Goal: Task Accomplishment & Management: Manage account settings

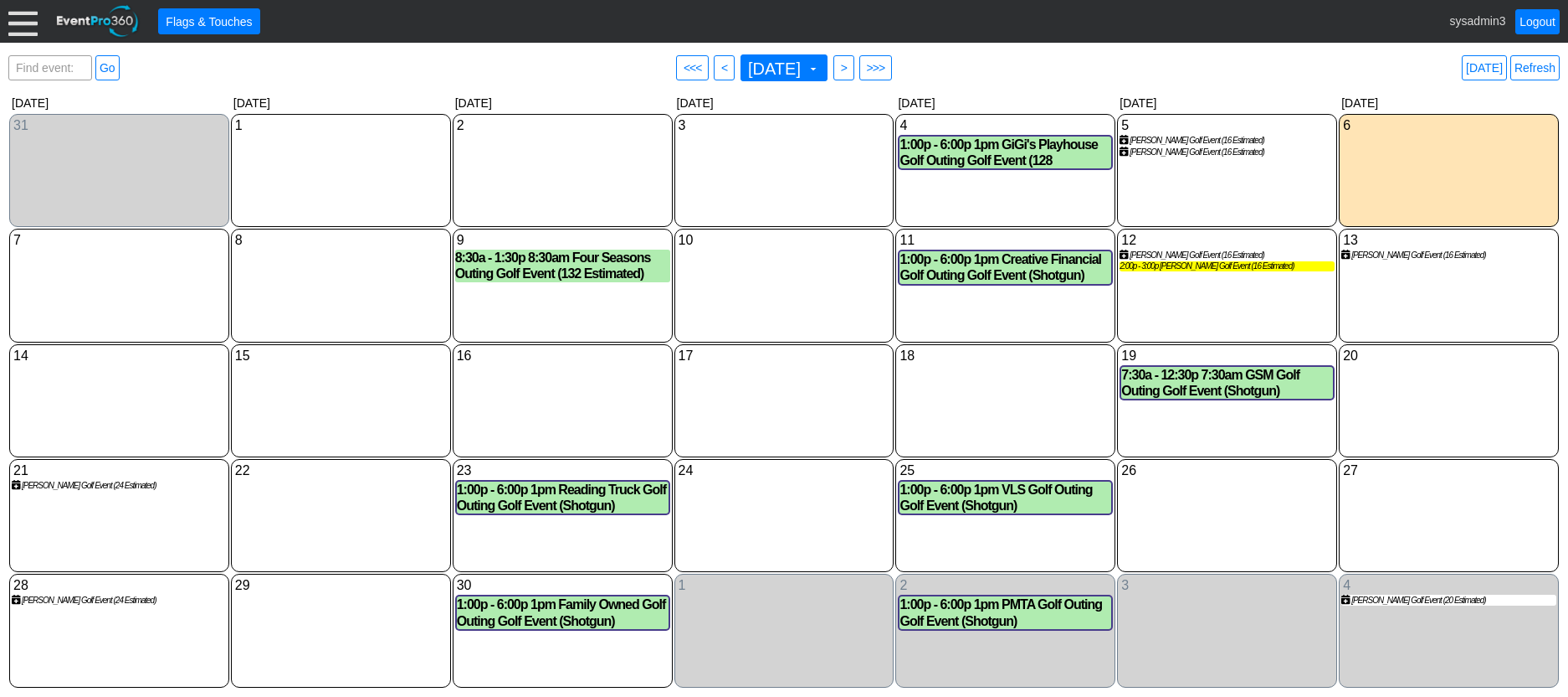
click at [24, 20] on div at bounding box center [23, 21] width 29 height 29
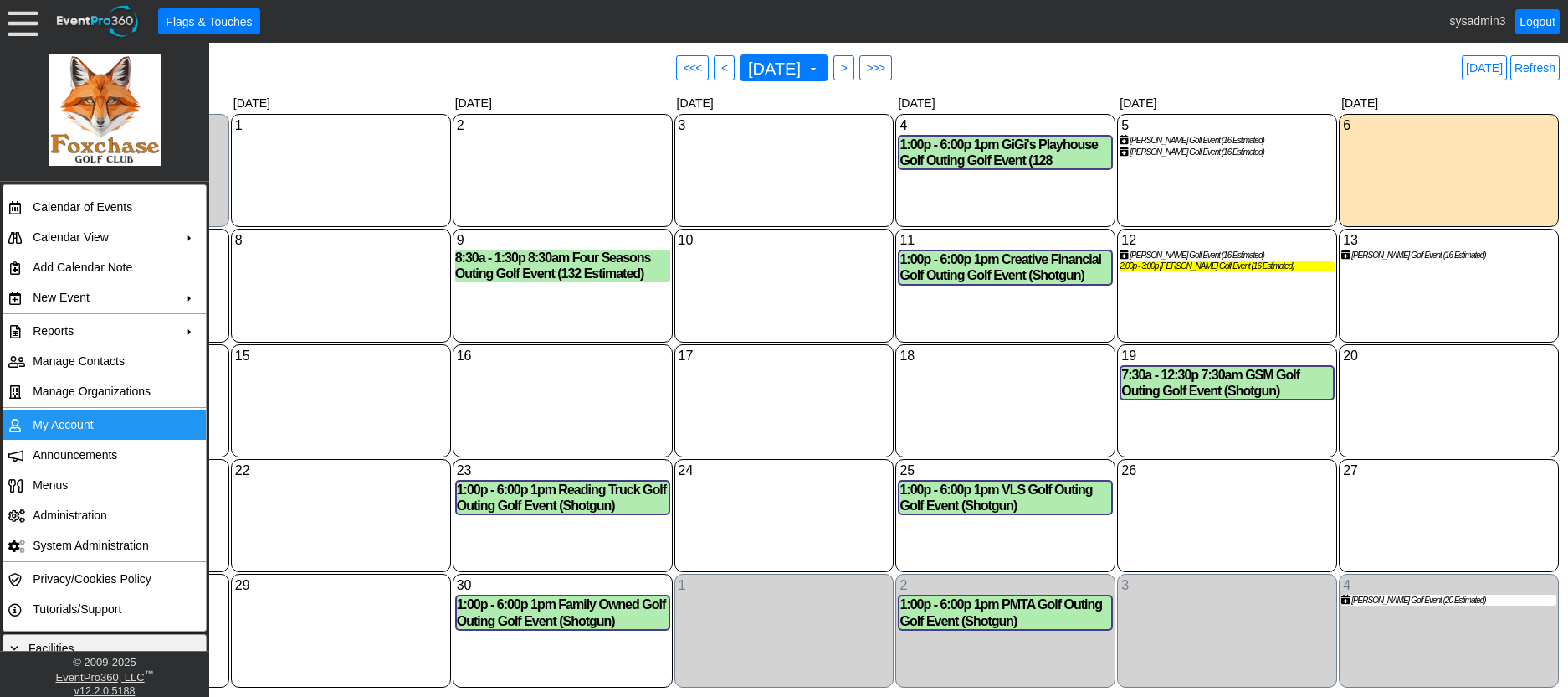
click at [74, 425] on td "My Account" at bounding box center [100, 424] width 150 height 30
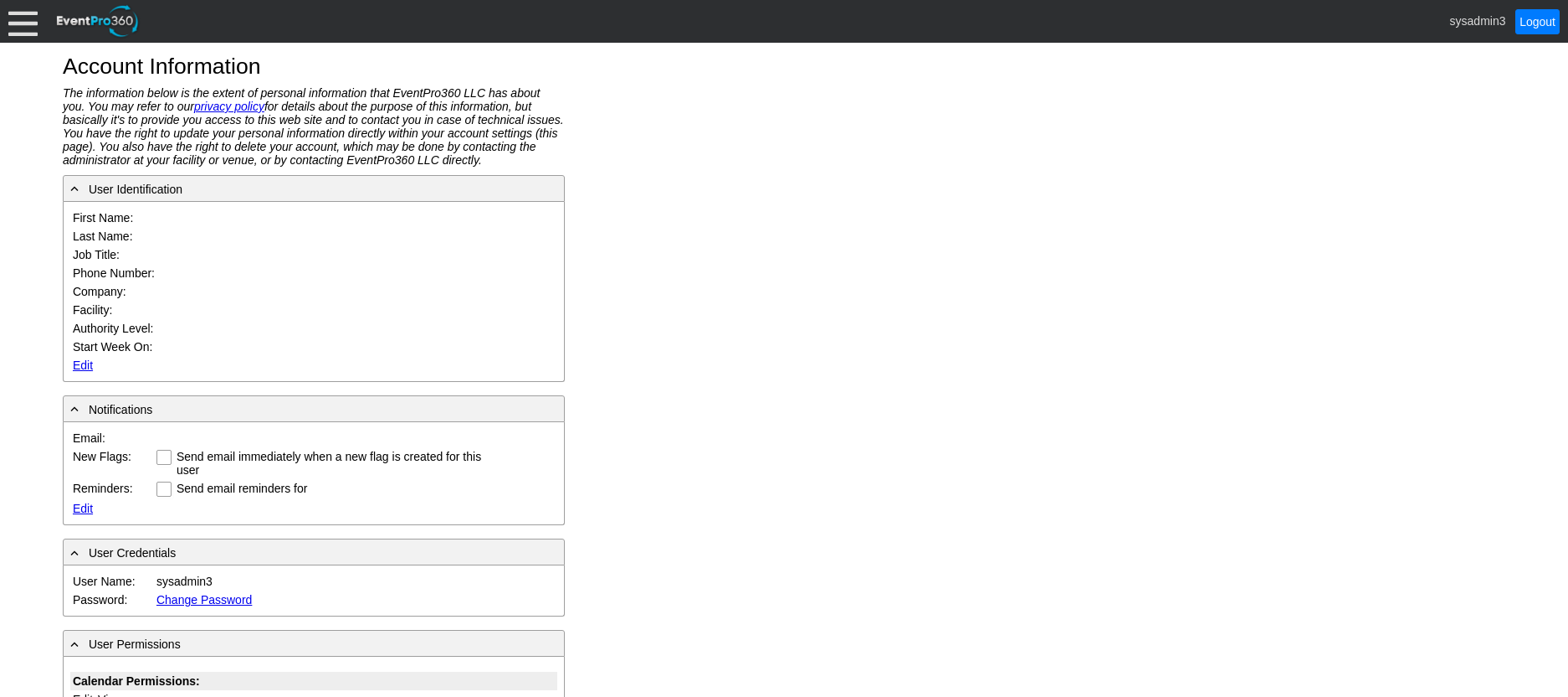
type input "System"
type input "Administrator"
type input "System Administrator"
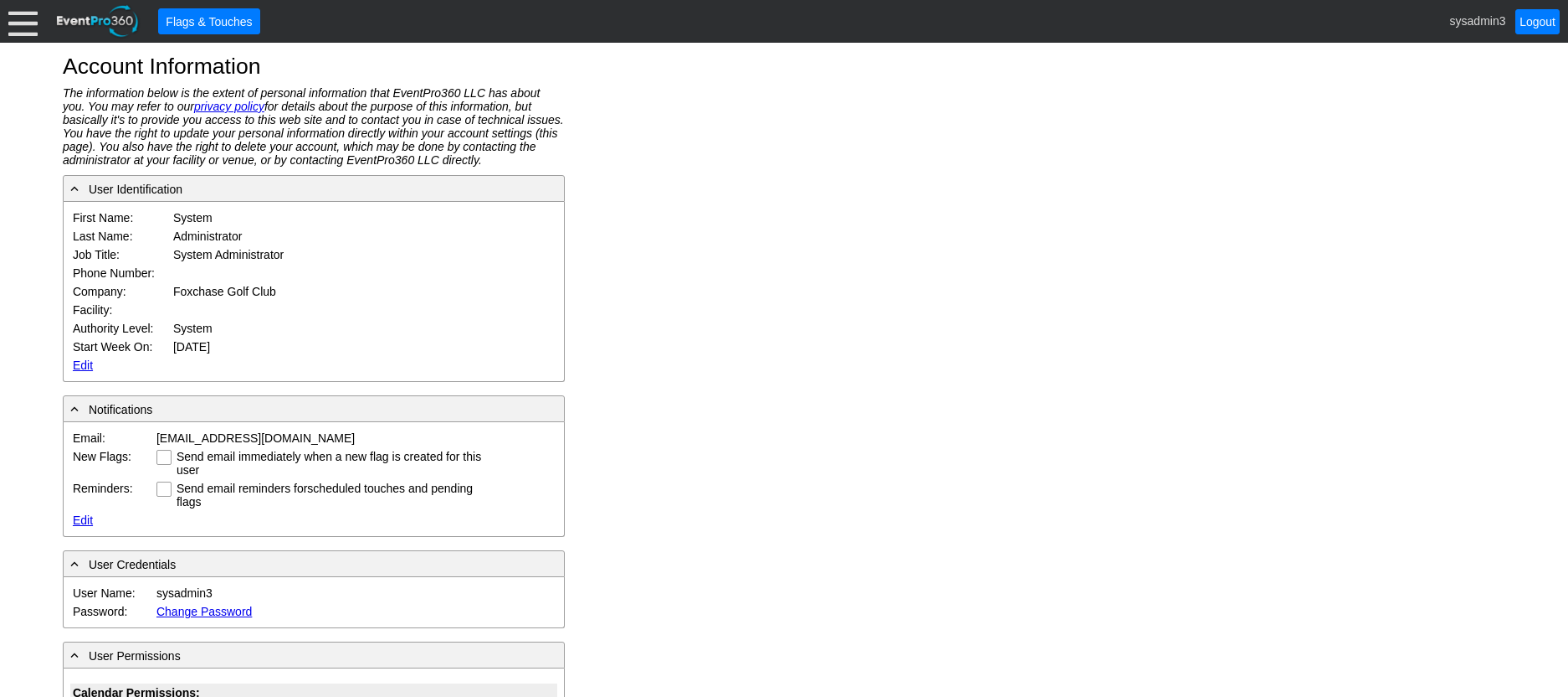
click at [84, 362] on link "Edit" at bounding box center [83, 364] width 20 height 14
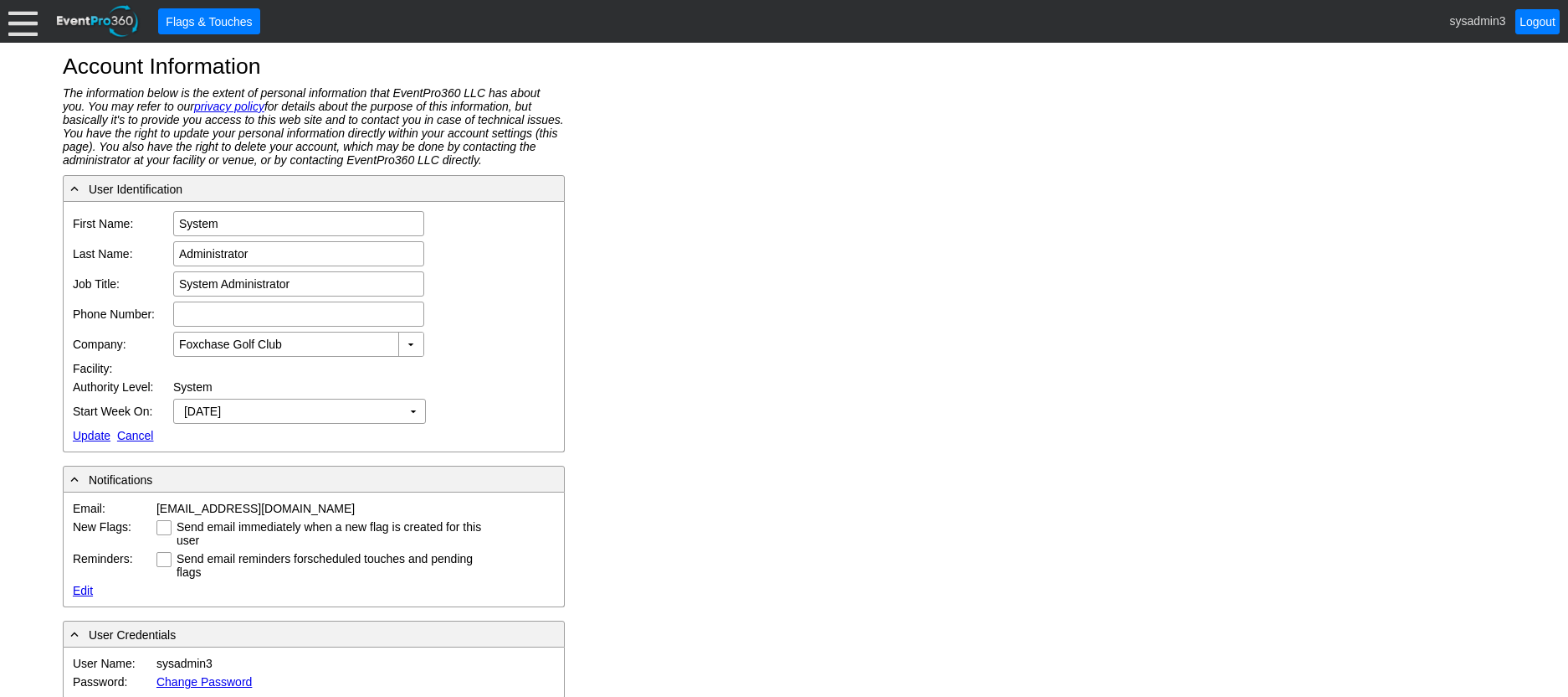
click at [88, 430] on link "Update" at bounding box center [91, 436] width 37 height 14
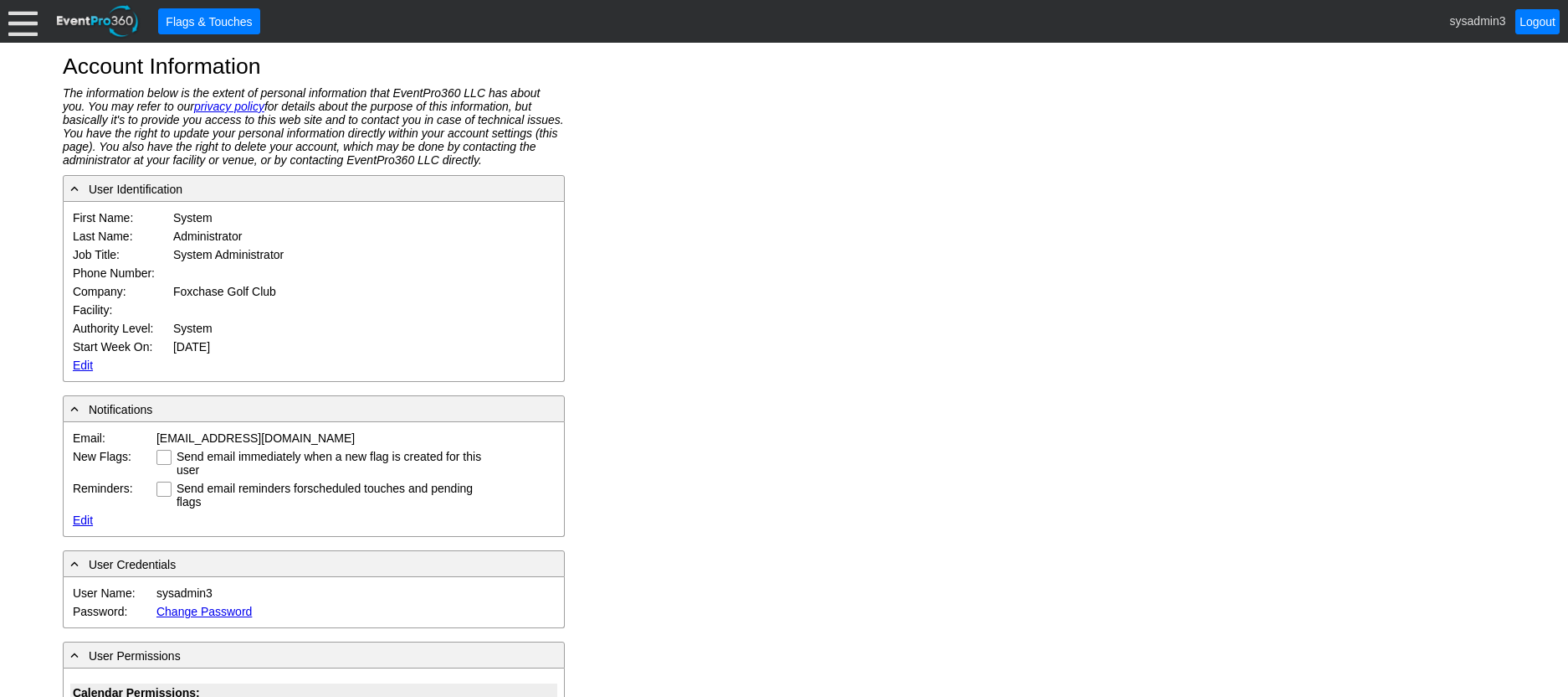
click at [77, 364] on link "Edit" at bounding box center [83, 364] width 20 height 14
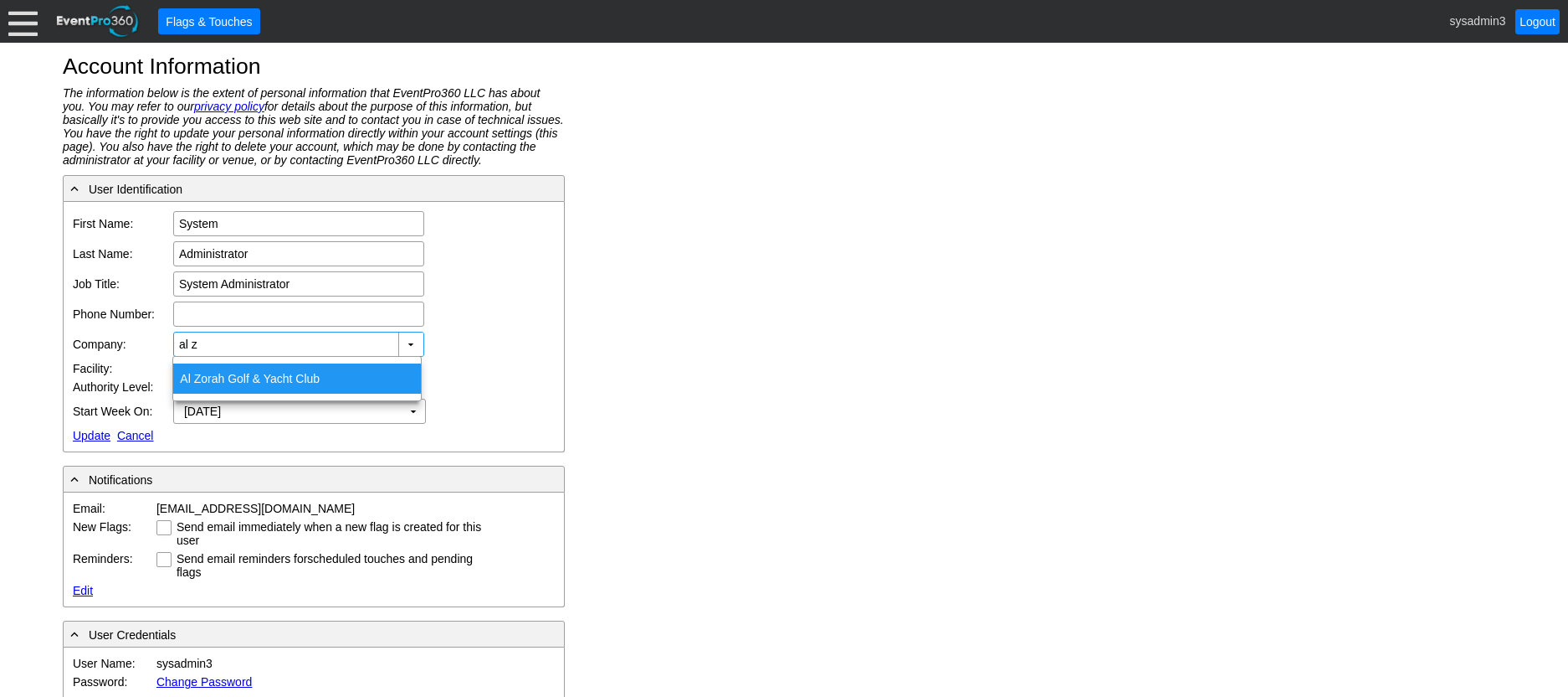
click at [237, 377] on div "Al Z orah Golf & Yacht Club" at bounding box center [297, 378] width 248 height 30
type input "Al Zorah Golf & Yacht Club"
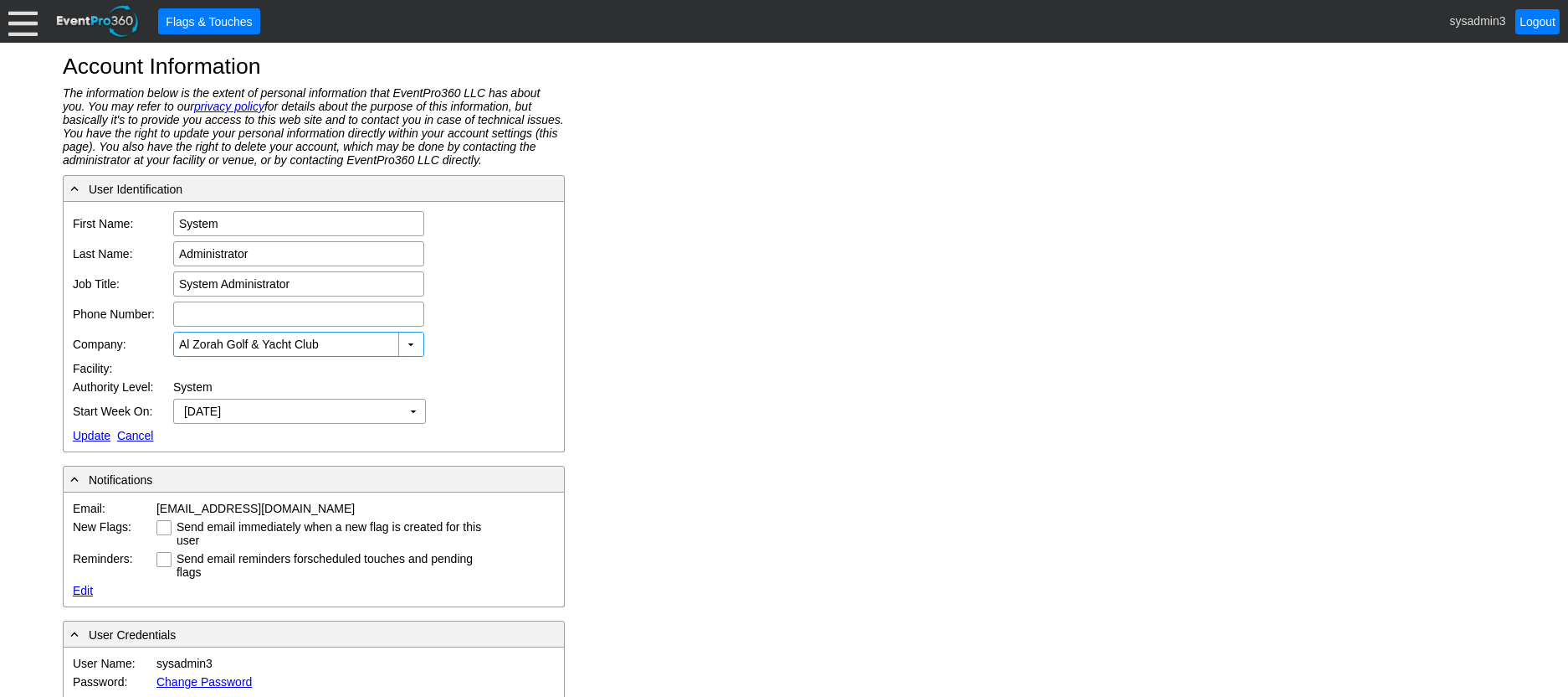
click at [97, 437] on link "Update" at bounding box center [91, 436] width 37 height 14
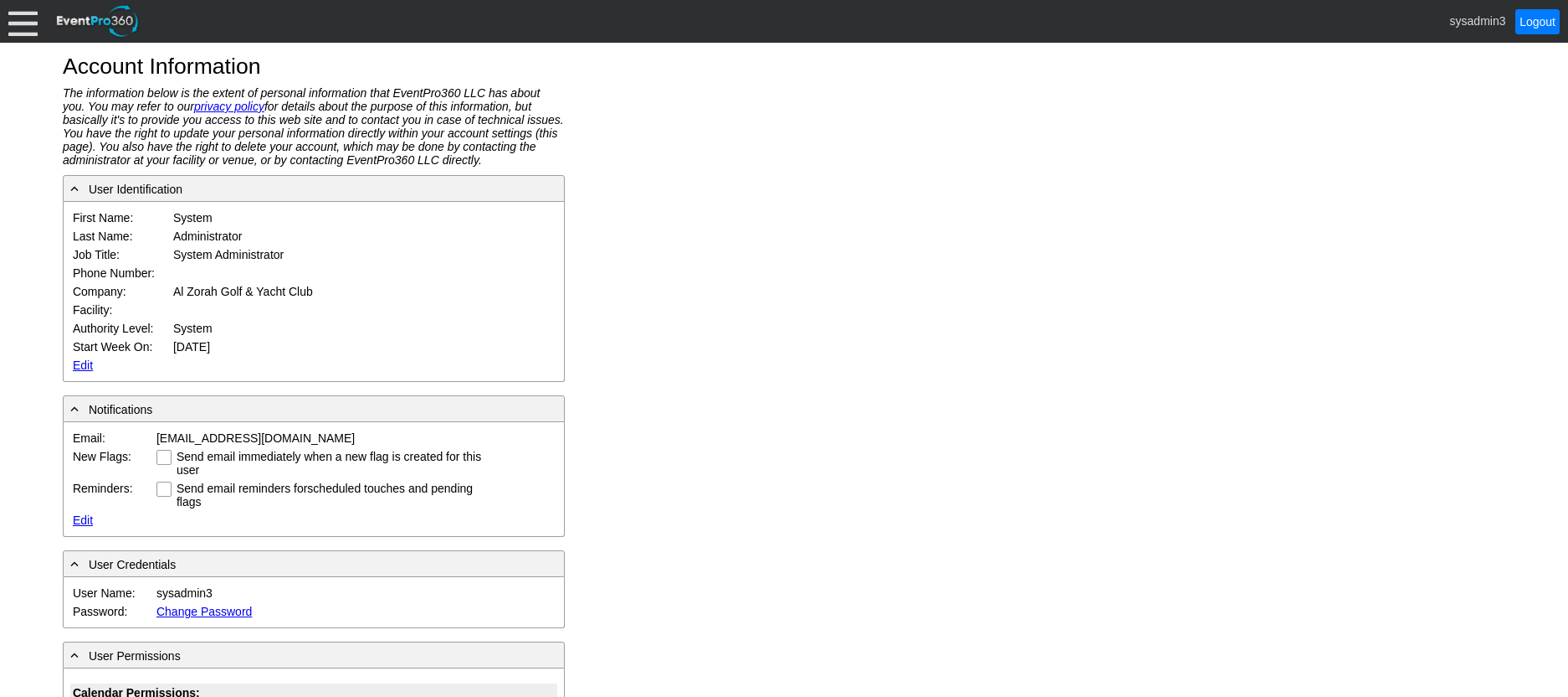
click at [25, 18] on div at bounding box center [23, 21] width 29 height 29
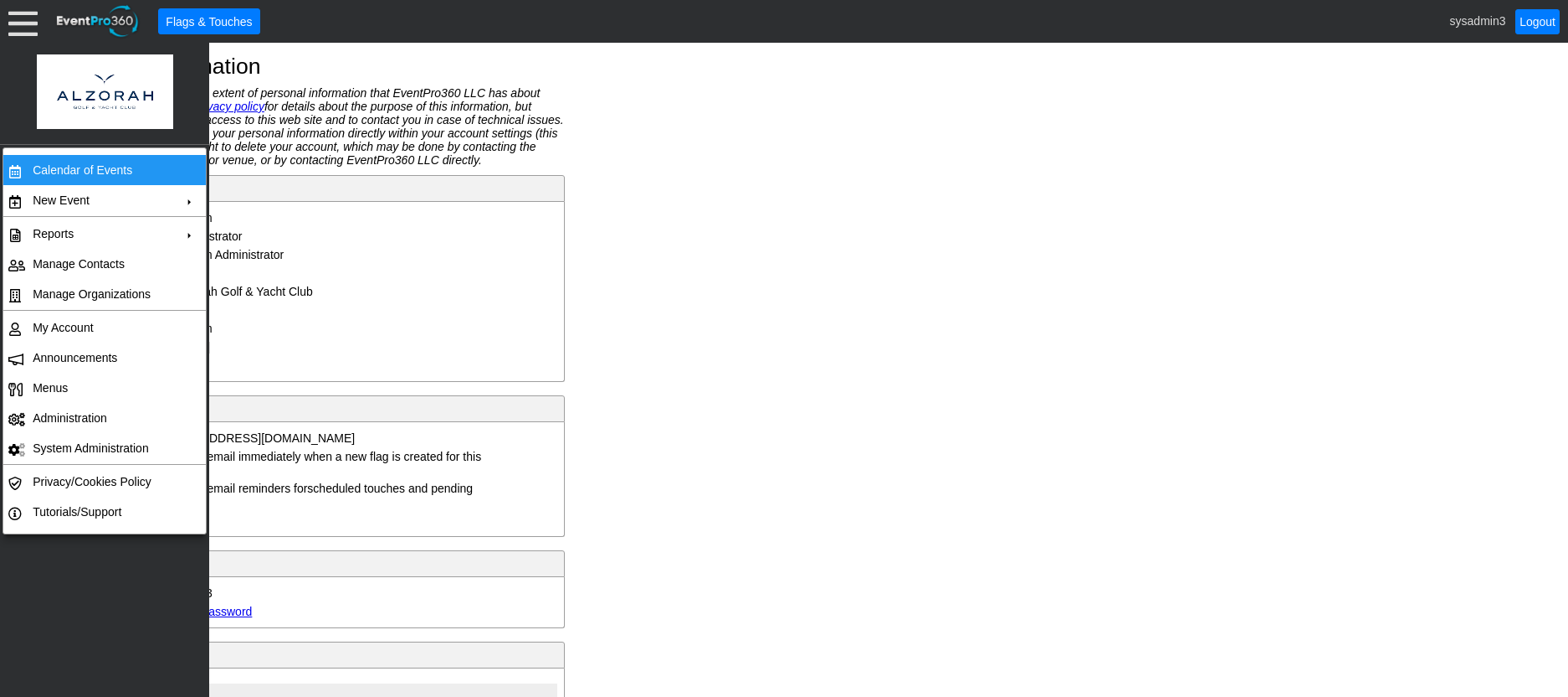
click at [63, 165] on td "Calendar of Events" at bounding box center [100, 169] width 150 height 30
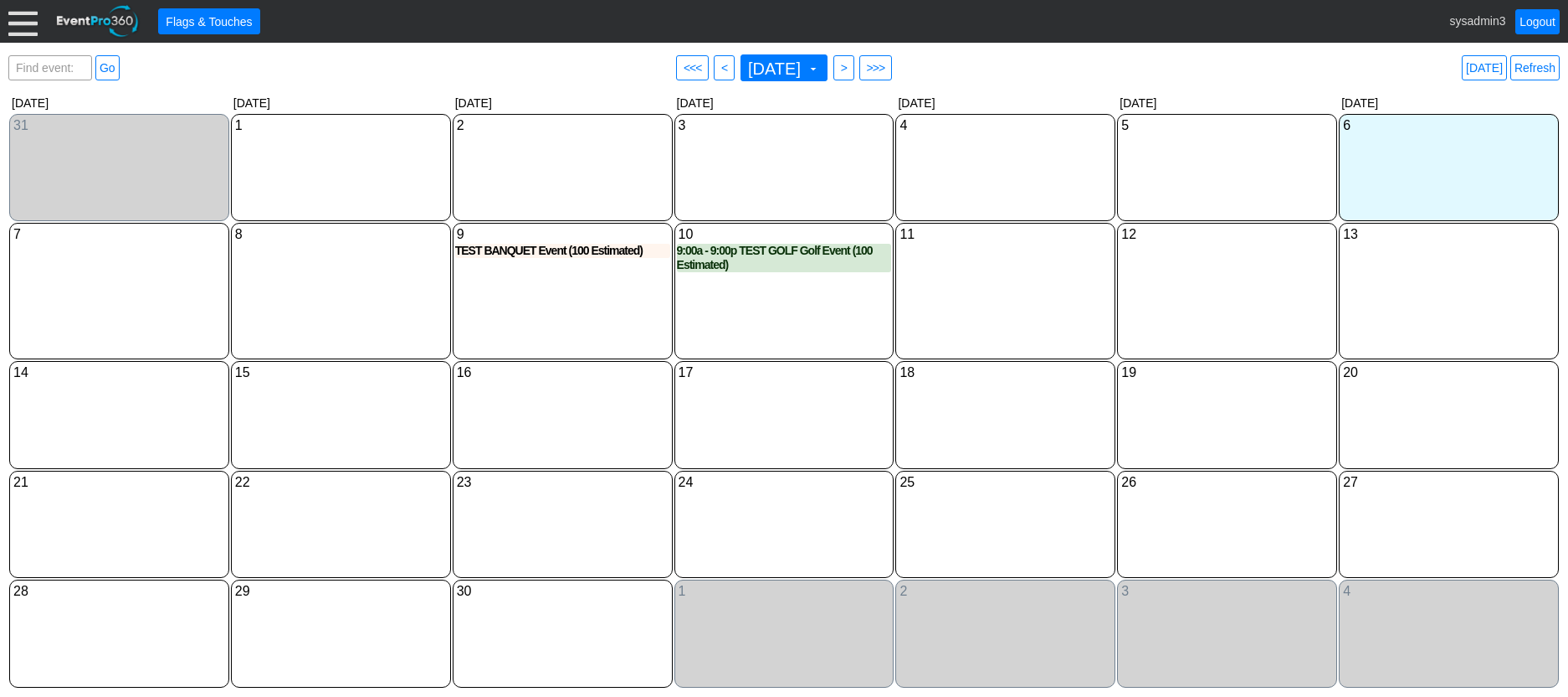
click at [25, 24] on div at bounding box center [23, 21] width 29 height 29
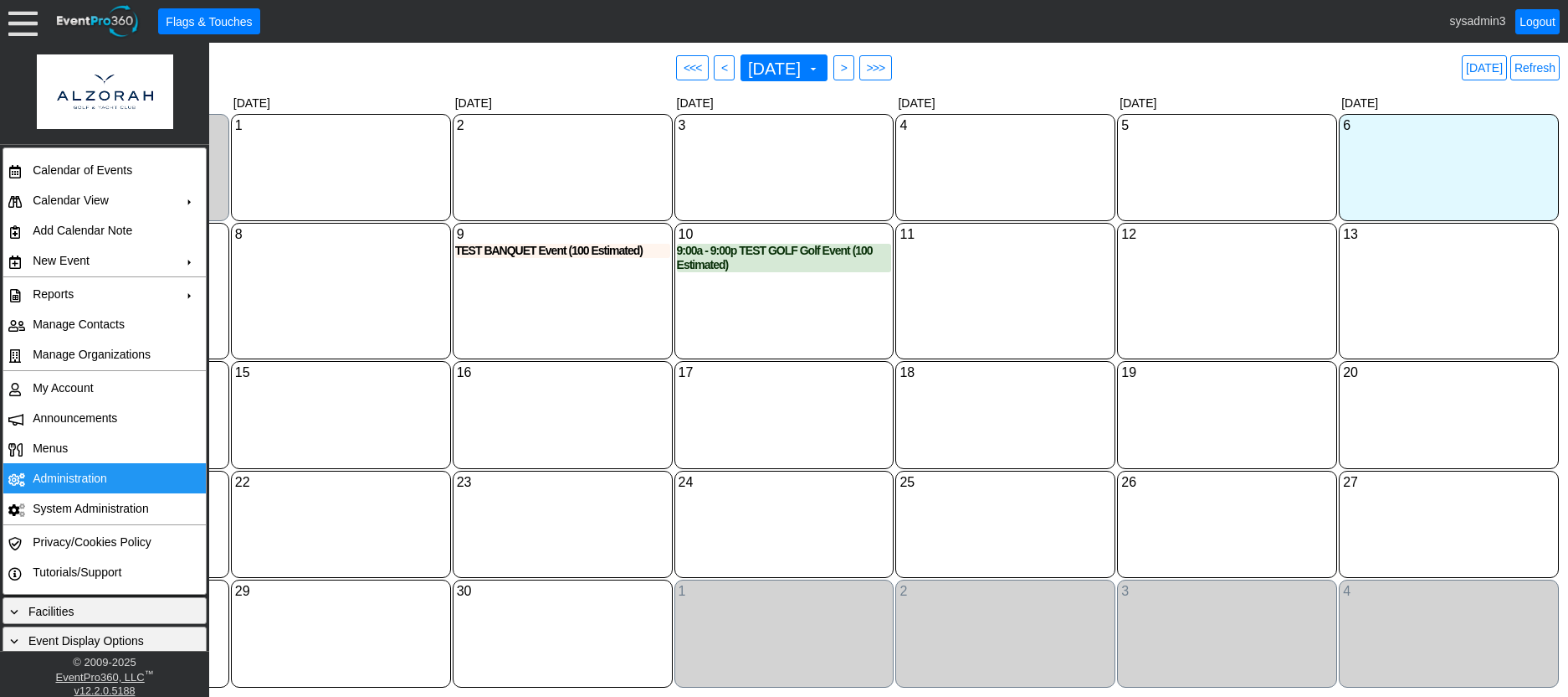
click at [79, 473] on td "Administration" at bounding box center [100, 477] width 150 height 30
click at [1545, 67] on link "Refresh" at bounding box center [1535, 68] width 49 height 26
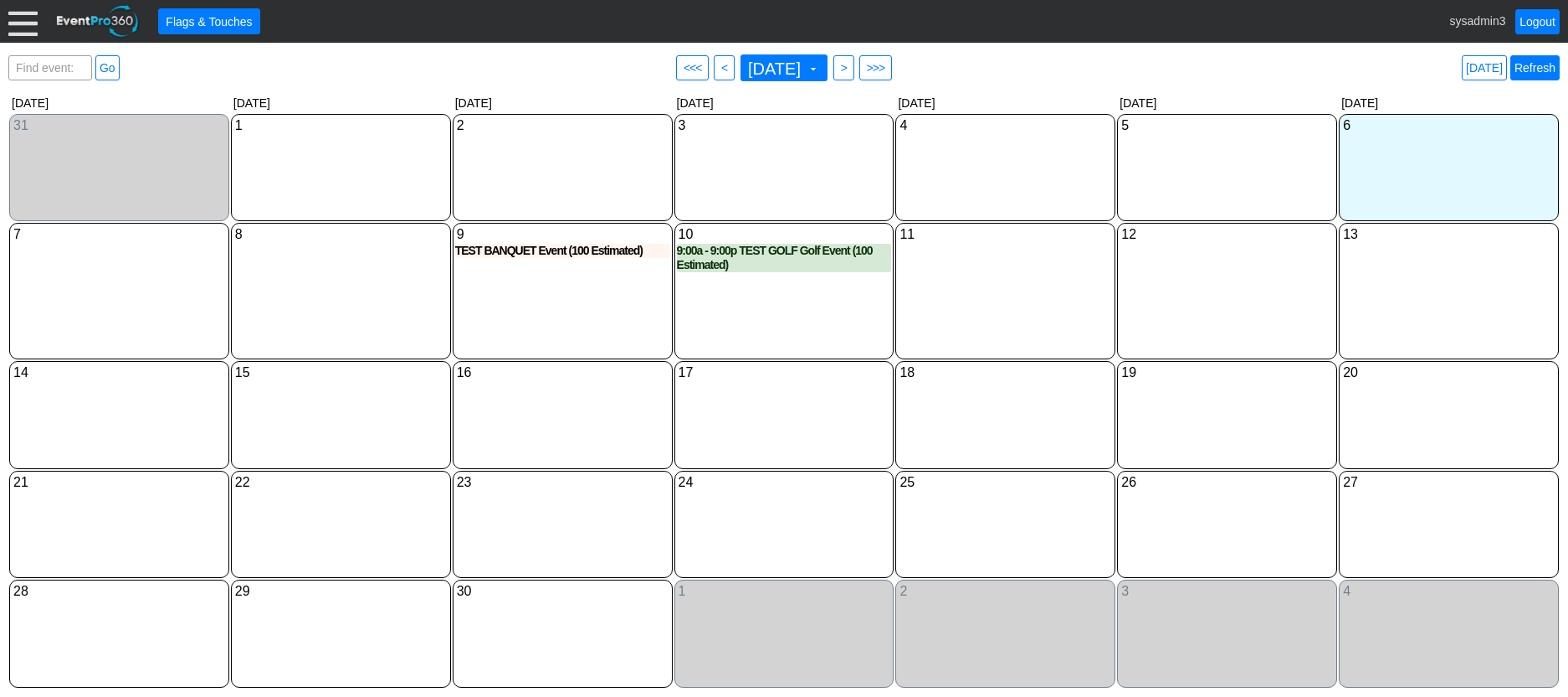
click at [1536, 63] on link "Refresh" at bounding box center [1535, 68] width 49 height 26
click at [1535, 21] on link "Logout" at bounding box center [1537, 22] width 45 height 26
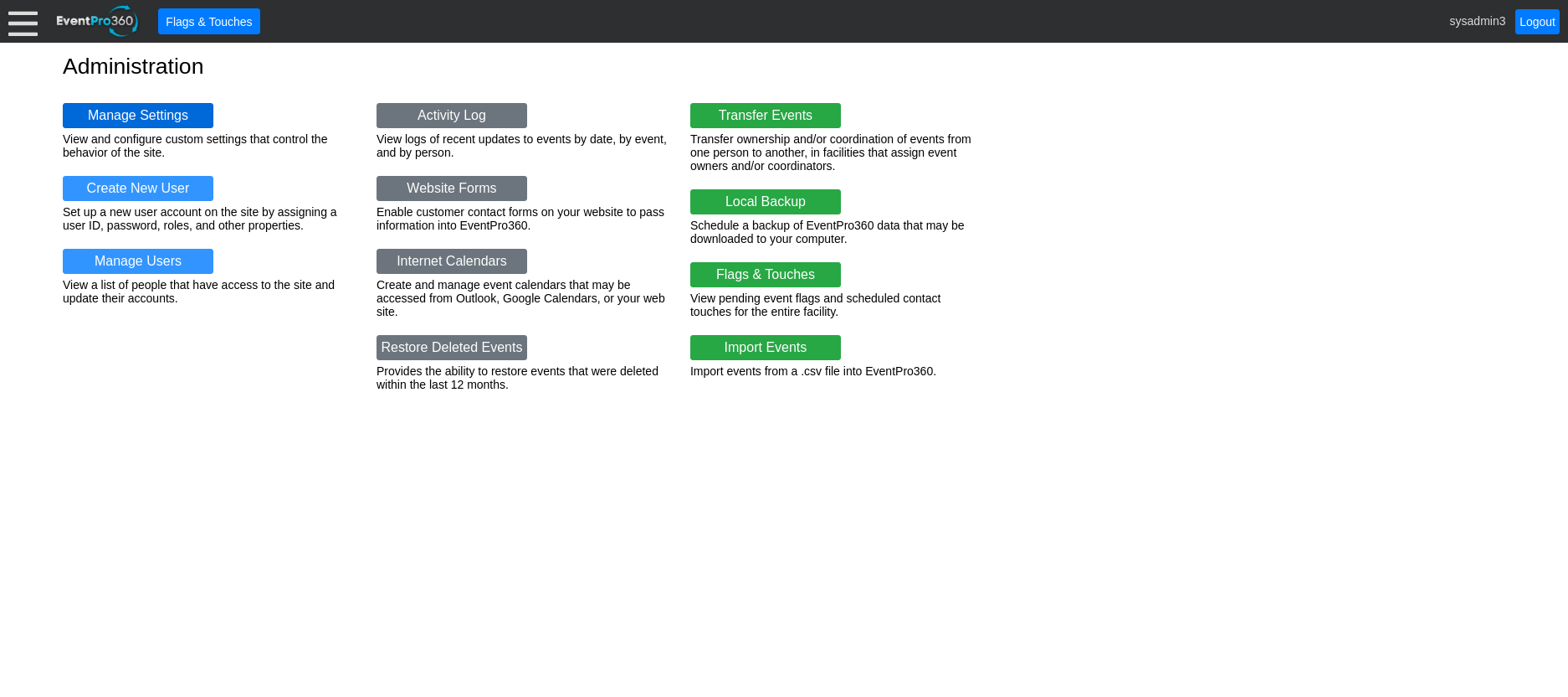
click at [137, 118] on link "Manage Settings" at bounding box center [137, 116] width 150 height 26
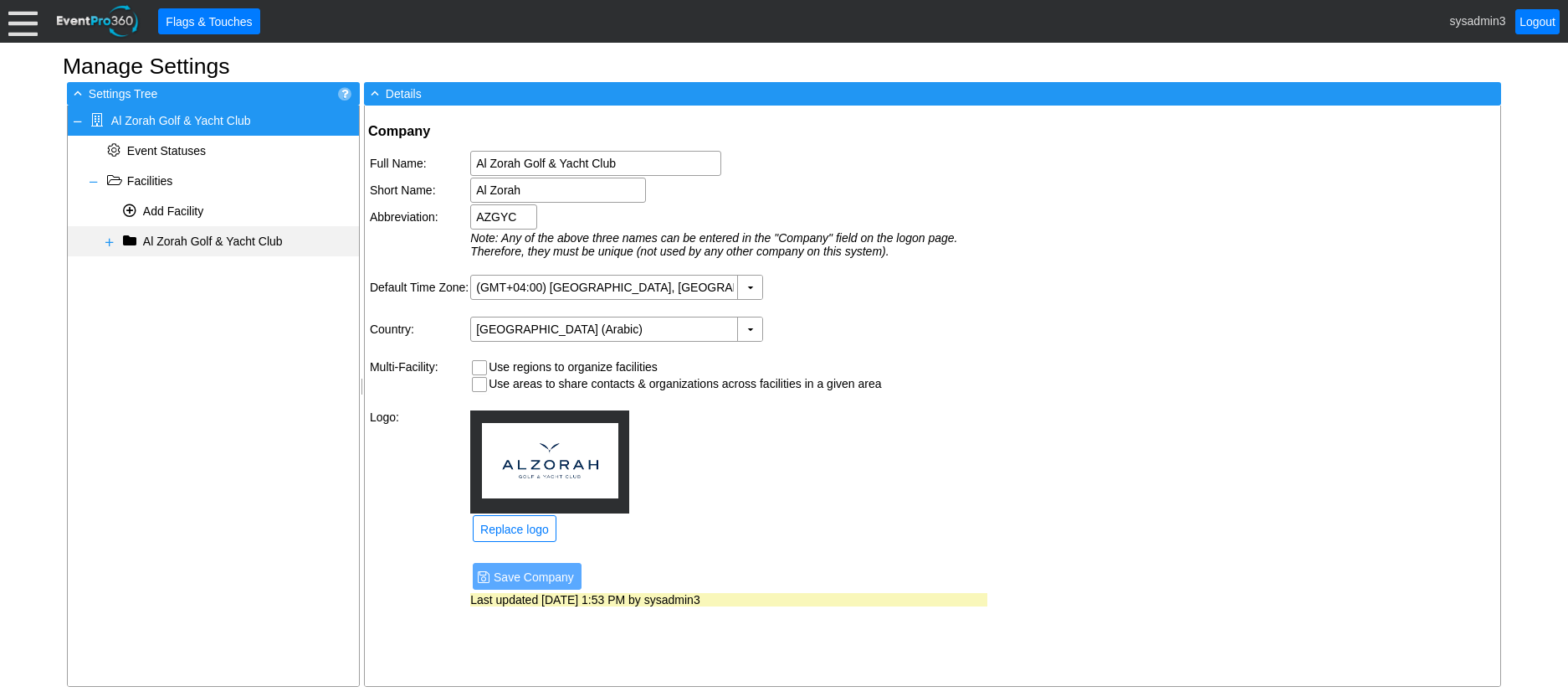
click at [108, 238] on span at bounding box center [109, 241] width 14 height 14
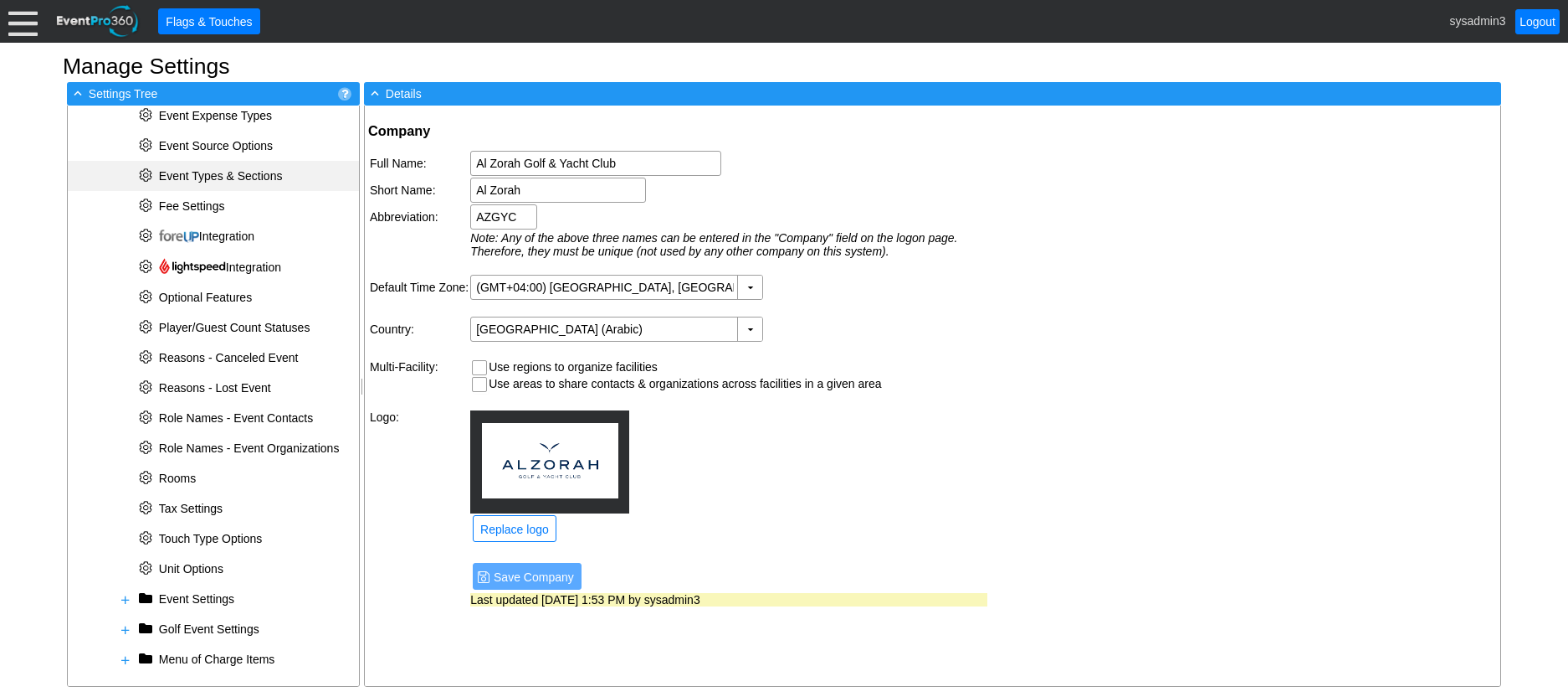
scroll to position [466, 0]
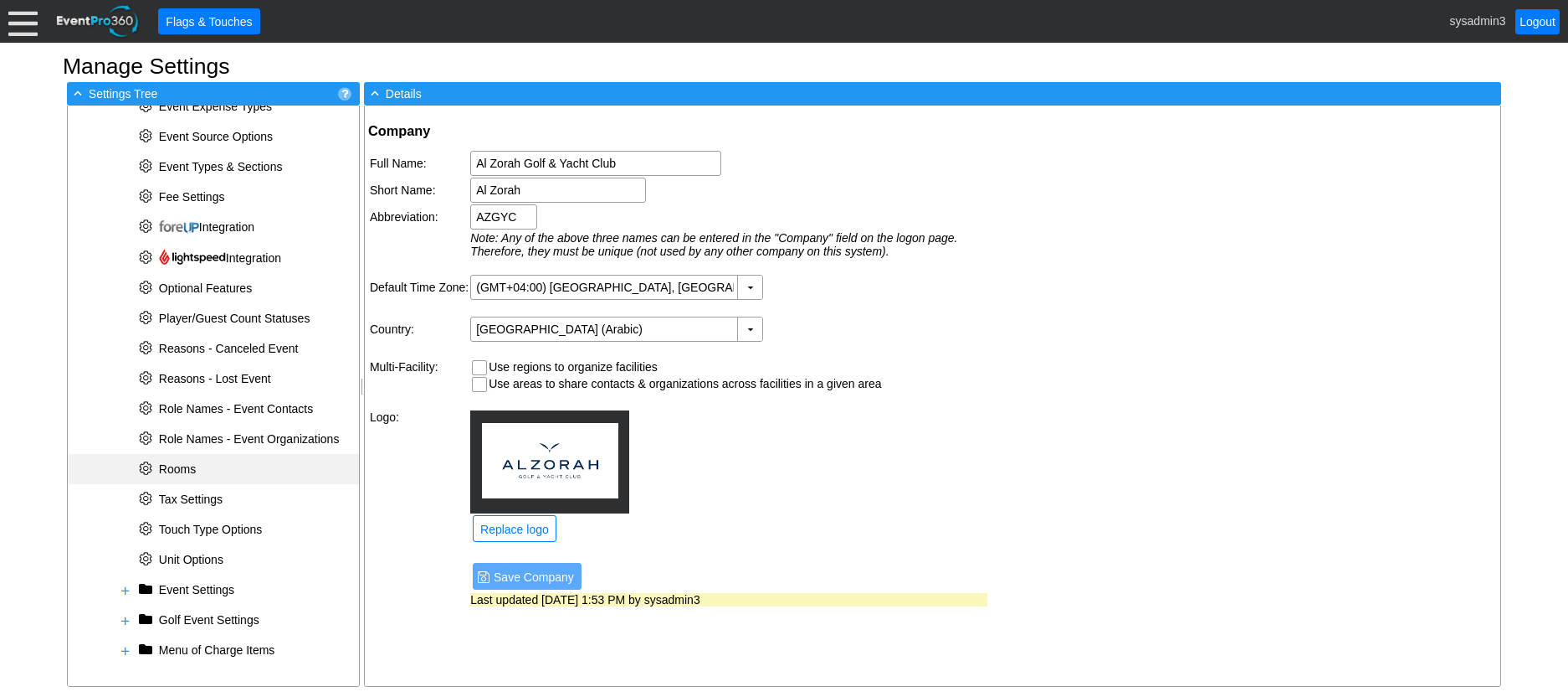
click at [193, 466] on span "Rooms" at bounding box center [178, 468] width 36 height 14
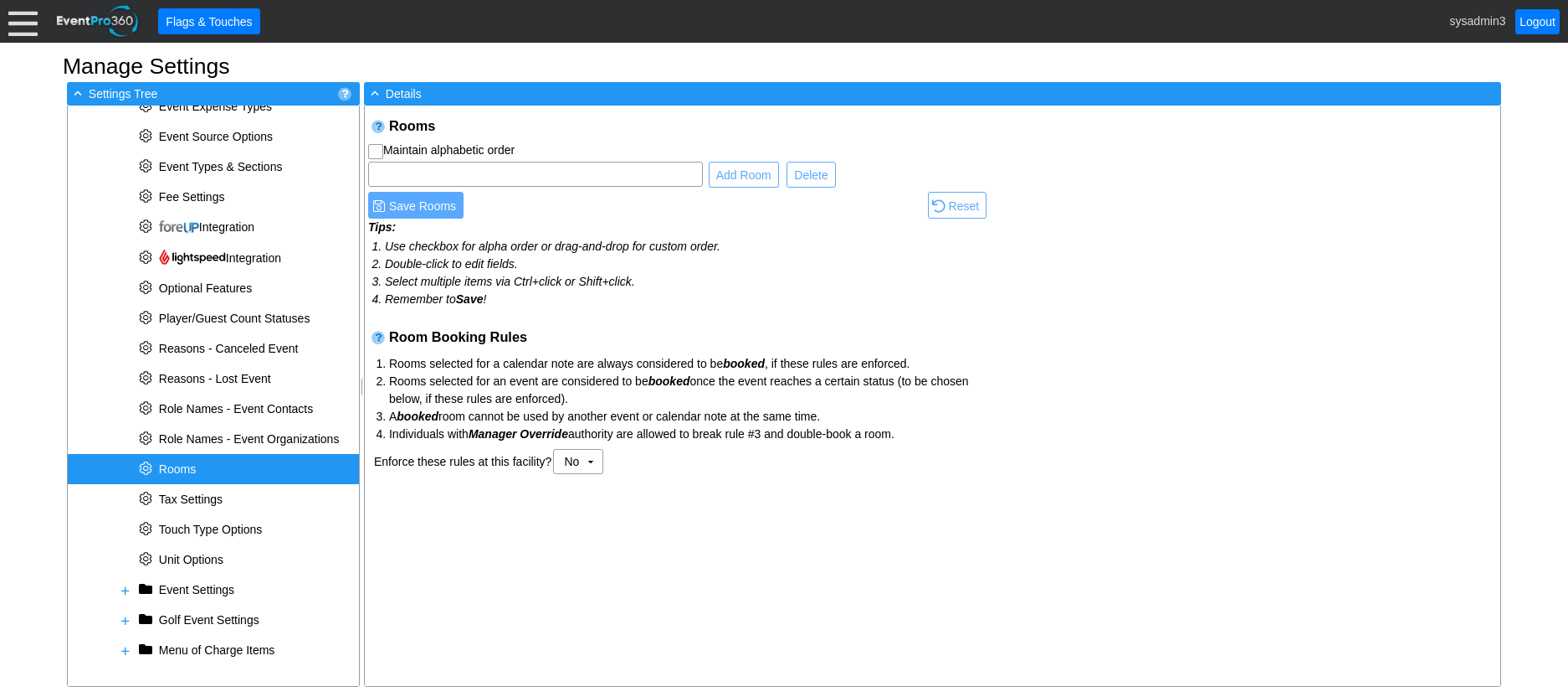
checkbox input "true"
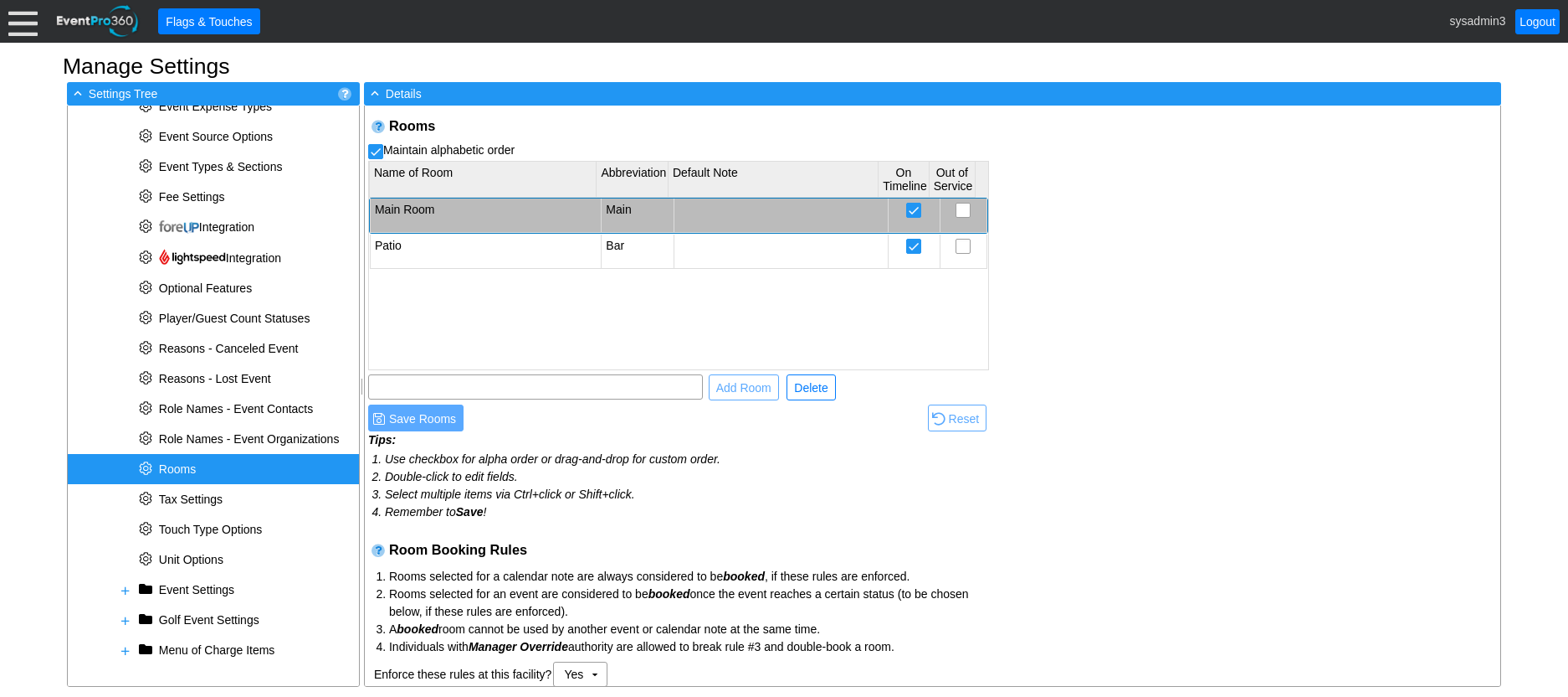
click at [522, 210] on td "Main Room" at bounding box center [485, 216] width 231 height 35
click at [481, 211] on td "Main Room" at bounding box center [485, 216] width 231 height 35
type input "Main Restaurant"
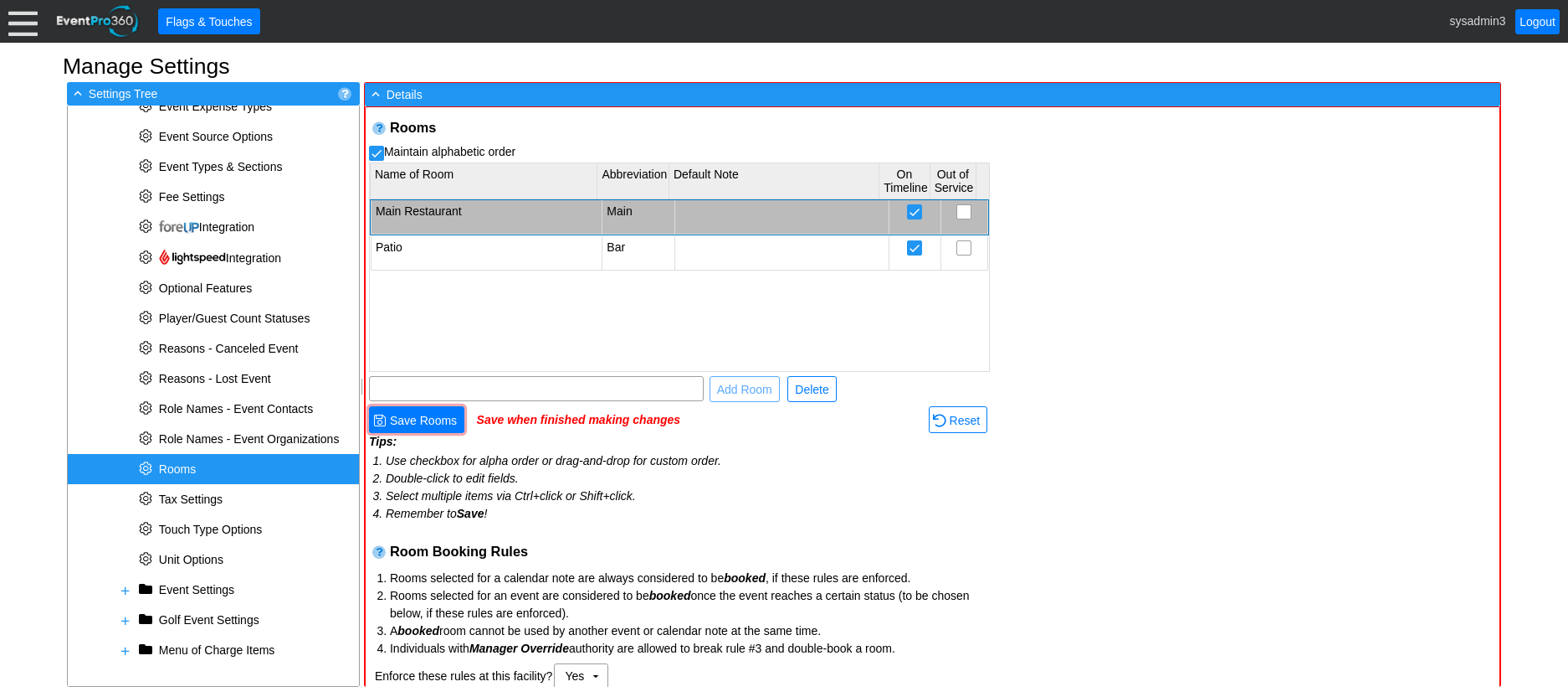
click at [461, 300] on div "Main Restaurant Main Patio Bar" at bounding box center [679, 284] width 619 height 170
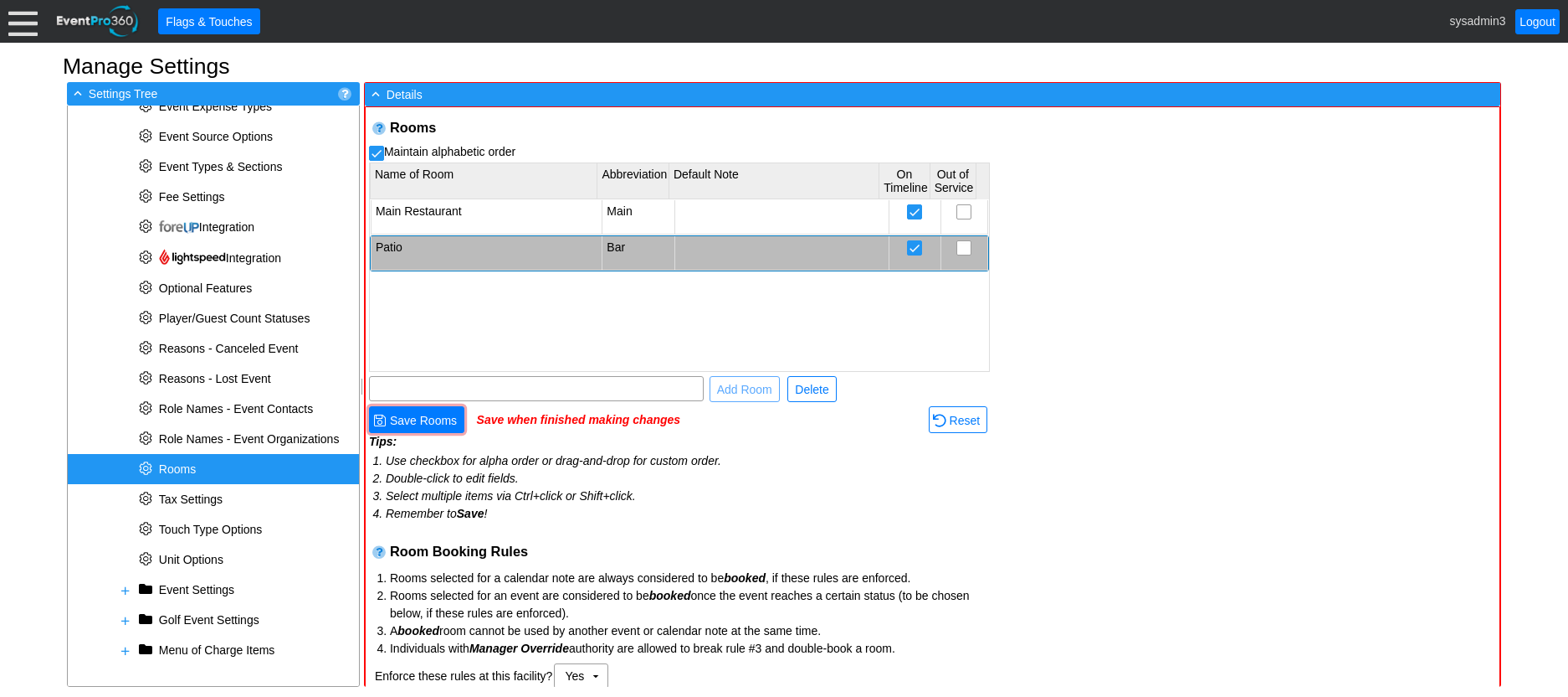
click at [429, 241] on td "Patio" at bounding box center [486, 253] width 231 height 35
click at [407, 251] on input "PatioLobby Lounge" at bounding box center [486, 253] width 210 height 24
type input "Lobby Lounge"
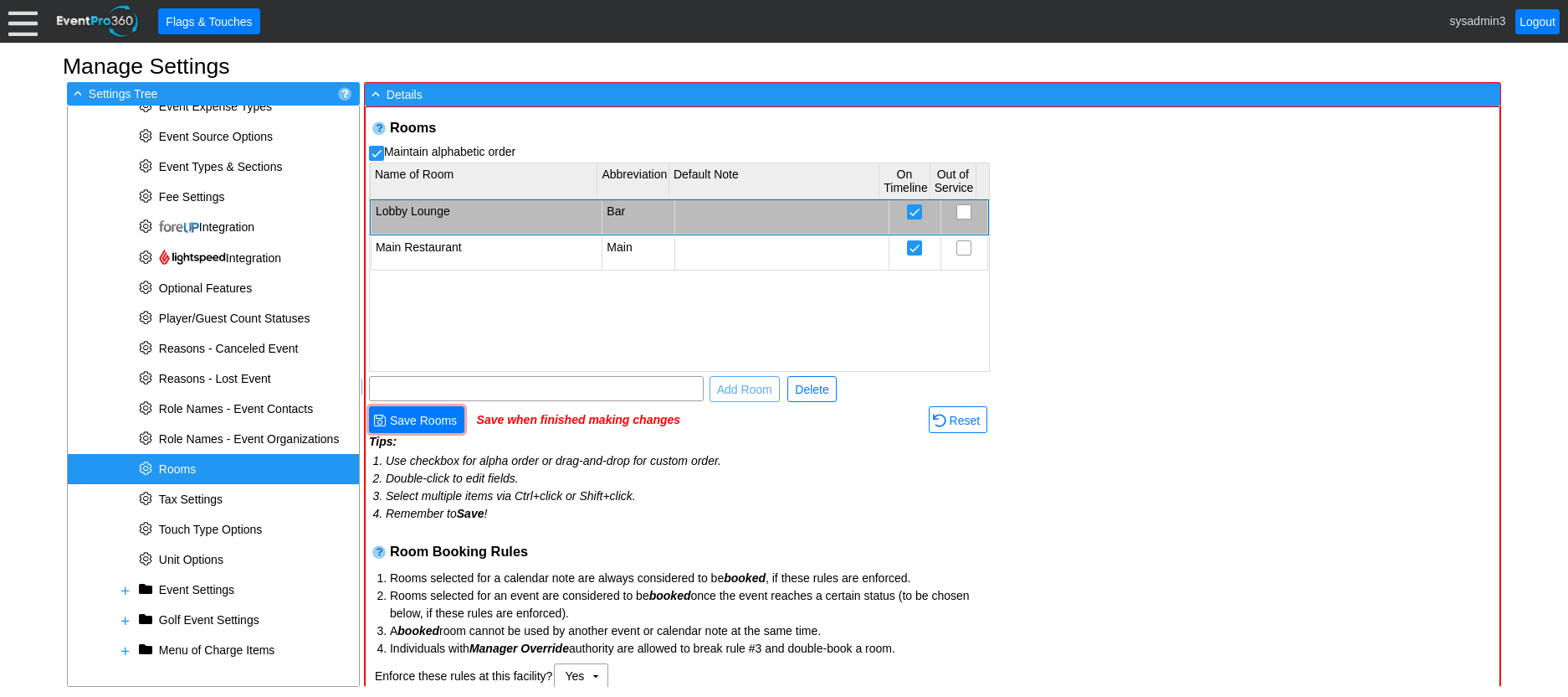
click at [1088, 298] on div "Rooms Maintain alphabetic order Name of Room Abbreviation Default Note On Timel…" at bounding box center [933, 397] width 1135 height 580
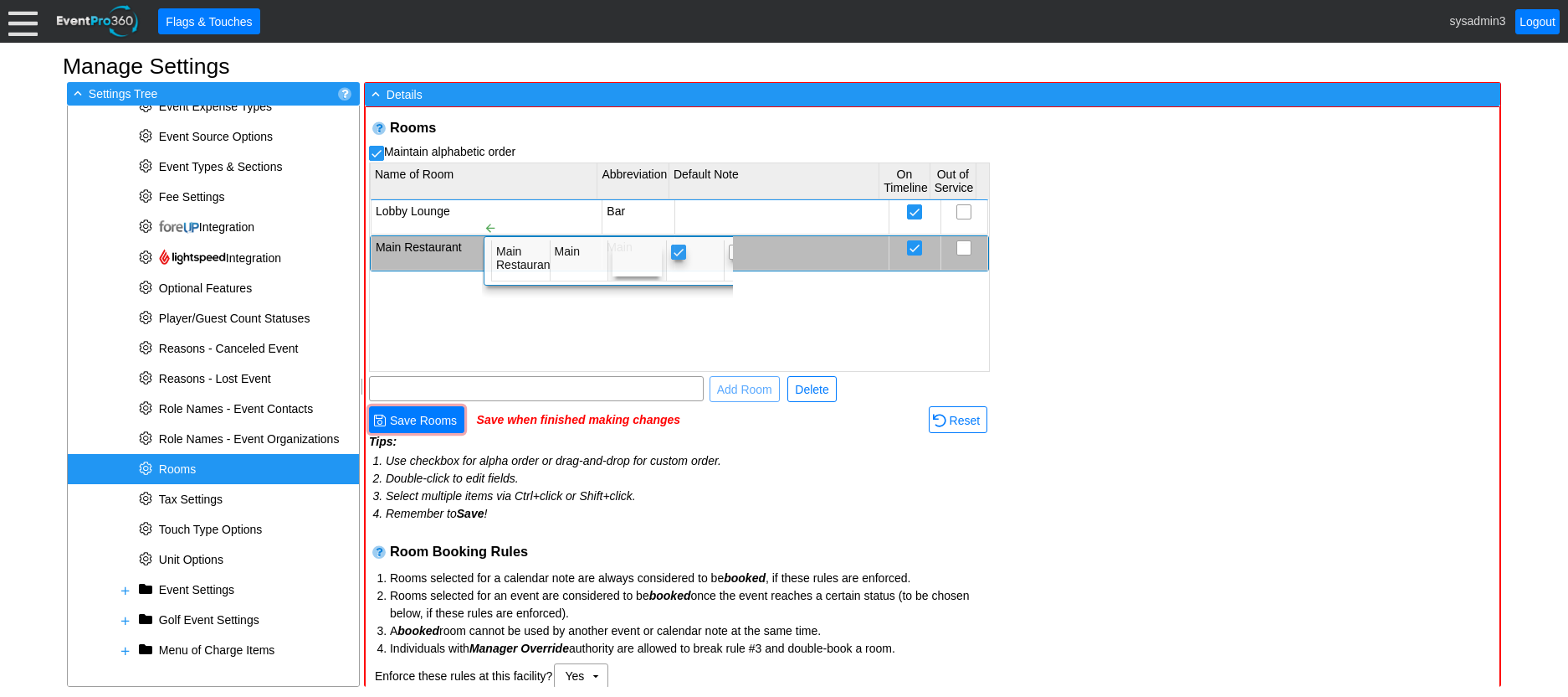
checkbox input "false"
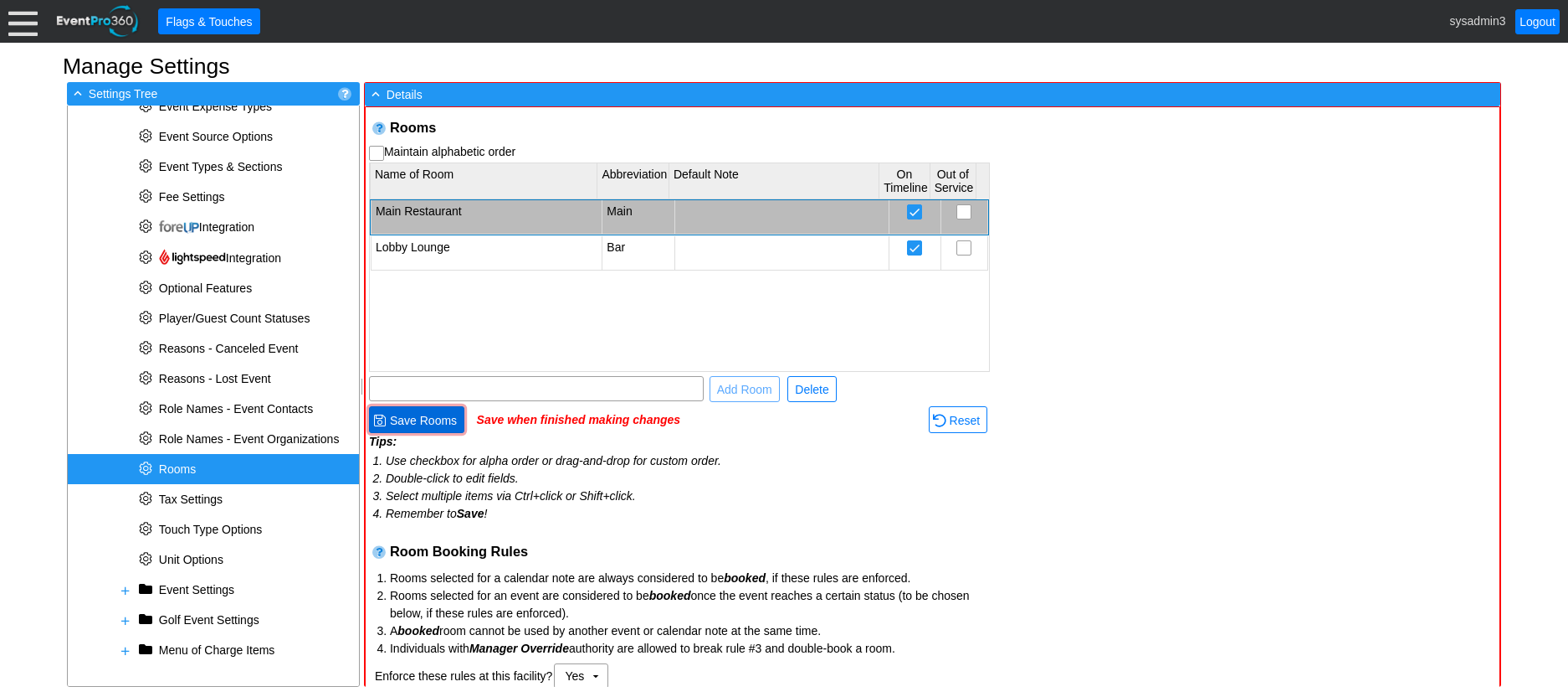
click at [433, 423] on span "Save Rooms" at bounding box center [423, 420] width 74 height 16
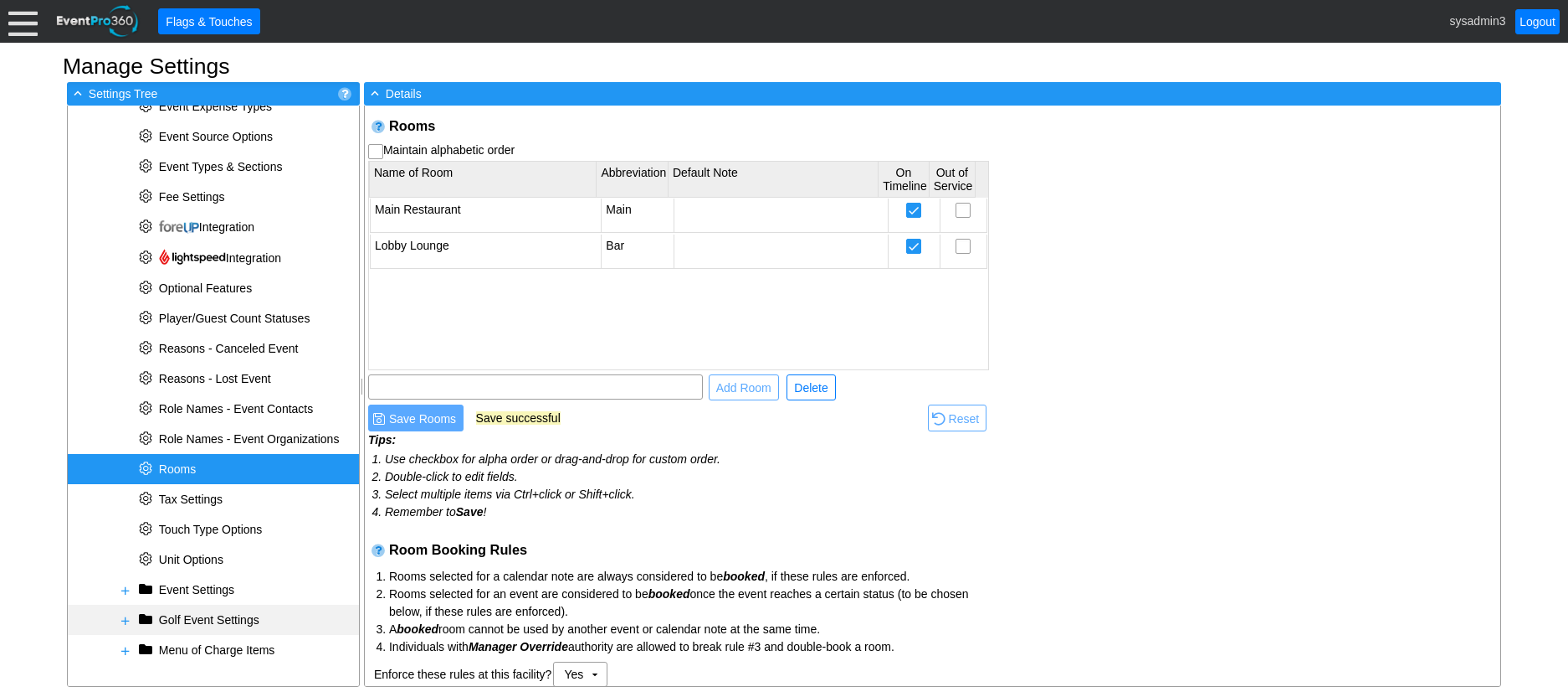
click at [125, 624] on span at bounding box center [126, 620] width 14 height 14
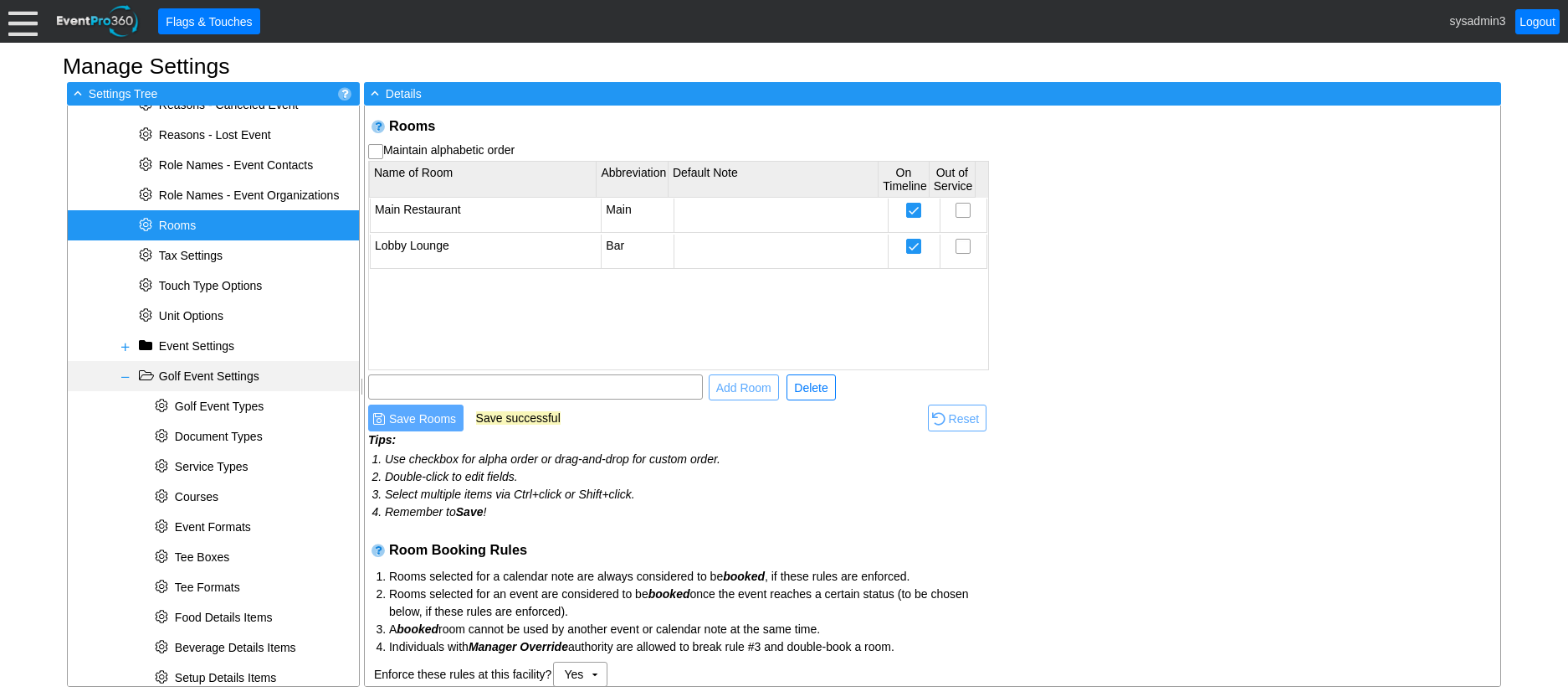
scroll to position [802, 0]
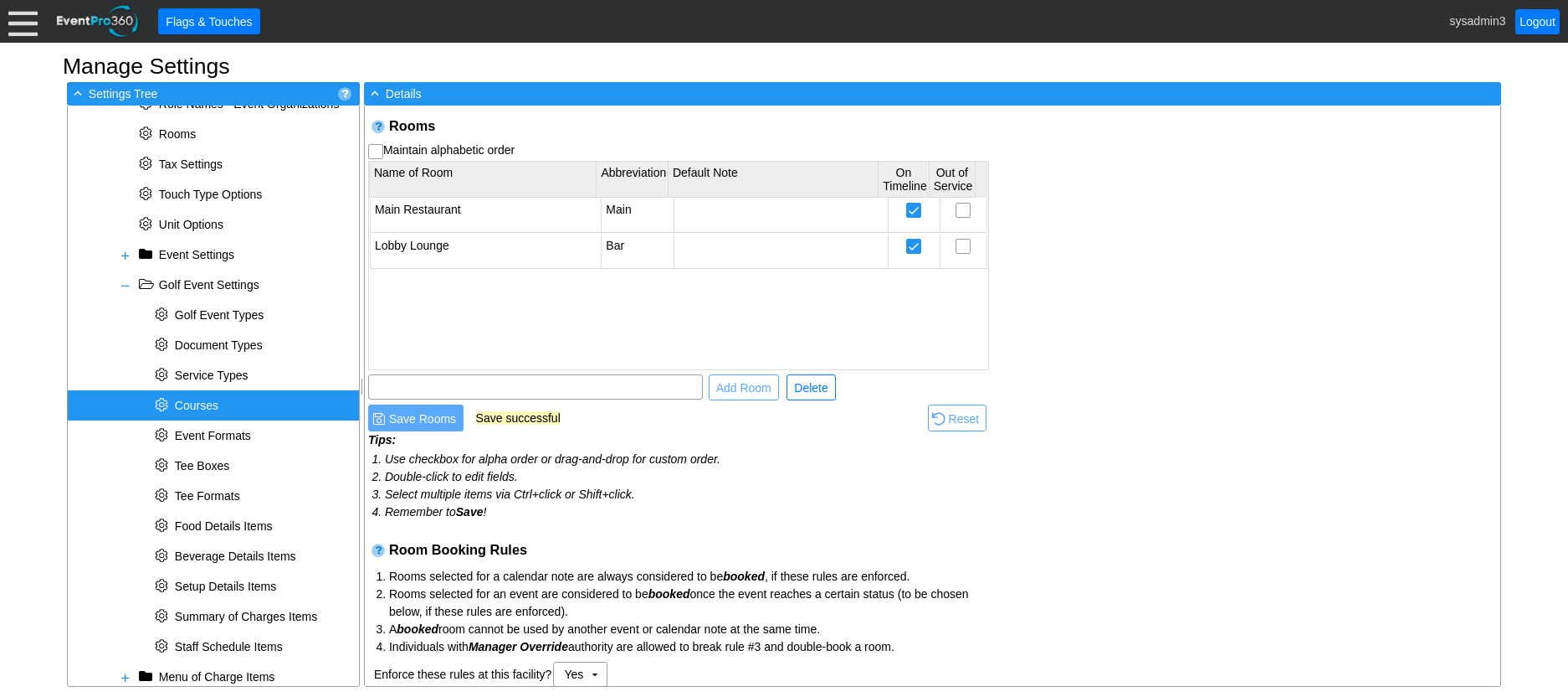
click at [212, 405] on span "Courses" at bounding box center [197, 405] width 44 height 14
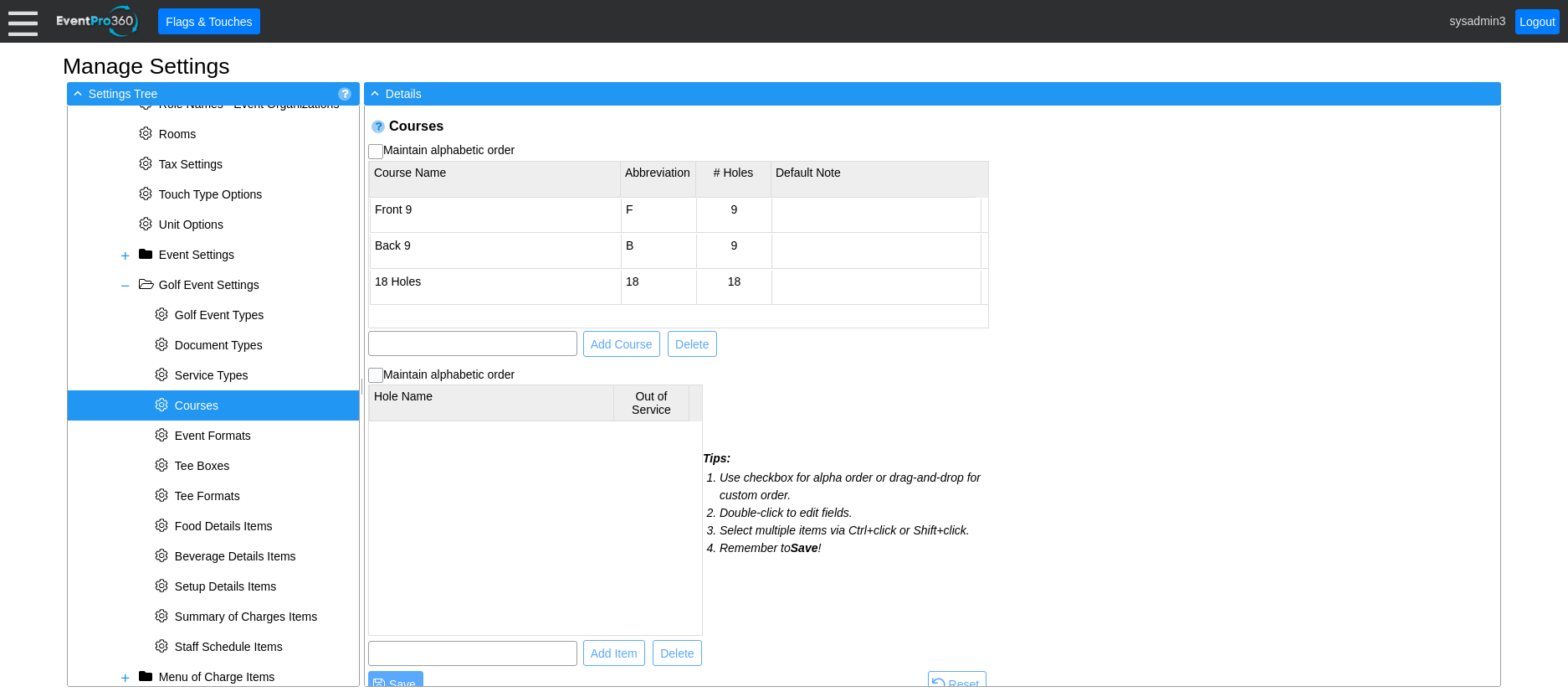
checkbox input "true"
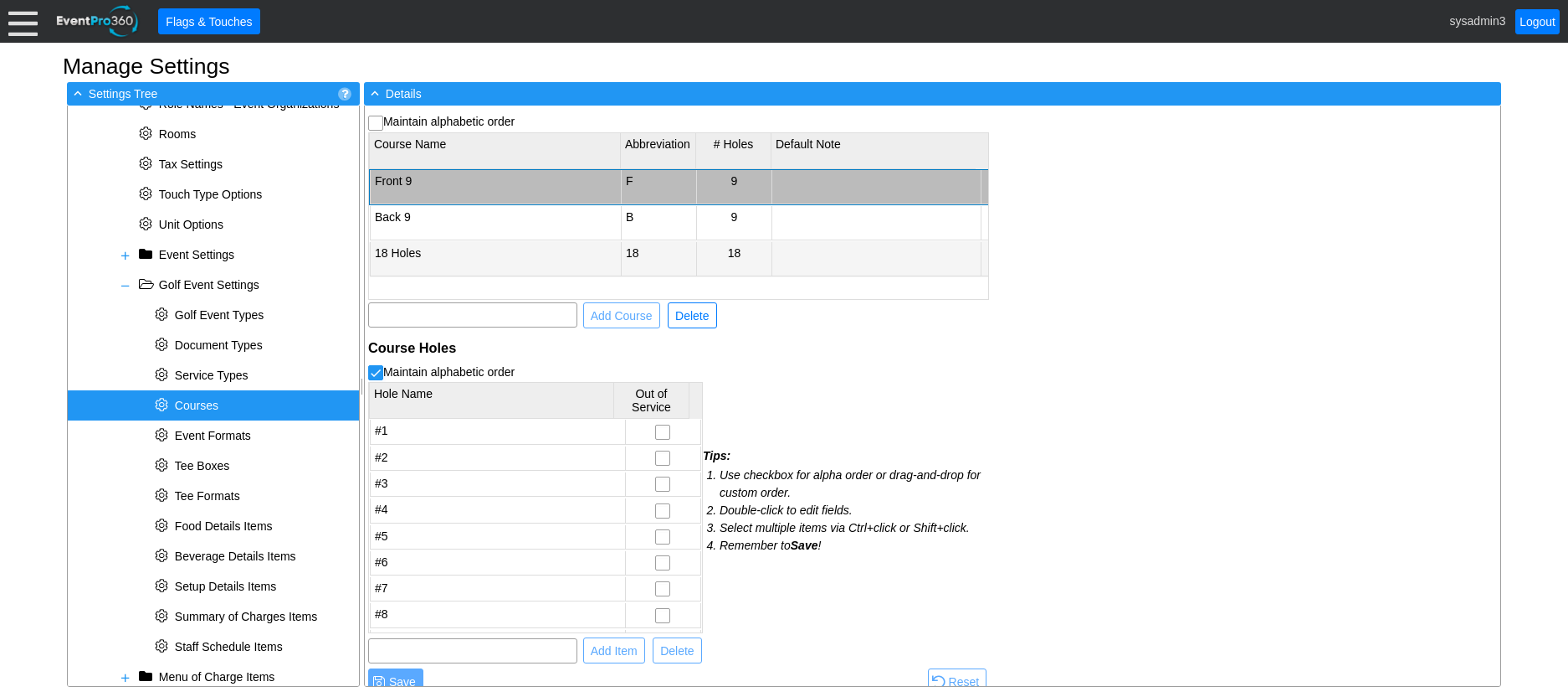
scroll to position [44, 0]
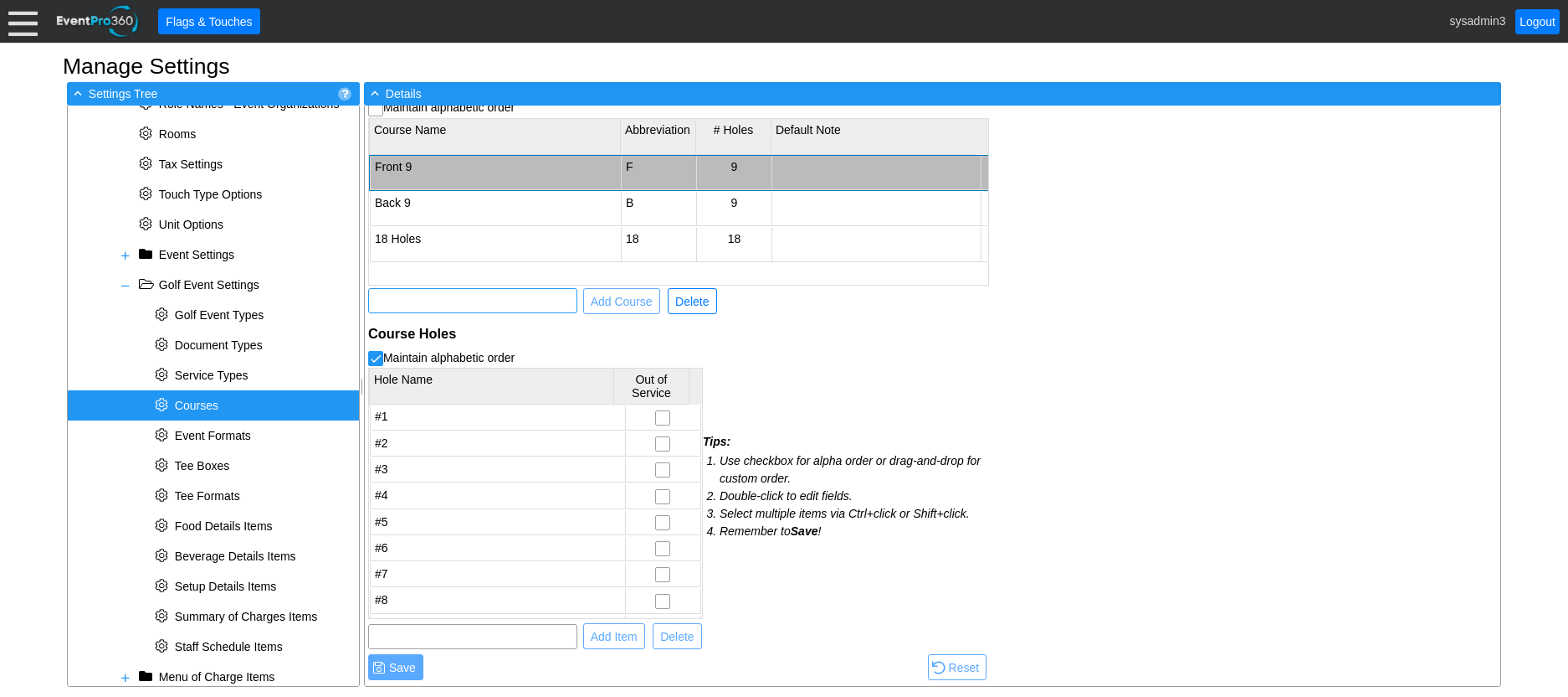
click at [477, 304] on input "text" at bounding box center [473, 301] width 198 height 24
type input "Driving Range"
click at [610, 295] on span "Add Course" at bounding box center [621, 302] width 68 height 16
checkbox input "false"
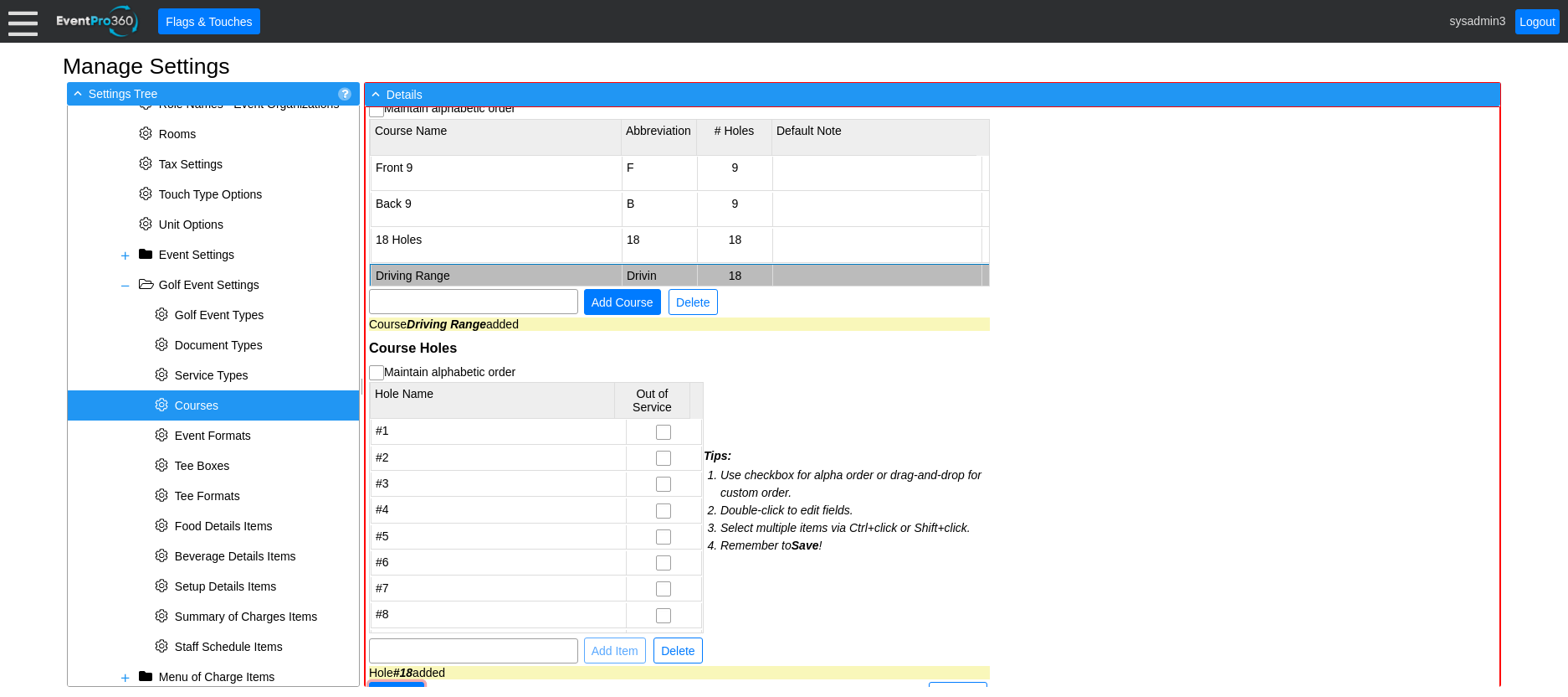
scroll to position [0, 0]
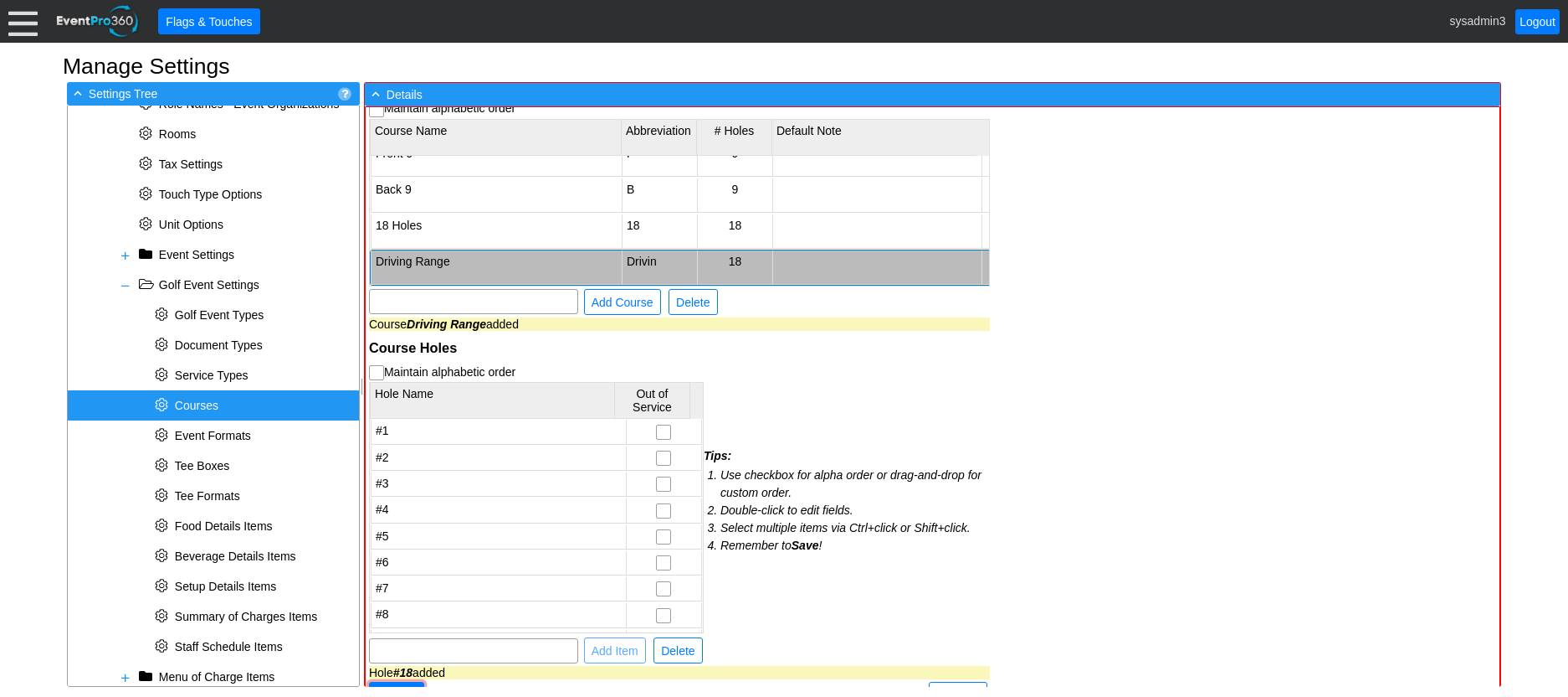
click at [746, 251] on td "18" at bounding box center [735, 268] width 76 height 35
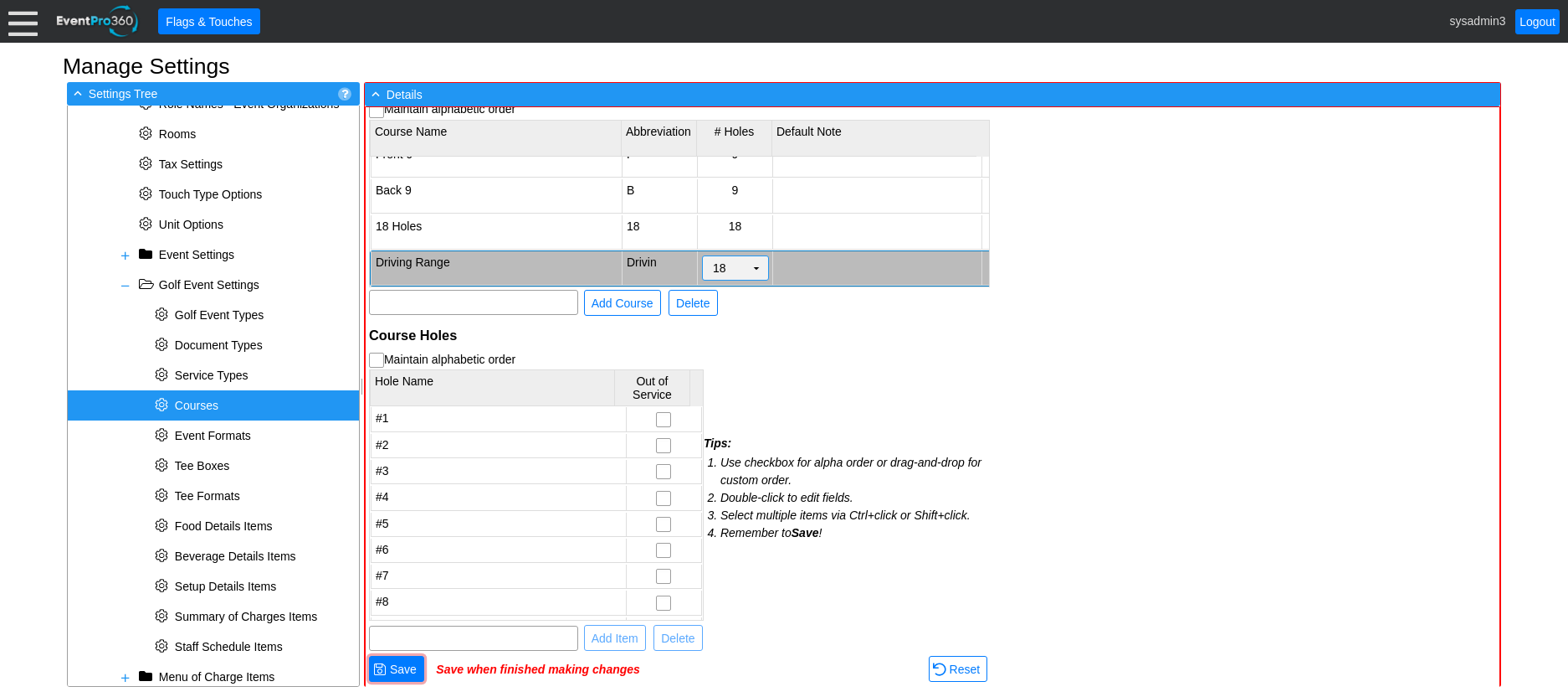
click at [758, 257] on td "▼" at bounding box center [757, 268] width 24 height 24
click at [729, 289] on td "9" at bounding box center [736, 289] width 66 height 30
click at [1016, 319] on div "Courses Maintain alphabetic order Course Name Abbreviation # Holes Default Note…" at bounding box center [933, 397] width 1135 height 580
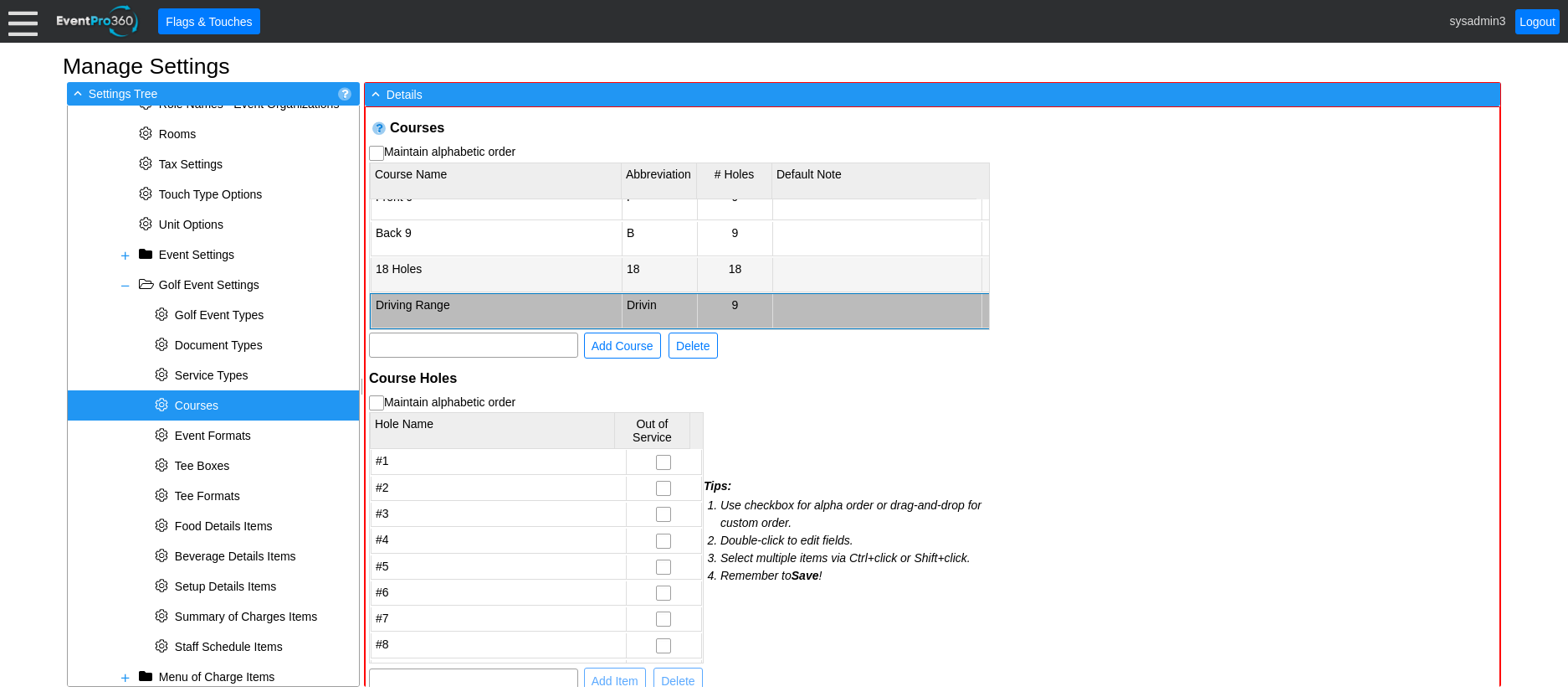
click at [747, 262] on td "18" at bounding box center [735, 275] width 76 height 35
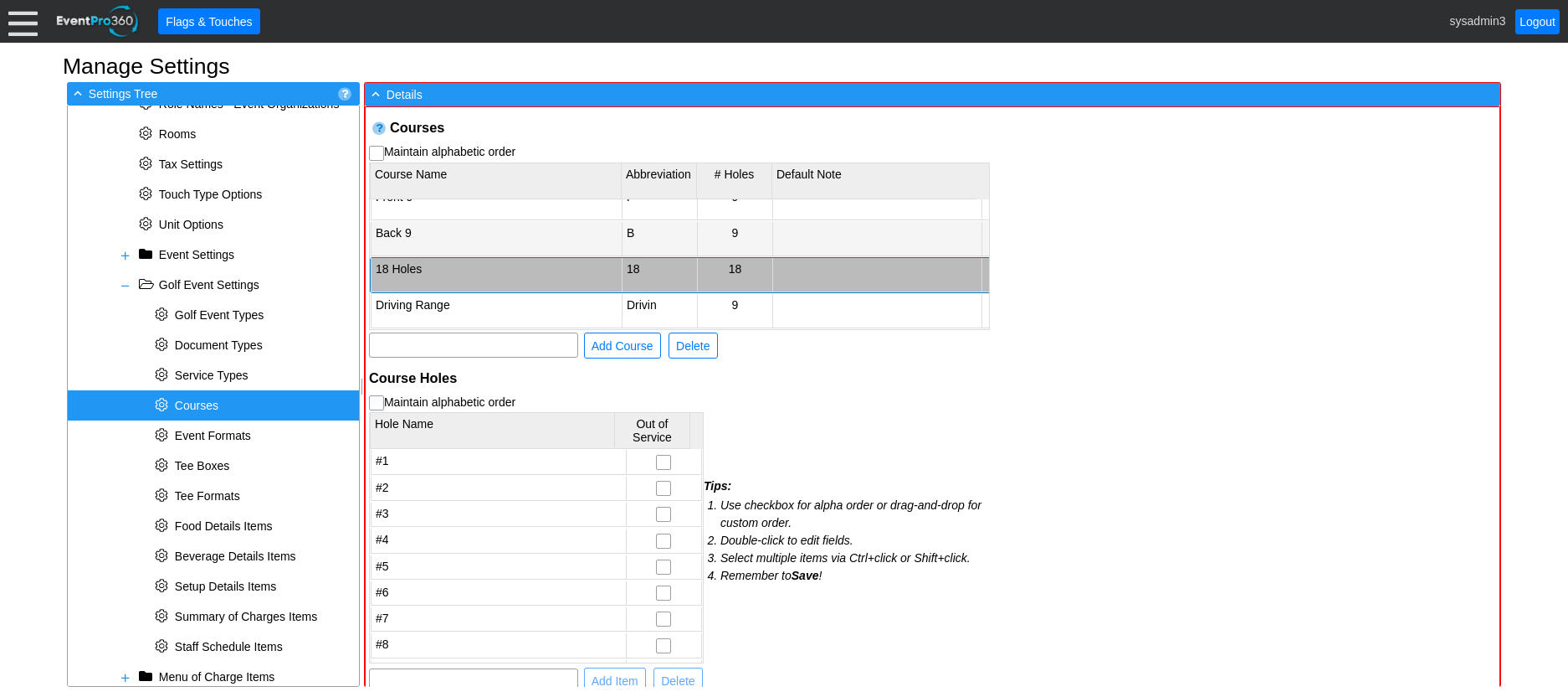
click at [738, 222] on td "9" at bounding box center [735, 240] width 76 height 35
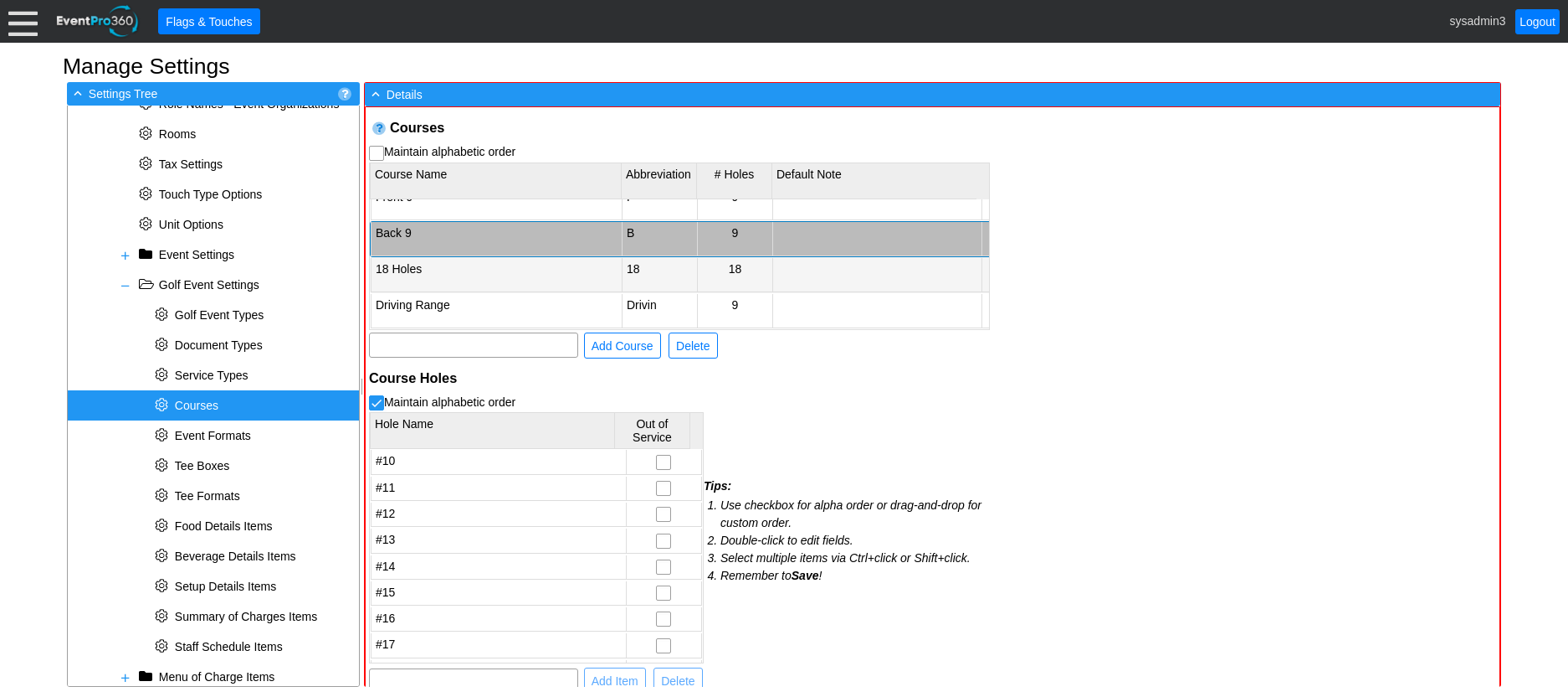
scroll to position [26, 0]
checkbox input "false"
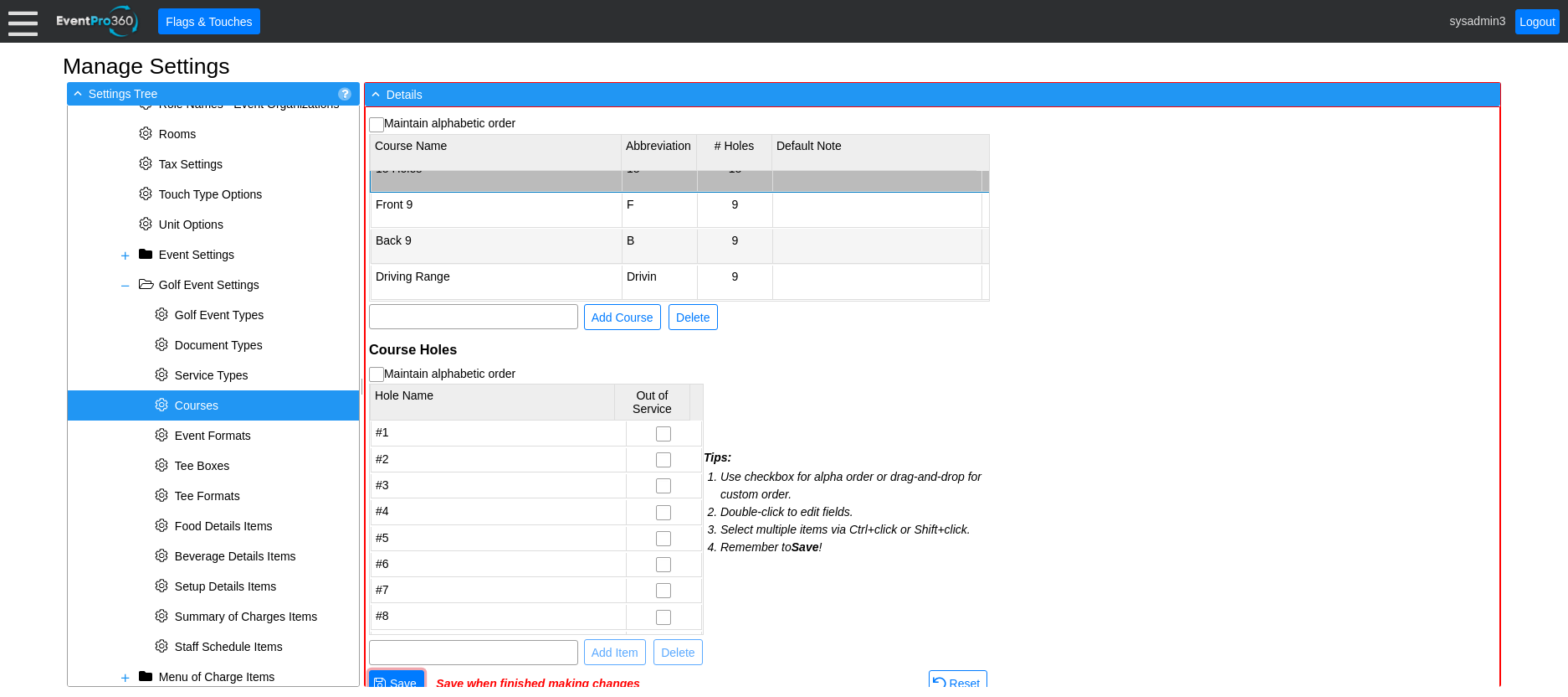
scroll to position [44, 0]
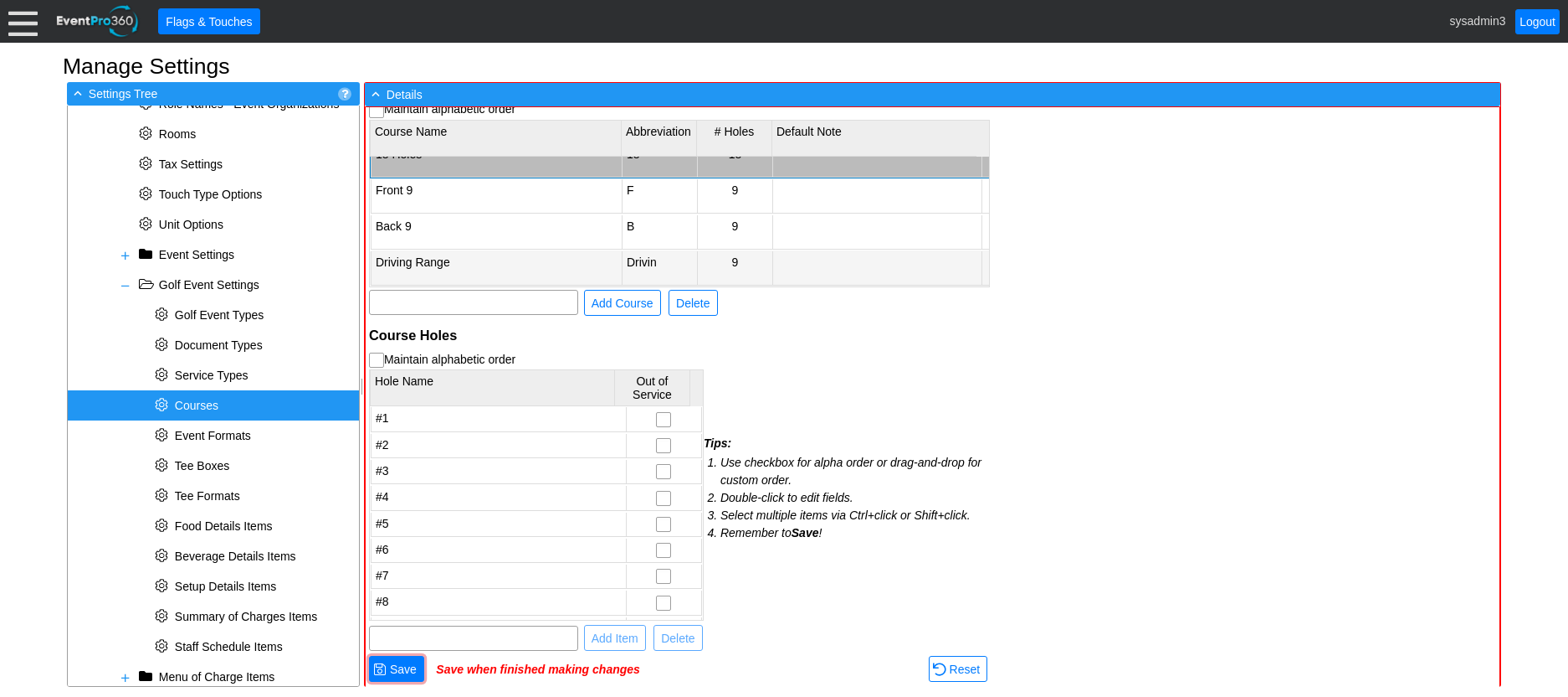
click at [543, 251] on td "Driving Range" at bounding box center [496, 269] width 251 height 35
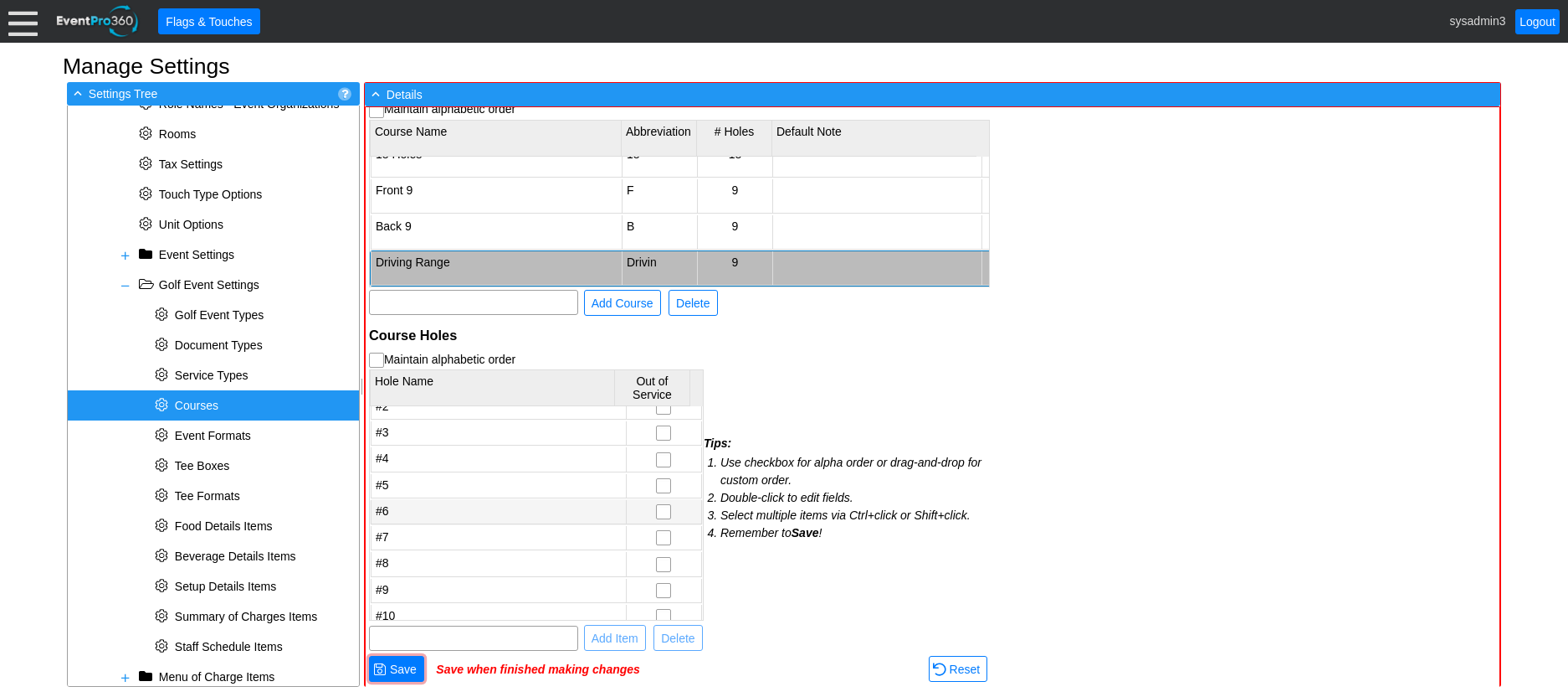
scroll to position [0, 0]
click at [657, 417] on input "checkbox" at bounding box center [663, 421] width 14 height 16
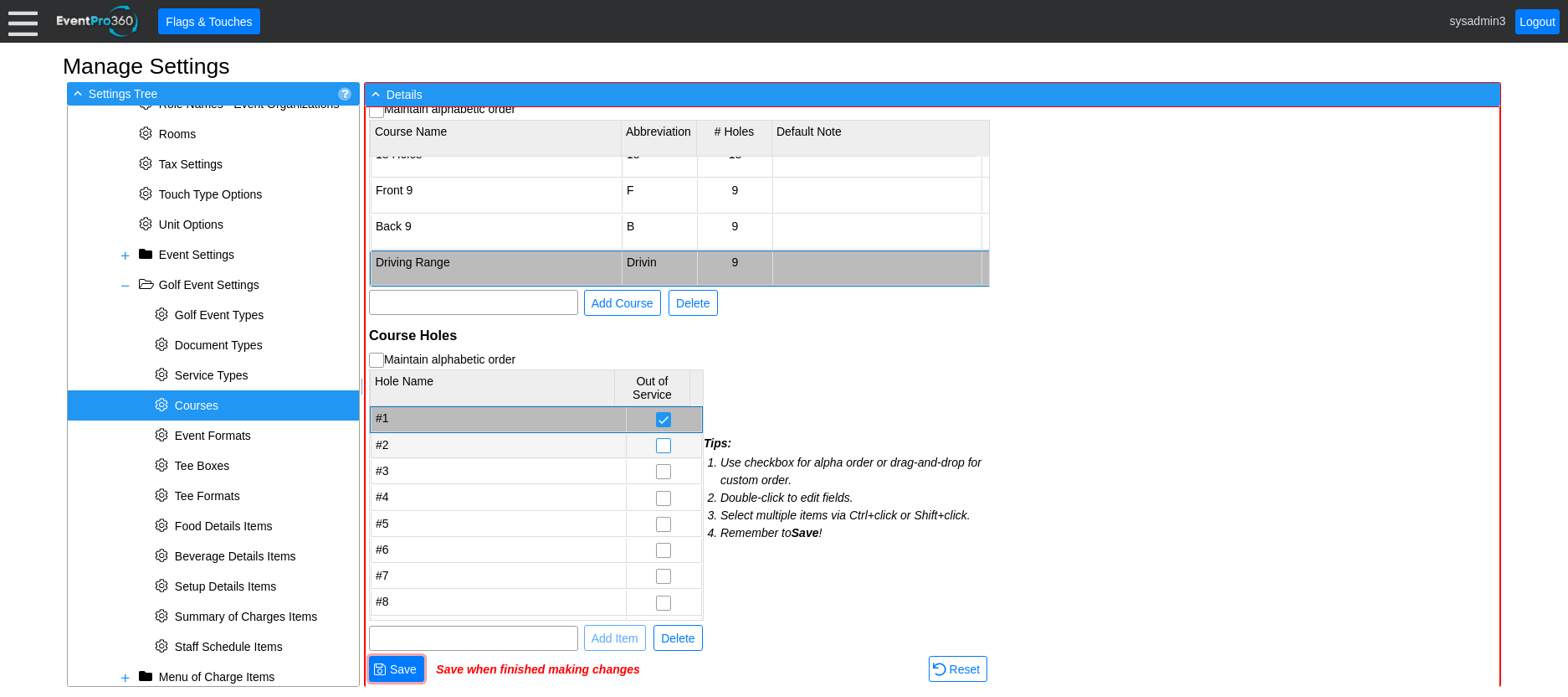
click at [657, 446] on input "checkbox" at bounding box center [663, 447] width 14 height 16
checkbox input "true"
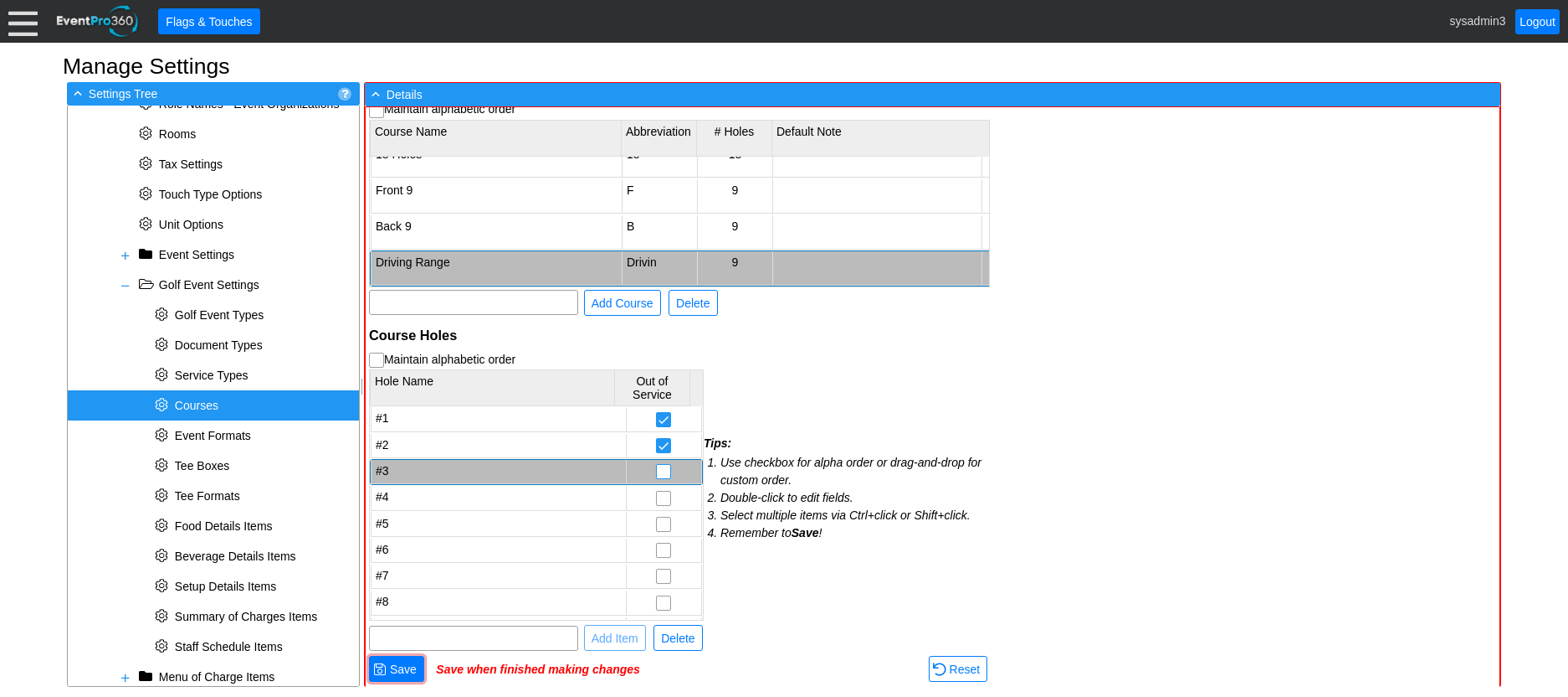
click at [657, 477] on input "checkbox" at bounding box center [663, 473] width 14 height 16
checkbox input "true"
click at [657, 502] on input "checkbox" at bounding box center [663, 499] width 14 height 16
checkbox input "true"
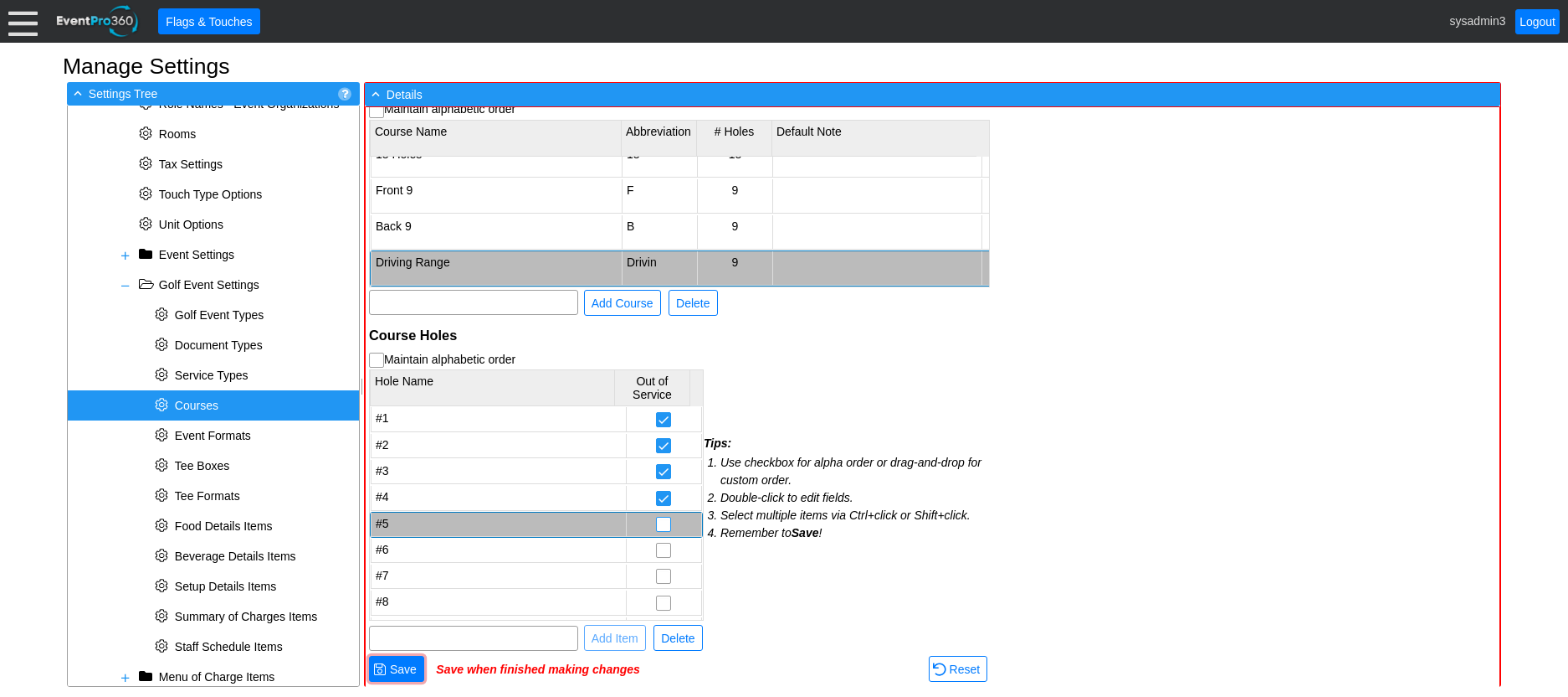
click at [657, 528] on input "checkbox" at bounding box center [663, 526] width 14 height 16
checkbox input "true"
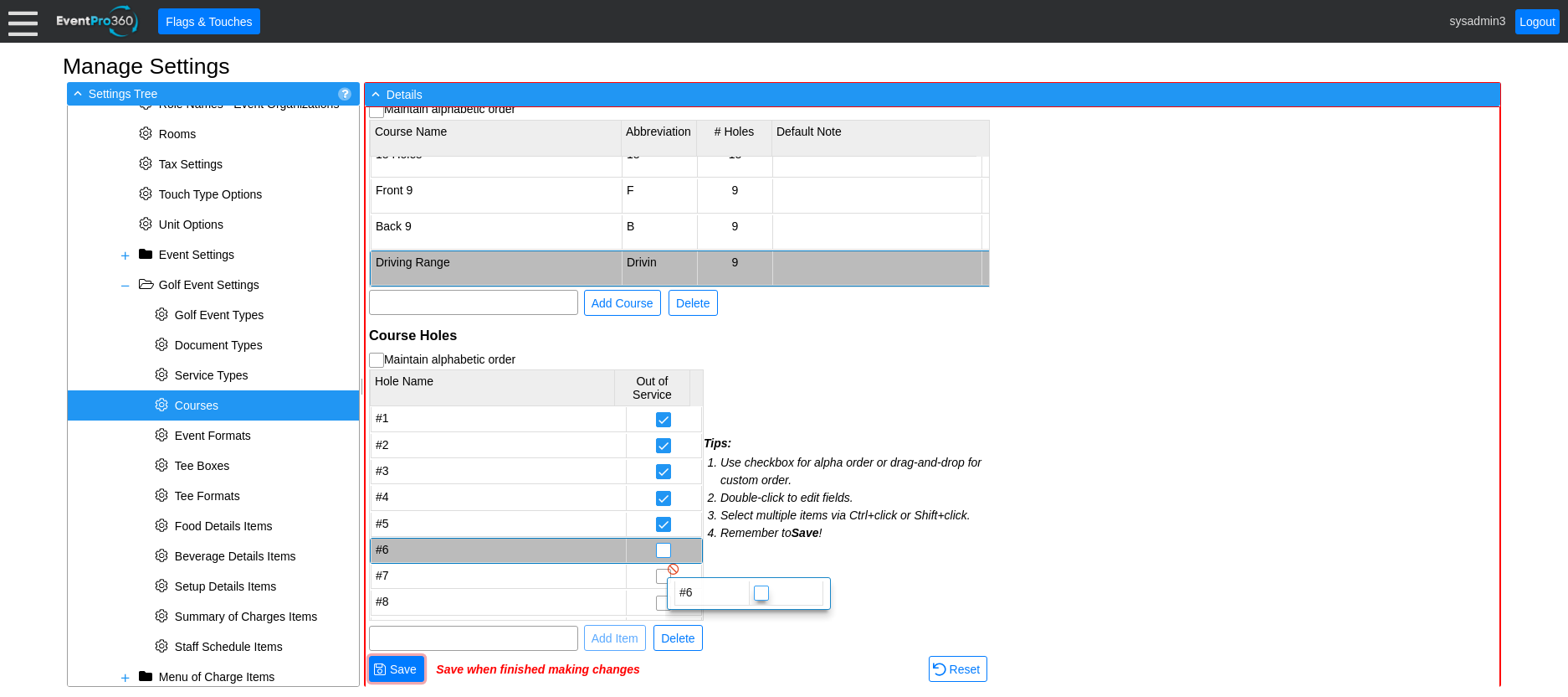
click at [657, 547] on input "checkbox" at bounding box center [663, 551] width 14 height 16
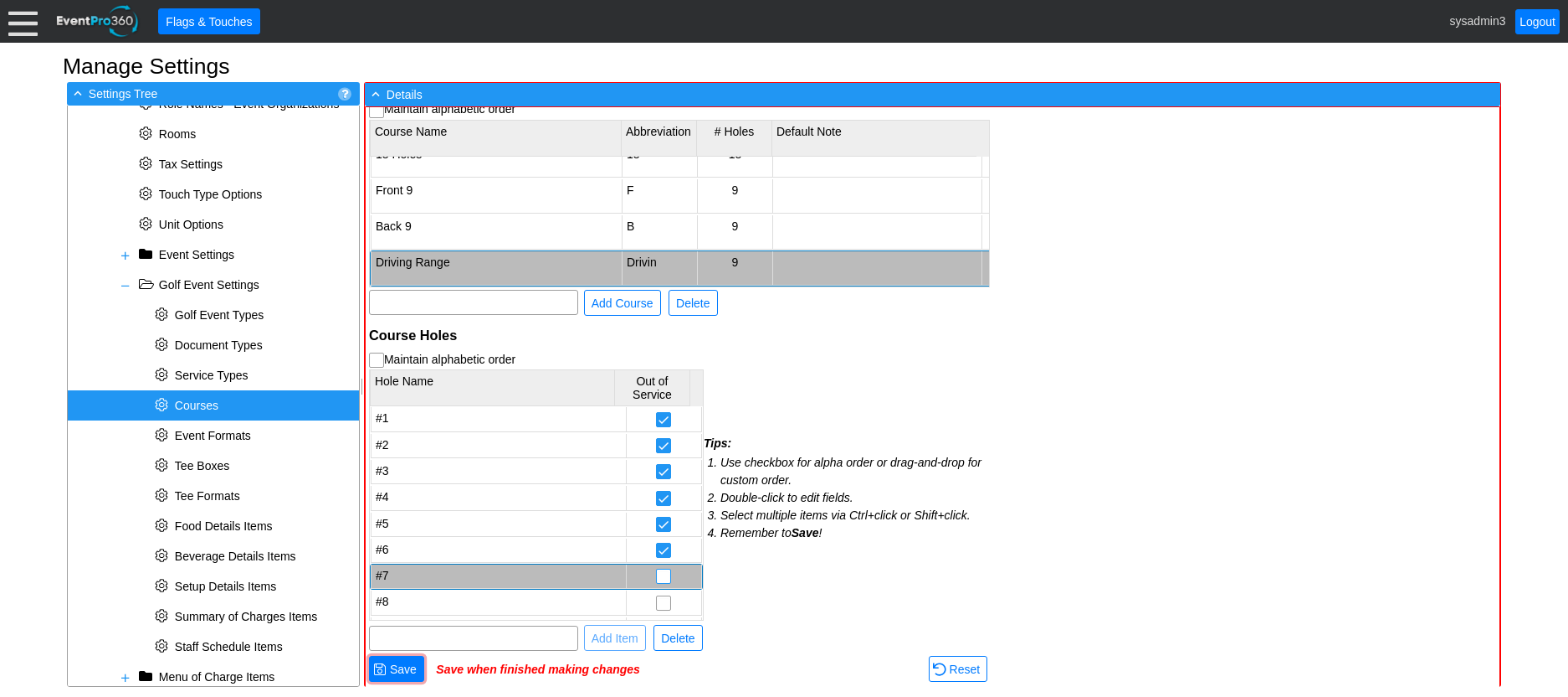
click at [657, 574] on input "checkbox" at bounding box center [663, 578] width 14 height 16
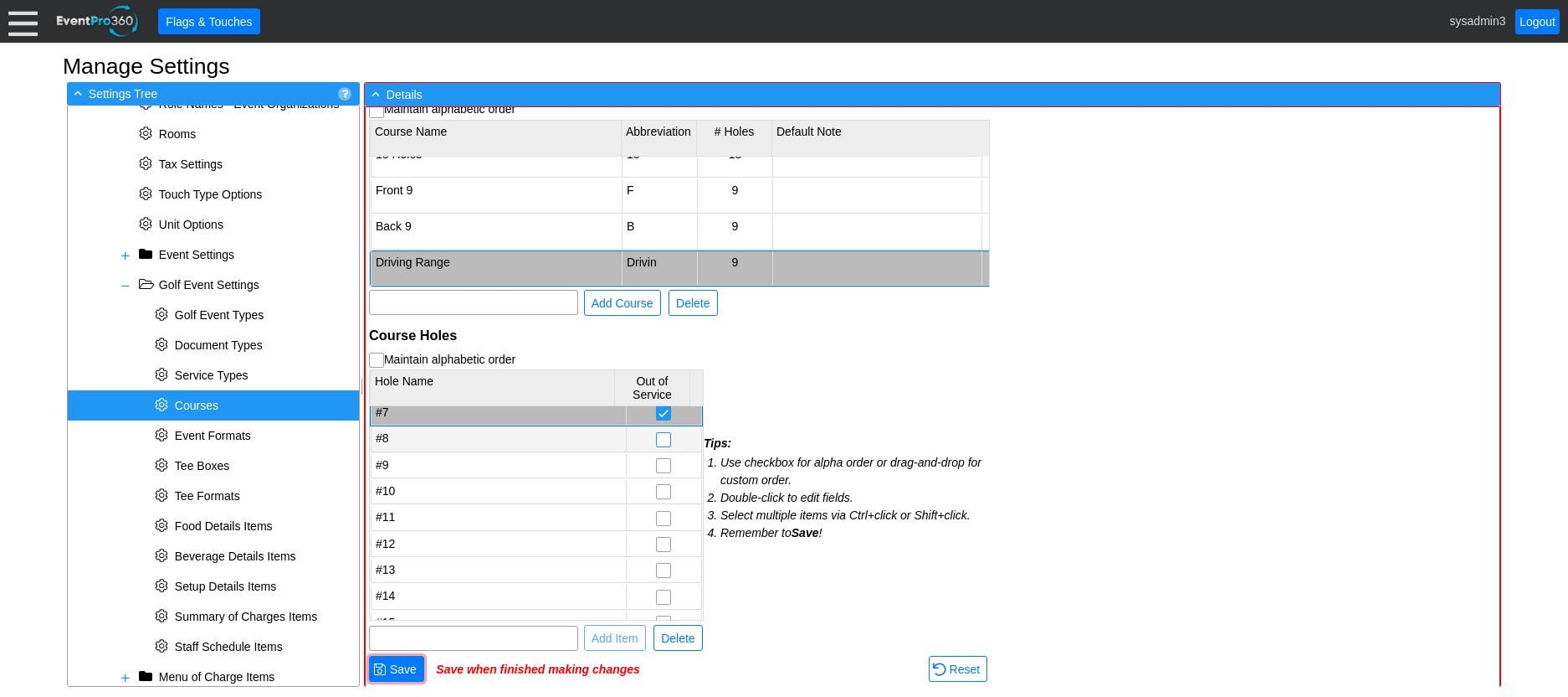
scroll to position [168, 0]
click at [657, 434] on input "checkbox" at bounding box center [663, 437] width 14 height 16
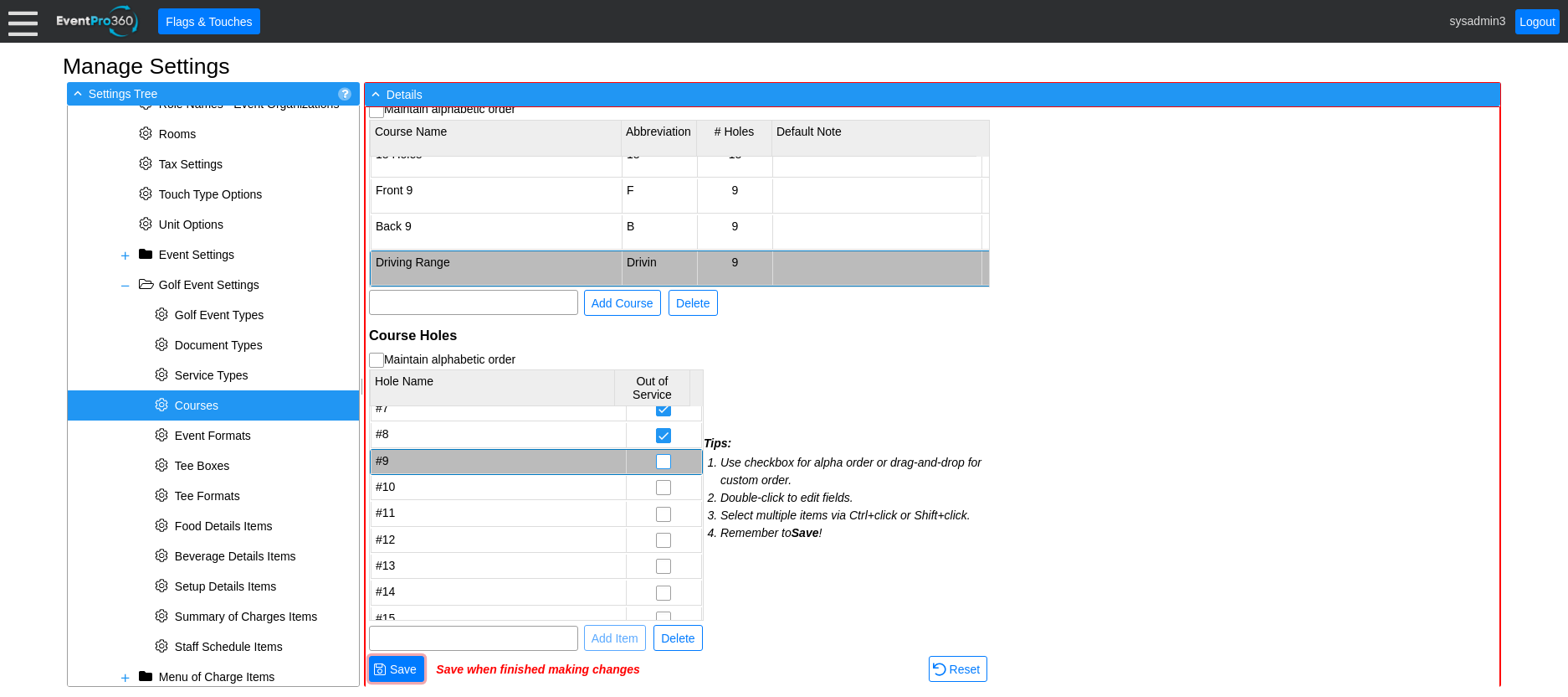
click at [657, 461] on input "checkbox" at bounding box center [663, 463] width 14 height 16
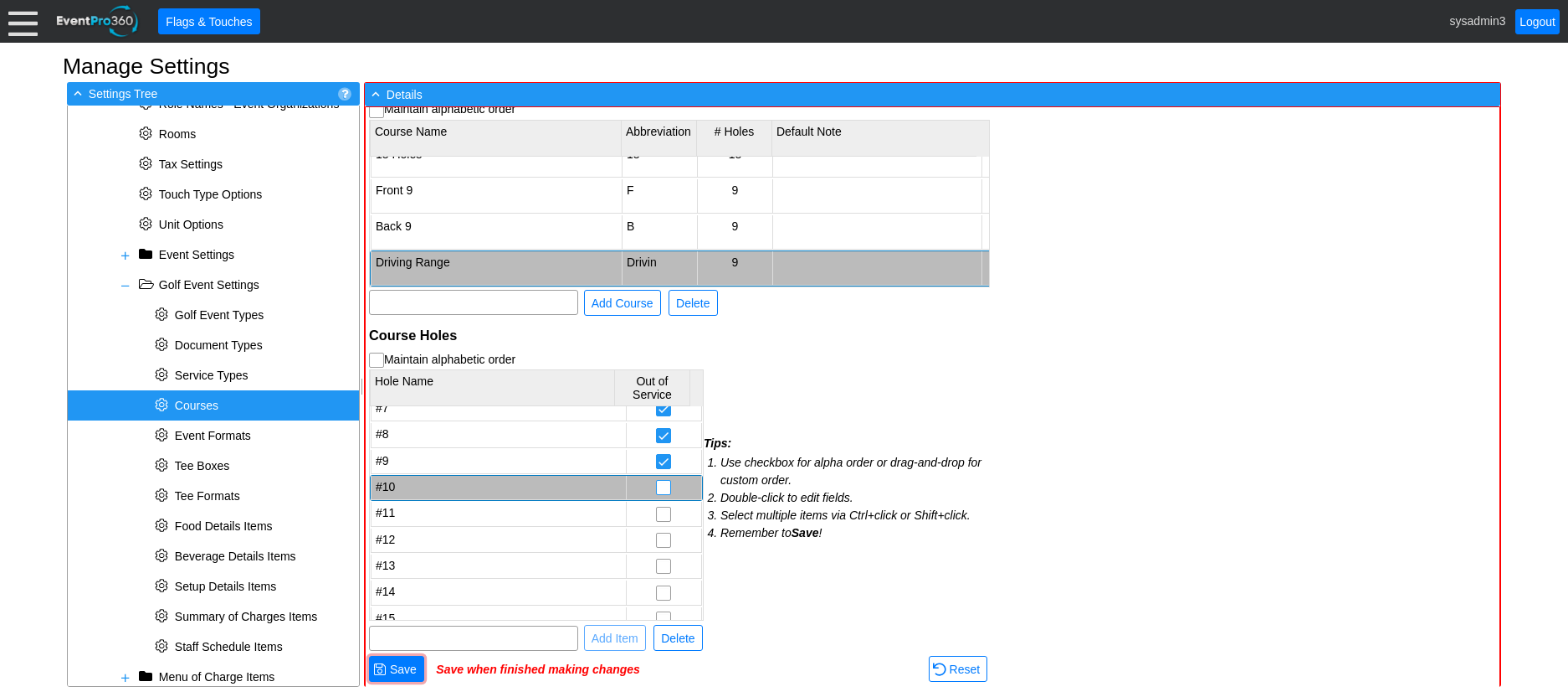
click at [657, 488] on input "checkbox" at bounding box center [663, 489] width 14 height 16
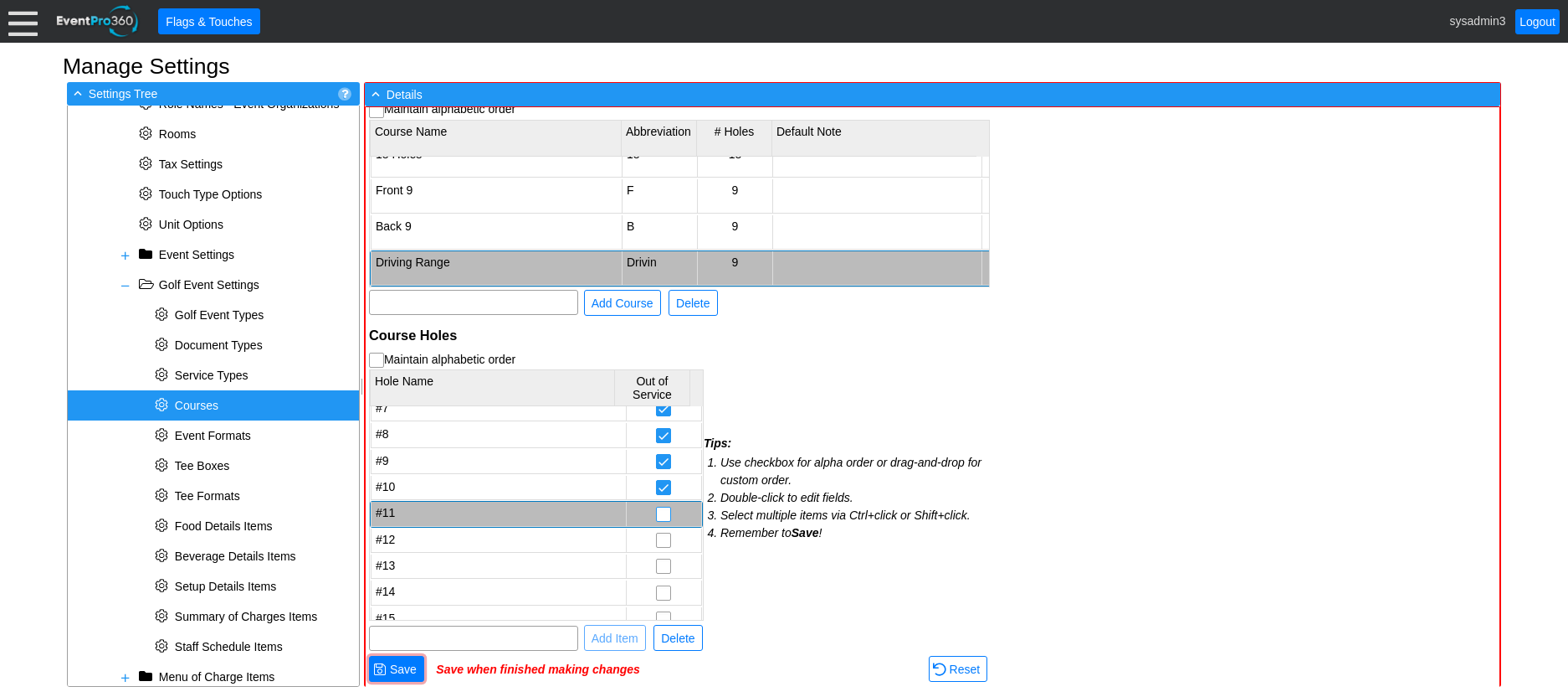
click at [657, 512] on input "checkbox" at bounding box center [663, 516] width 14 height 16
checkbox input "true"
click at [657, 539] on input "checkbox" at bounding box center [663, 541] width 14 height 16
checkbox input "true"
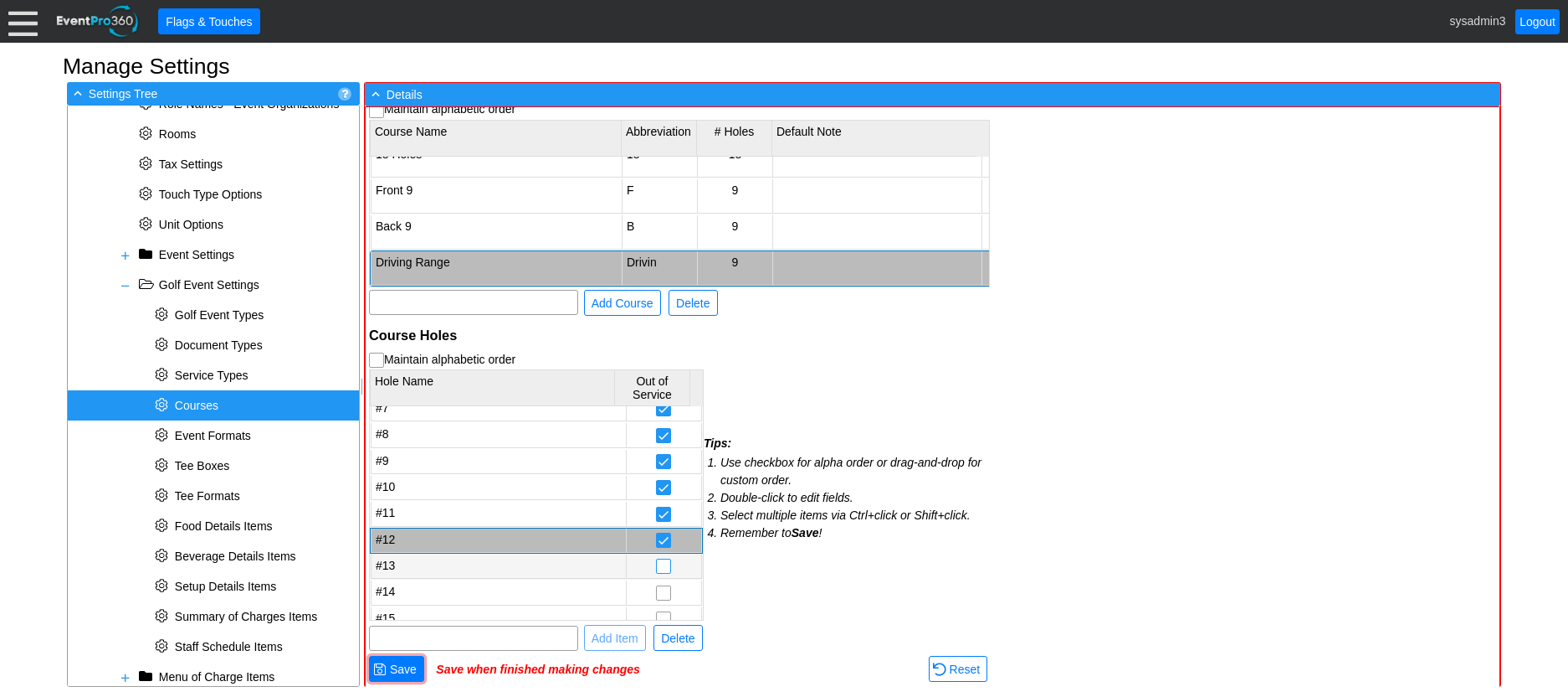
click at [657, 564] on input "checkbox" at bounding box center [663, 568] width 14 height 16
checkbox input "true"
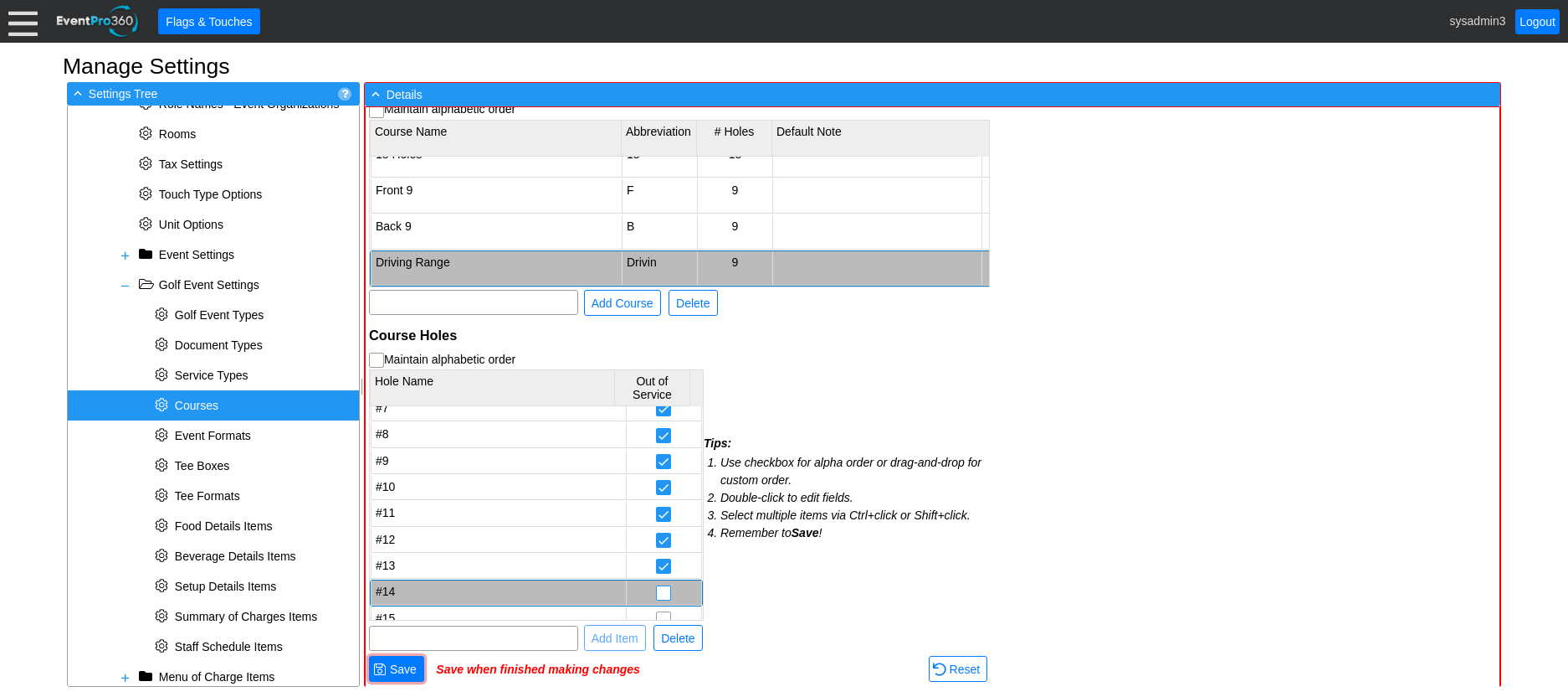
click at [657, 593] on input "checkbox" at bounding box center [663, 594] width 14 height 16
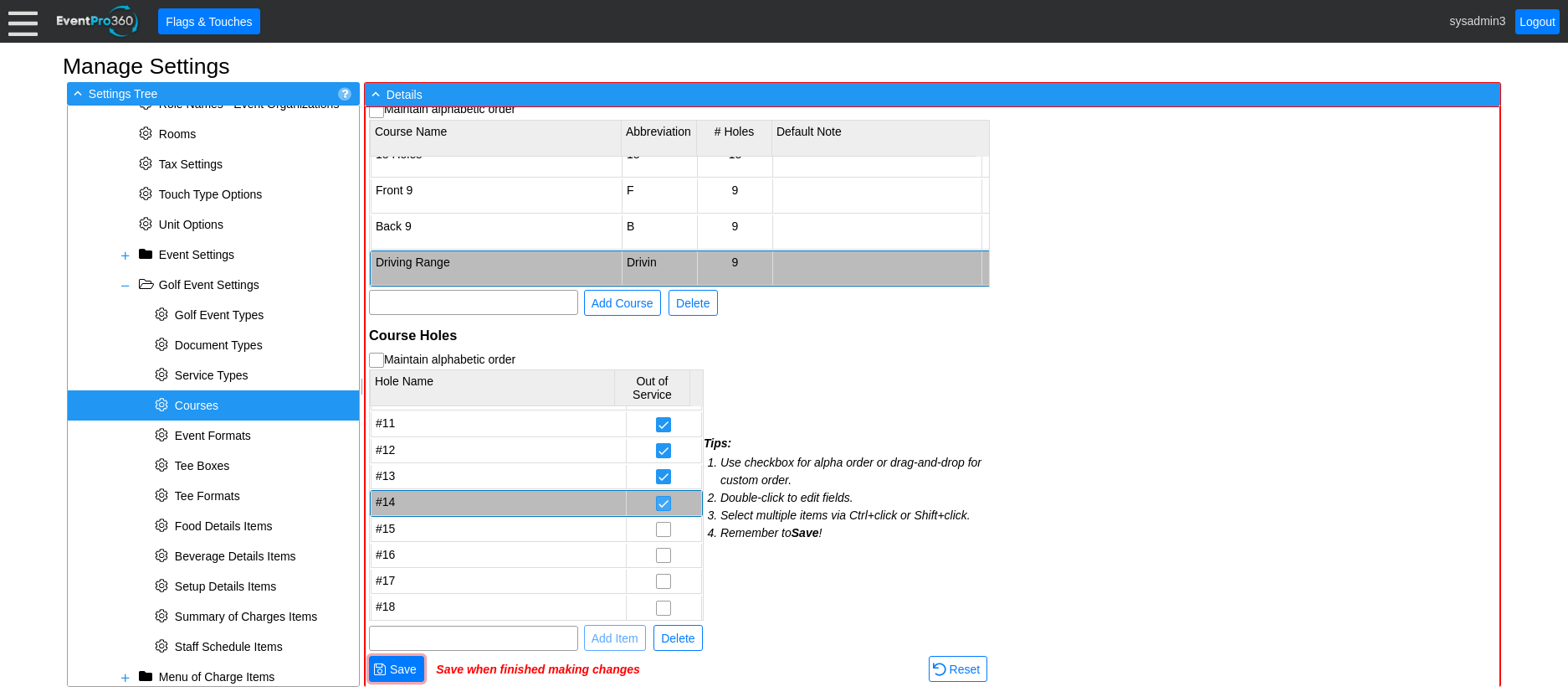
scroll to position [259, 0]
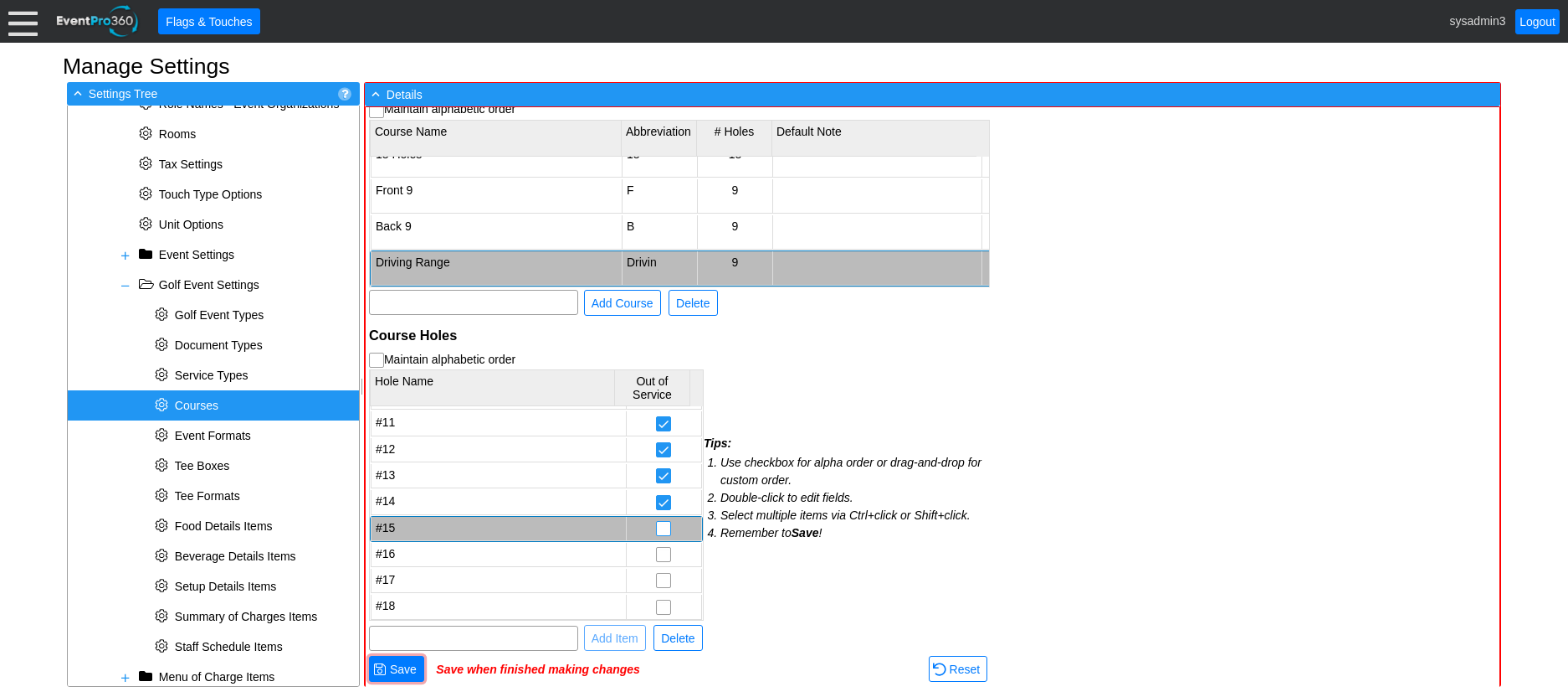
click at [657, 530] on input "checkbox" at bounding box center [663, 530] width 14 height 16
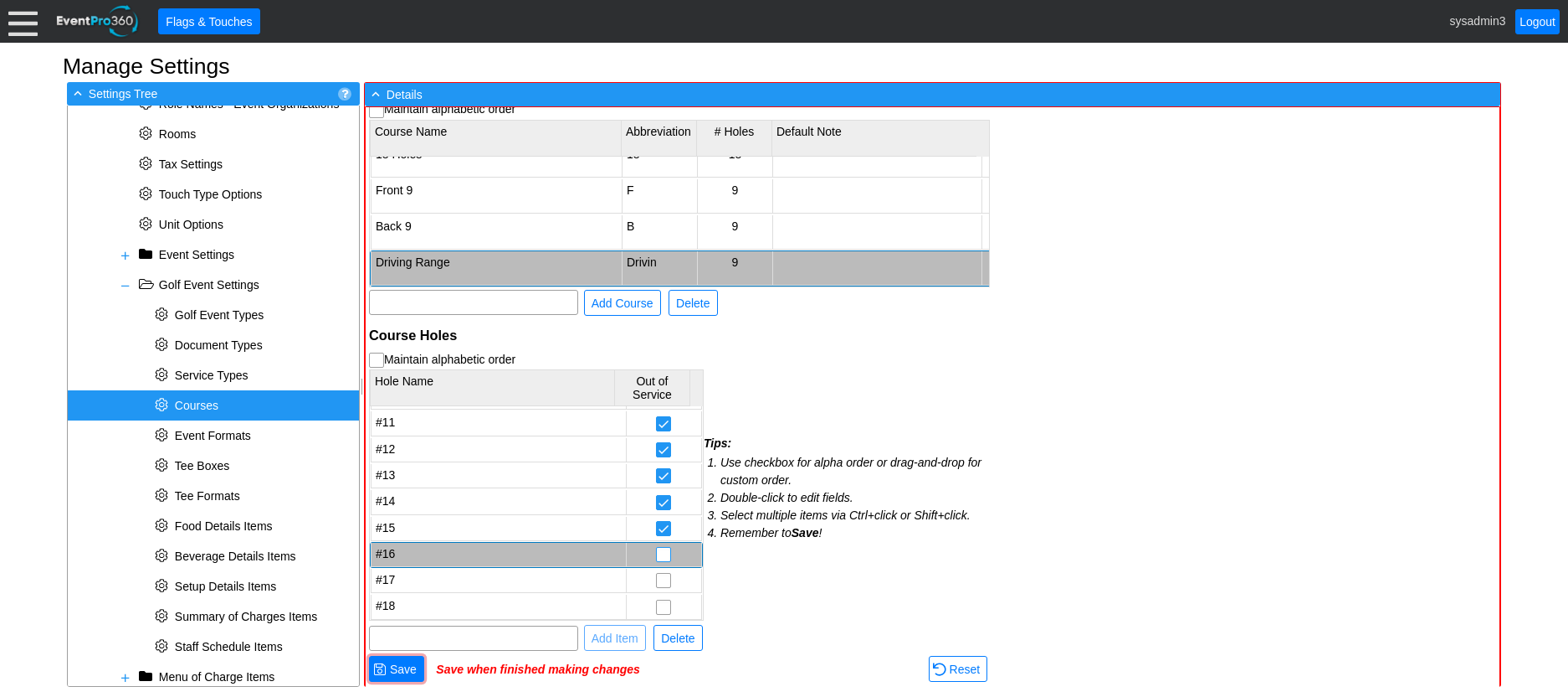
click at [657, 553] on input "checkbox" at bounding box center [663, 556] width 14 height 16
checkbox input "true"
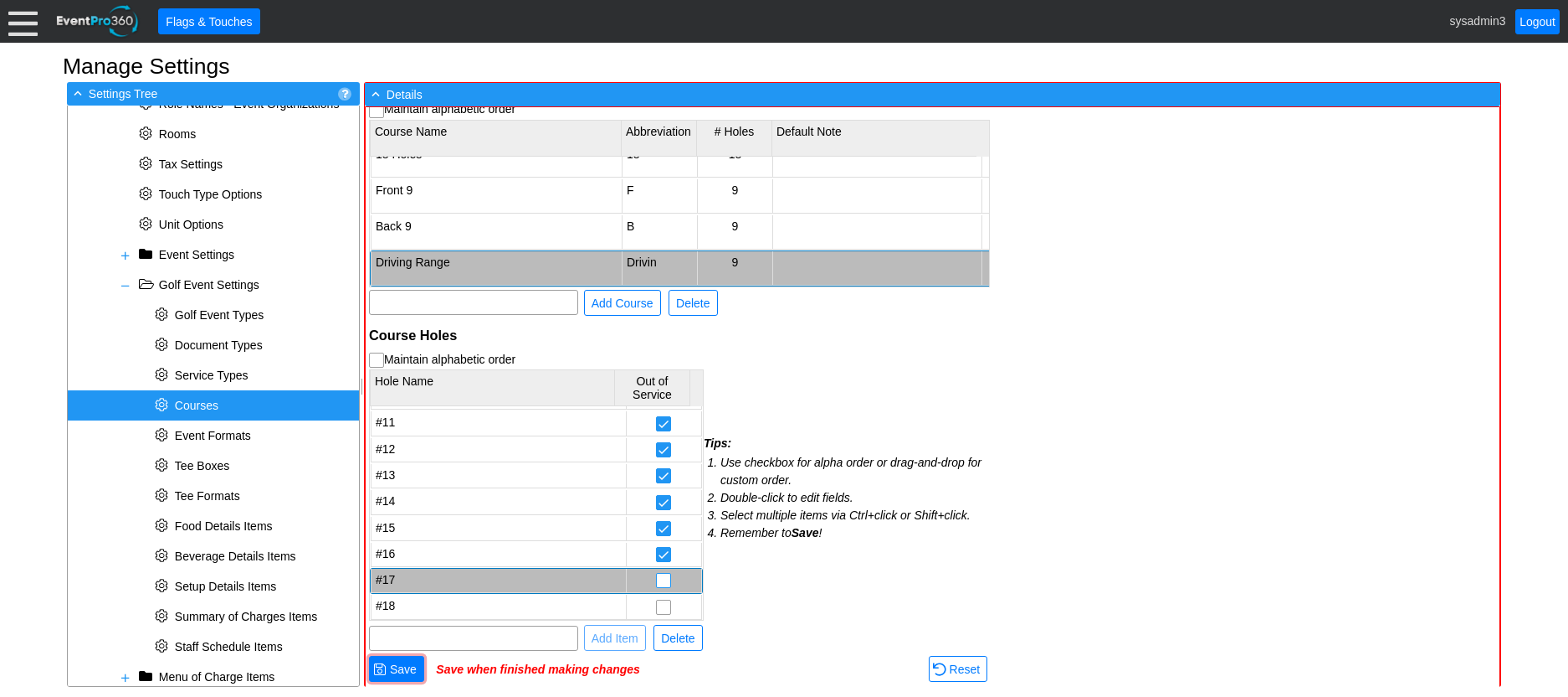
click at [657, 581] on input "checkbox" at bounding box center [663, 582] width 14 height 16
checkbox input "true"
click at [657, 605] on input "checkbox" at bounding box center [663, 609] width 14 height 16
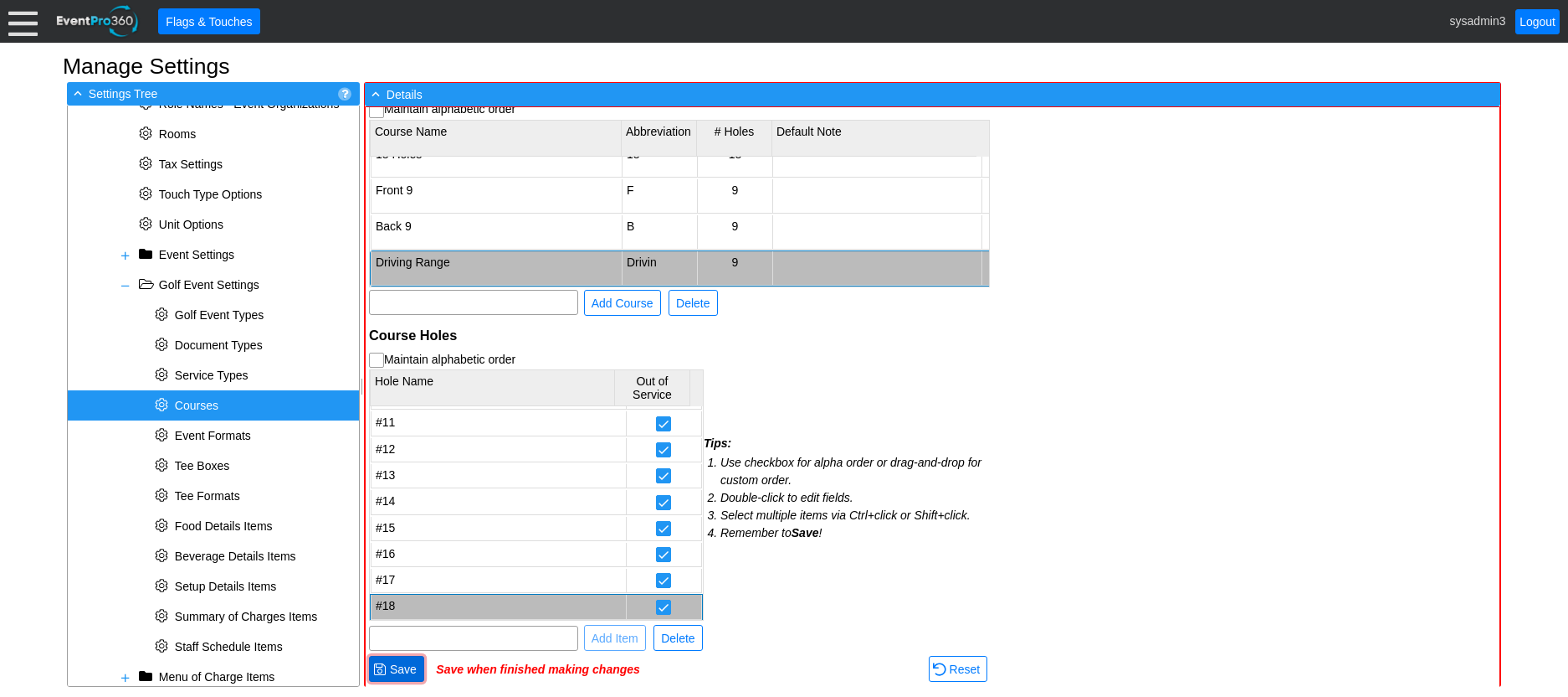
click at [405, 666] on span "Save" at bounding box center [403, 669] width 34 height 16
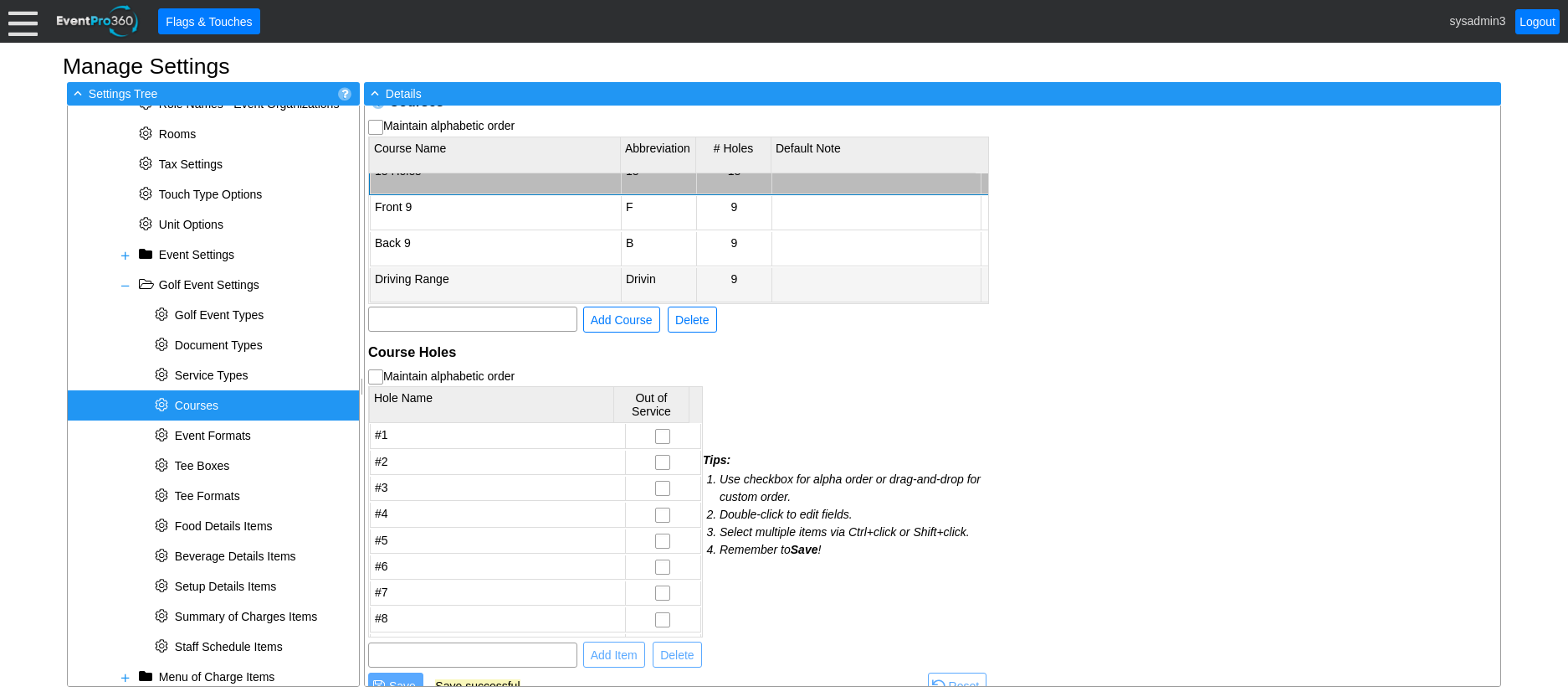
scroll to position [44, 0]
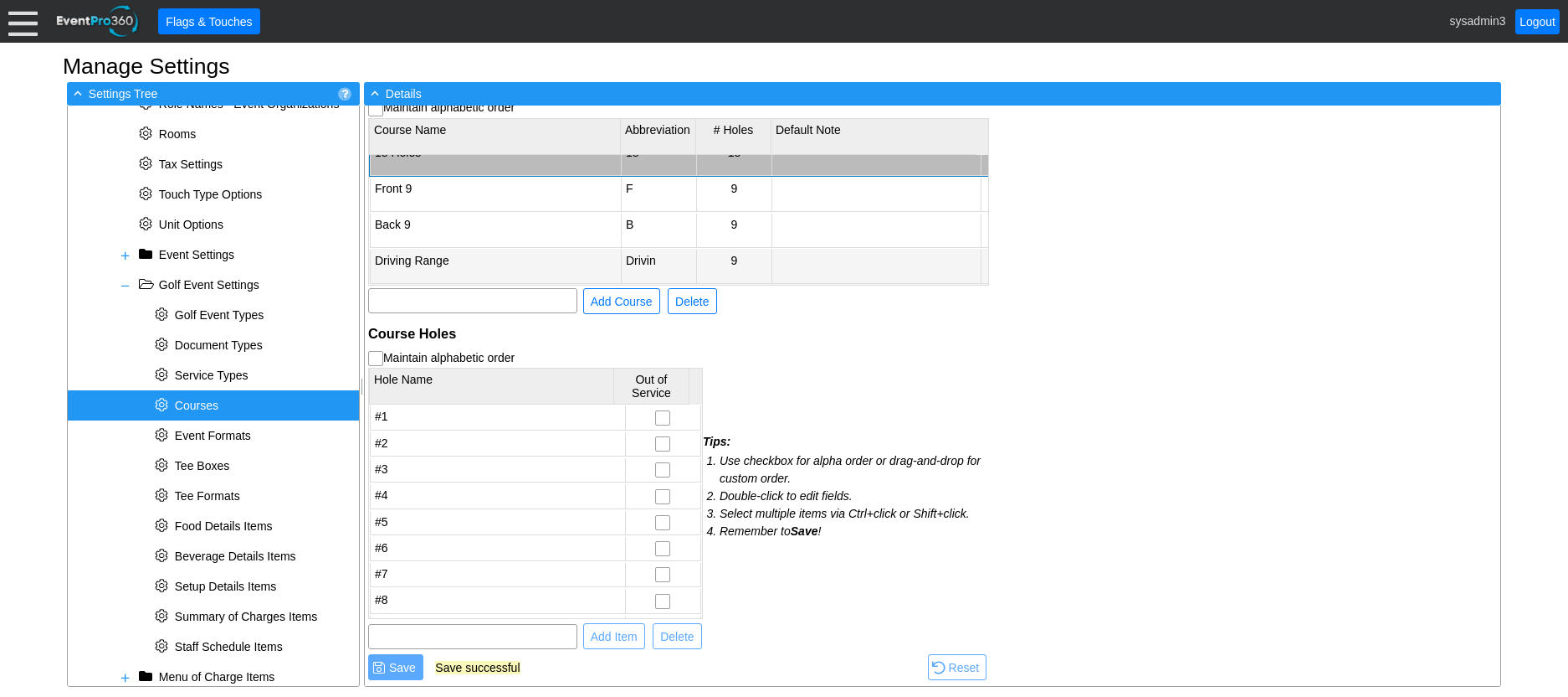
click at [471, 250] on td "Driving Range" at bounding box center [495, 267] width 251 height 35
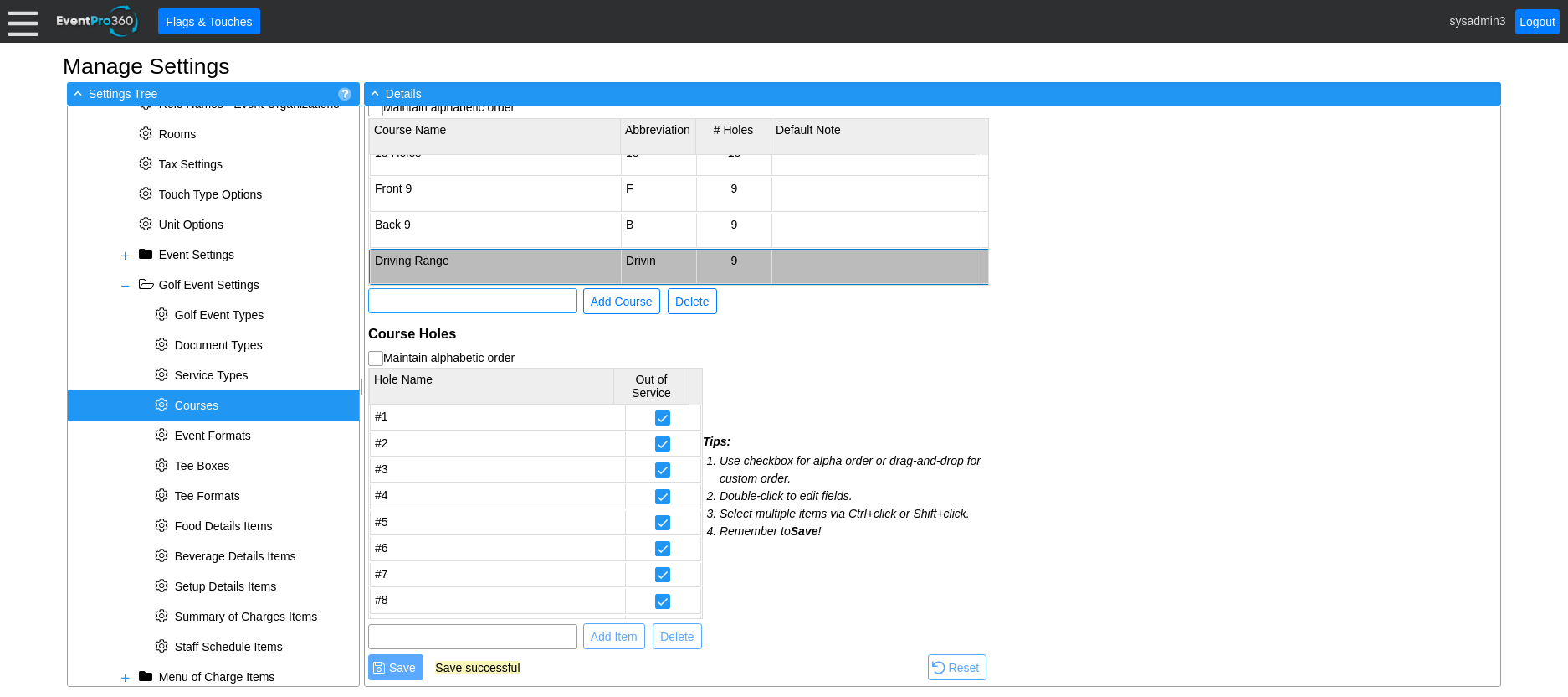
click at [503, 303] on input "text" at bounding box center [473, 301] width 198 height 24
type input "Driving Range Pro Tee"
click at [637, 299] on span "Add Course" at bounding box center [621, 302] width 68 height 16
checkbox input "false"
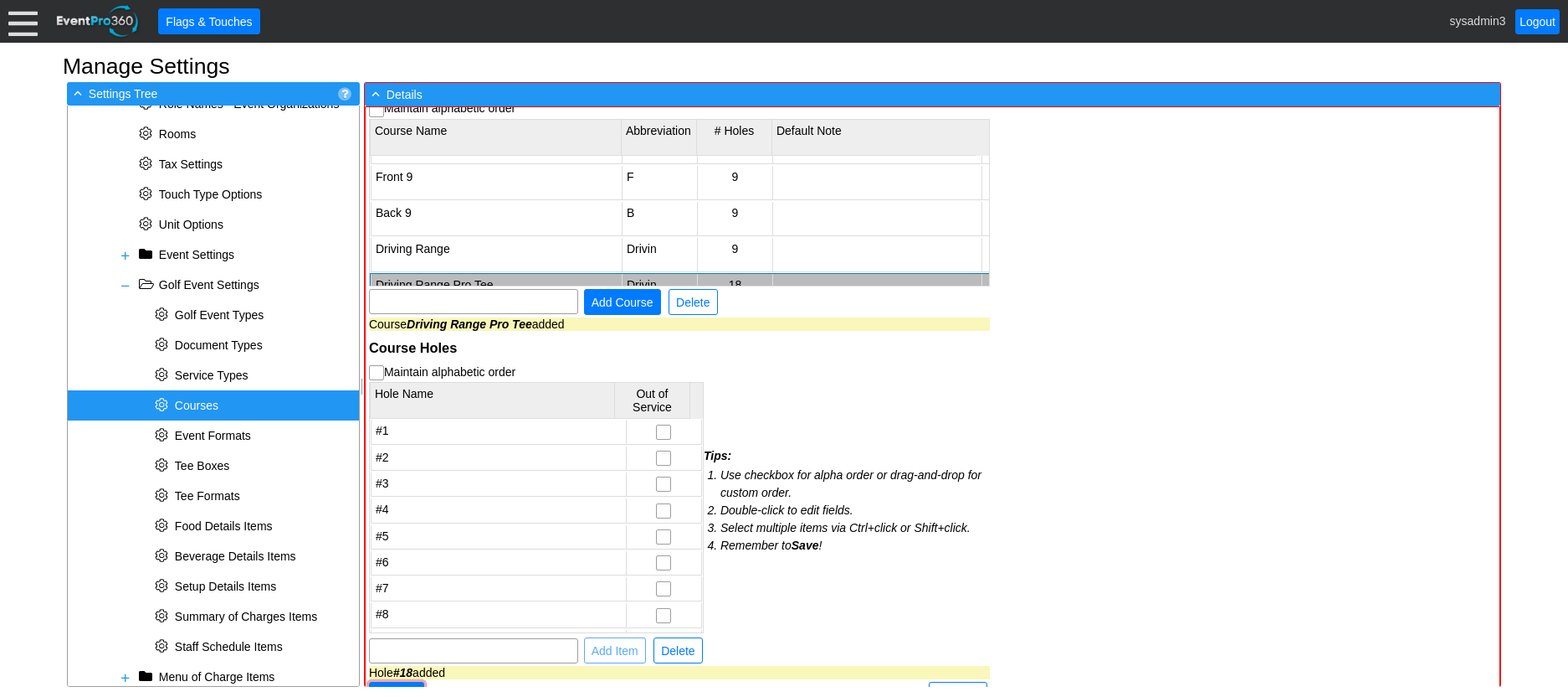
scroll to position [0, 0]
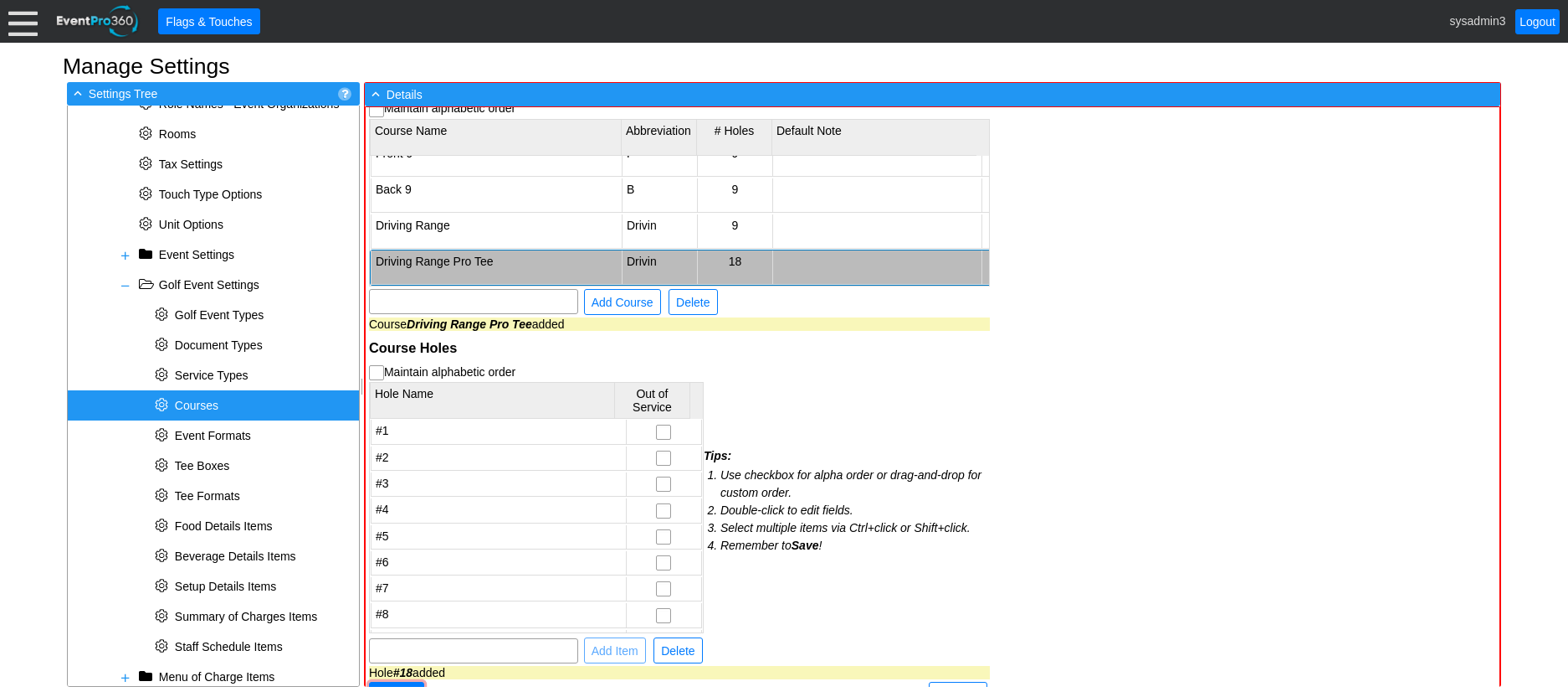
click at [647, 251] on td "Drivin" at bounding box center [659, 268] width 76 height 35
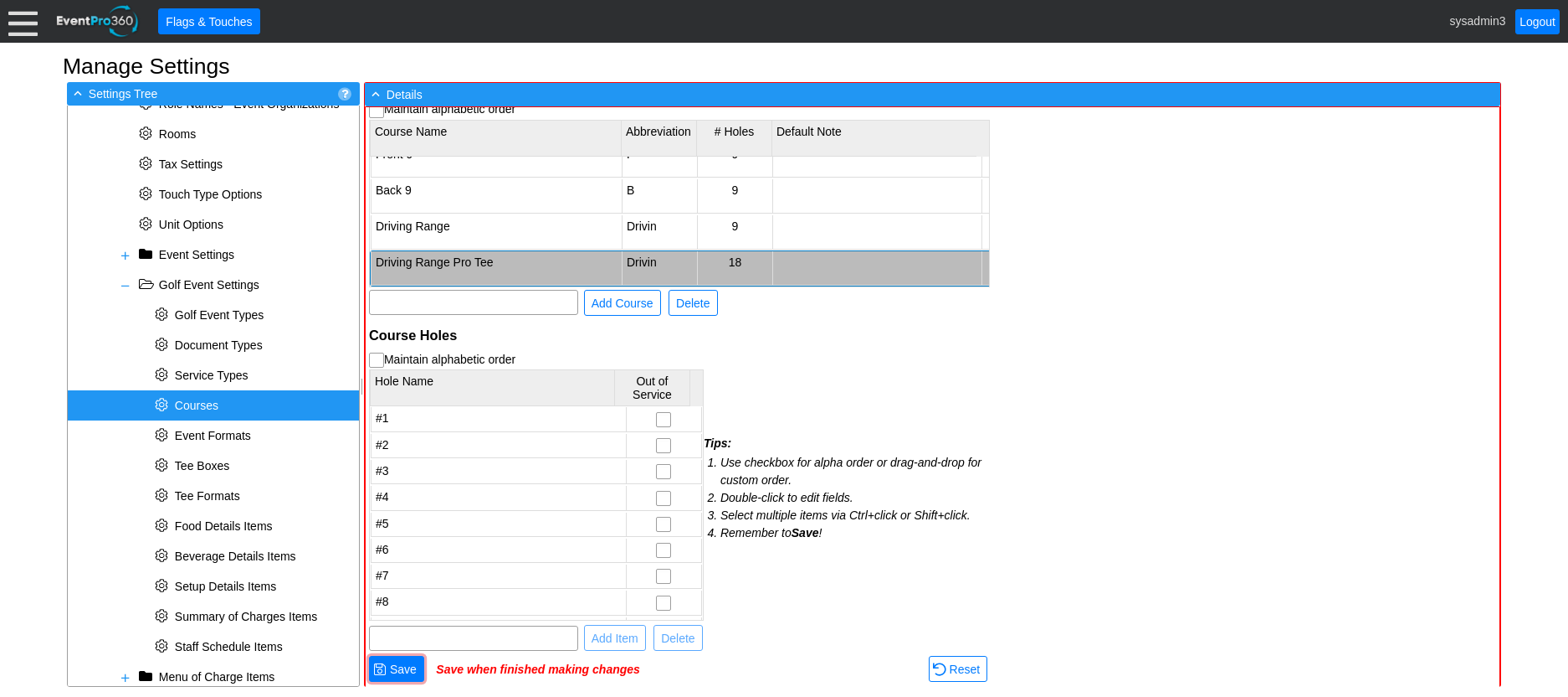
click at [660, 251] on td "Drivin" at bounding box center [659, 269] width 76 height 35
type input "Driv-Pro"
click at [780, 320] on div "Courses Maintain alphabetic order Course Name Abbreviation # Holes Default Note…" at bounding box center [679, 376] width 627 height 623
click at [512, 252] on td "Driving Range Pro Tee" at bounding box center [496, 269] width 251 height 35
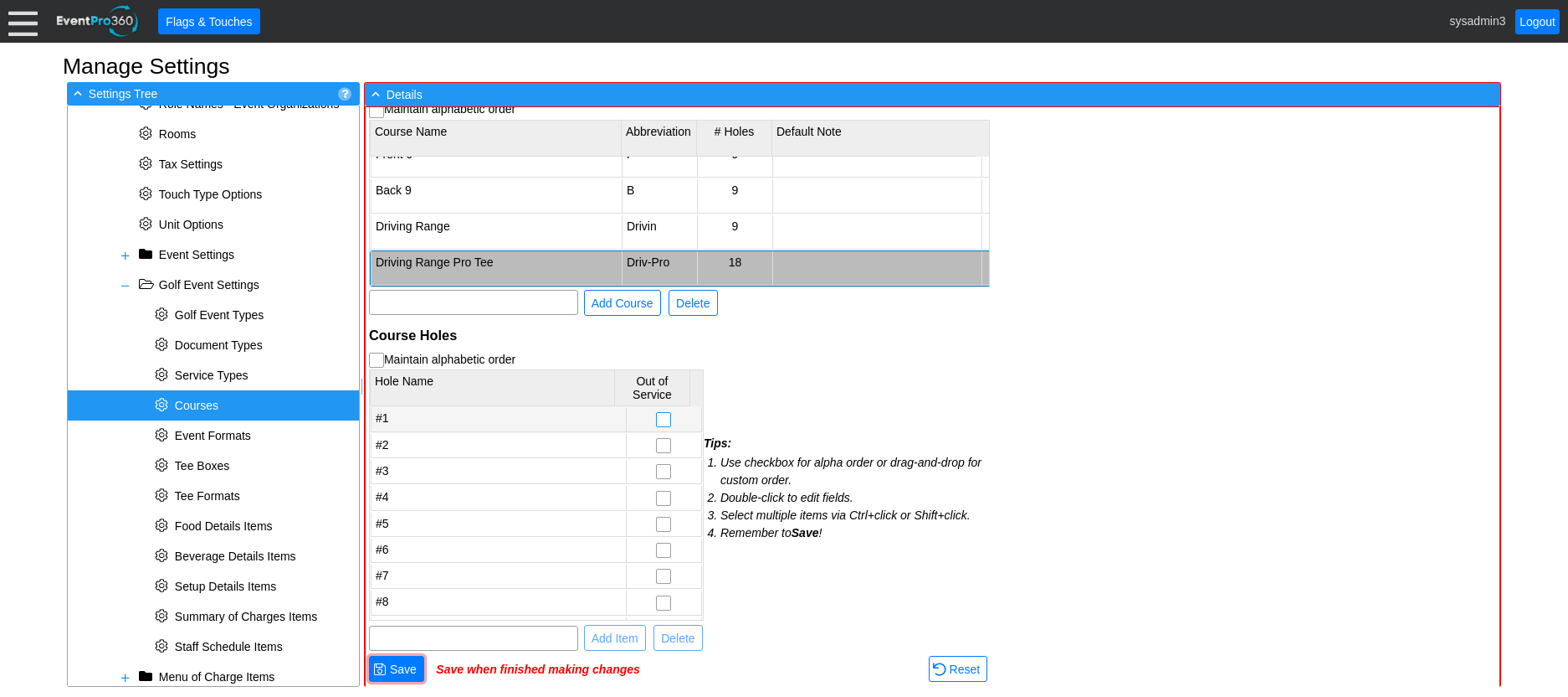
click at [657, 415] on input "checkbox" at bounding box center [663, 421] width 14 height 16
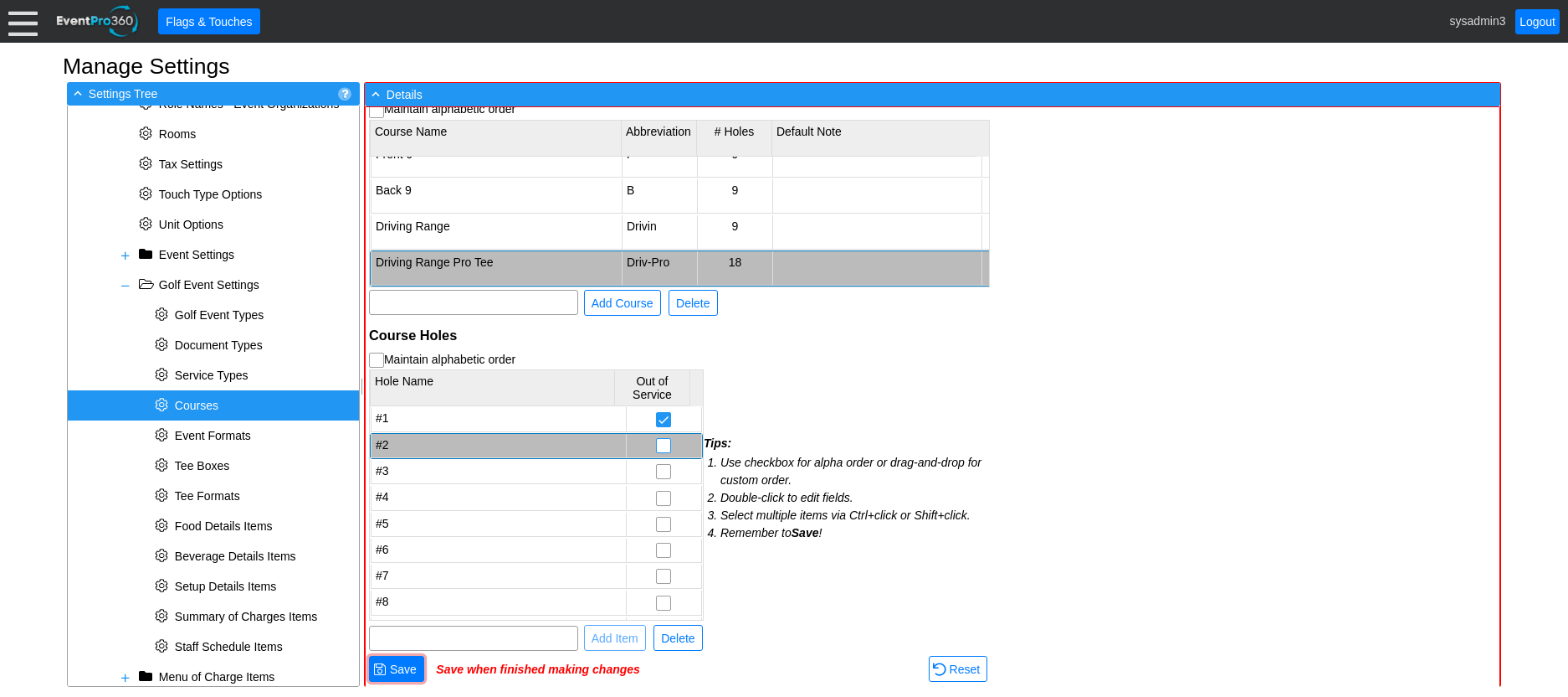
click at [657, 446] on input "checkbox" at bounding box center [663, 447] width 14 height 16
click at [657, 473] on input "checkbox" at bounding box center [663, 473] width 14 height 16
checkbox input "true"
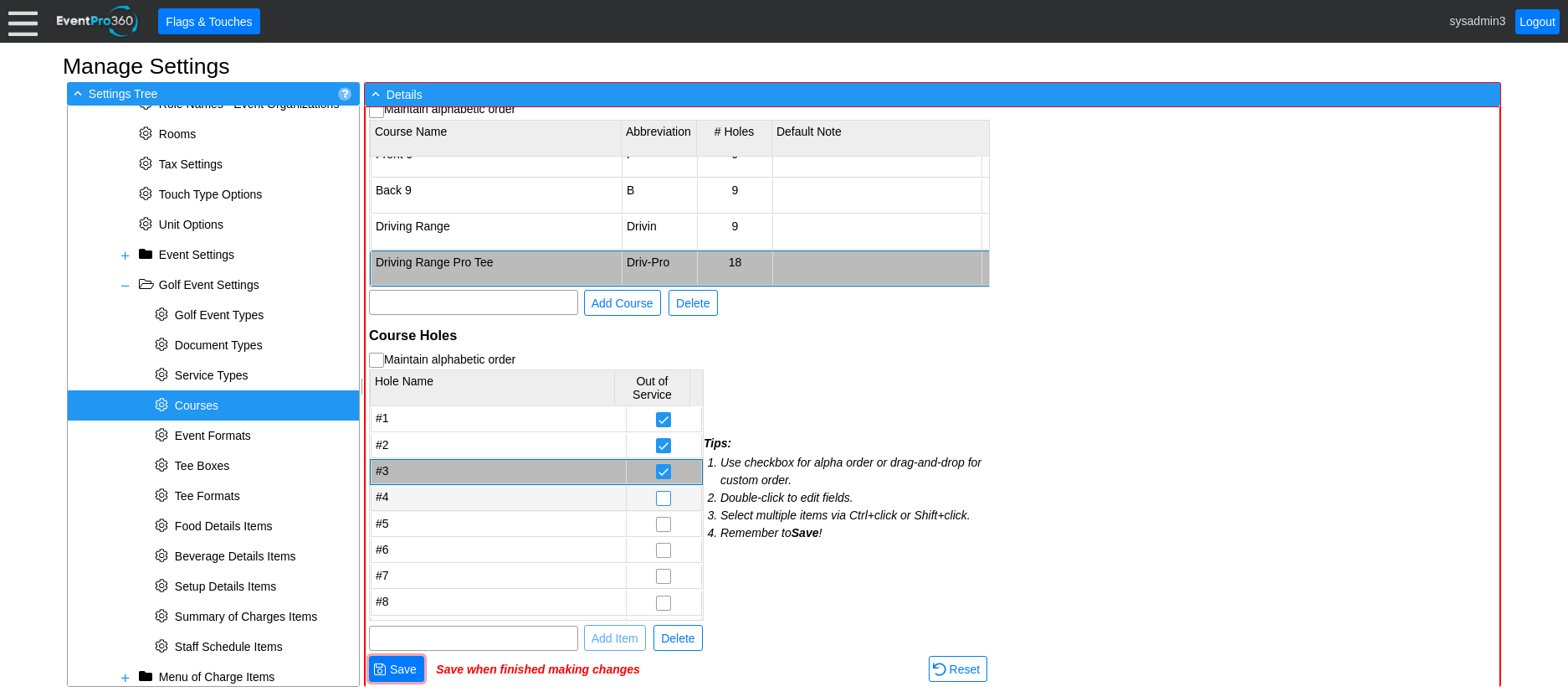
click at [657, 496] on input "checkbox" at bounding box center [663, 499] width 14 height 16
checkbox input "true"
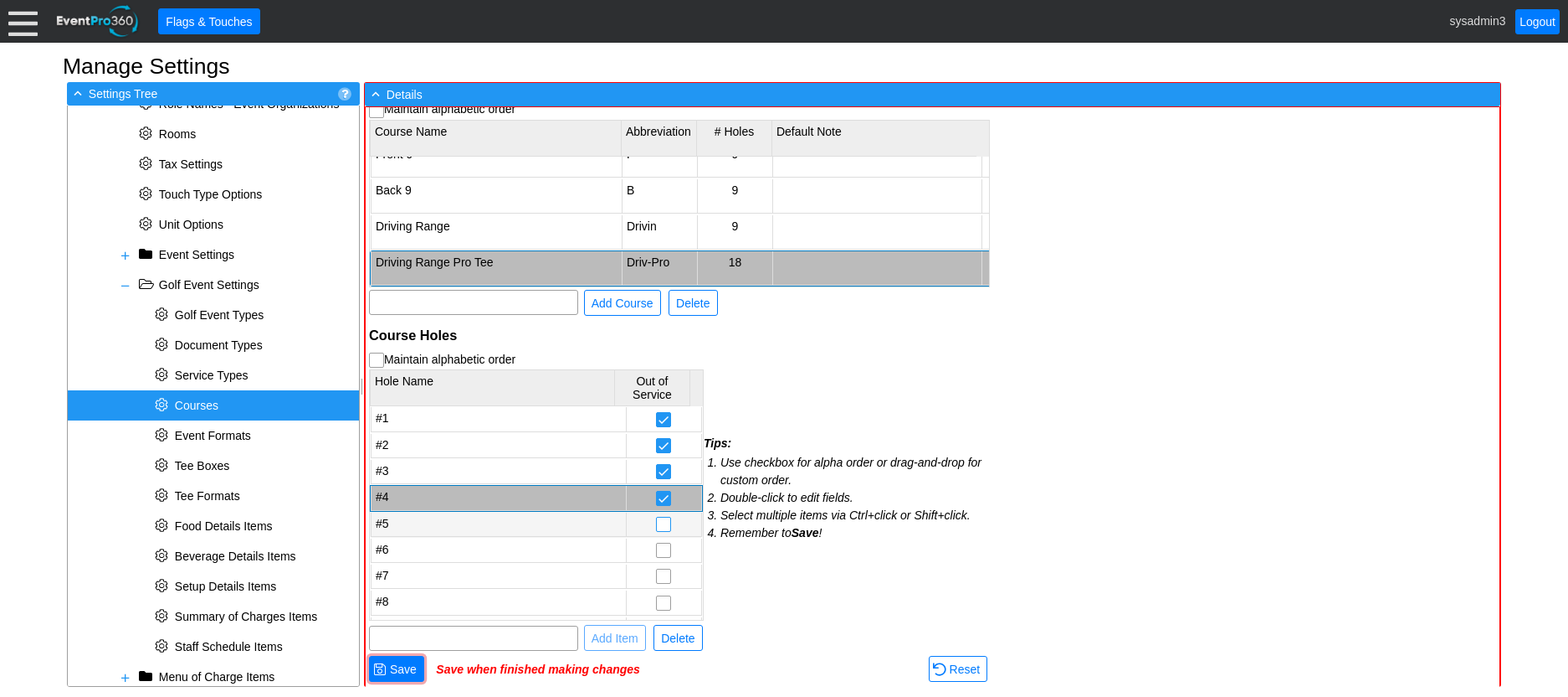
click at [657, 528] on input "checkbox" at bounding box center [663, 526] width 14 height 16
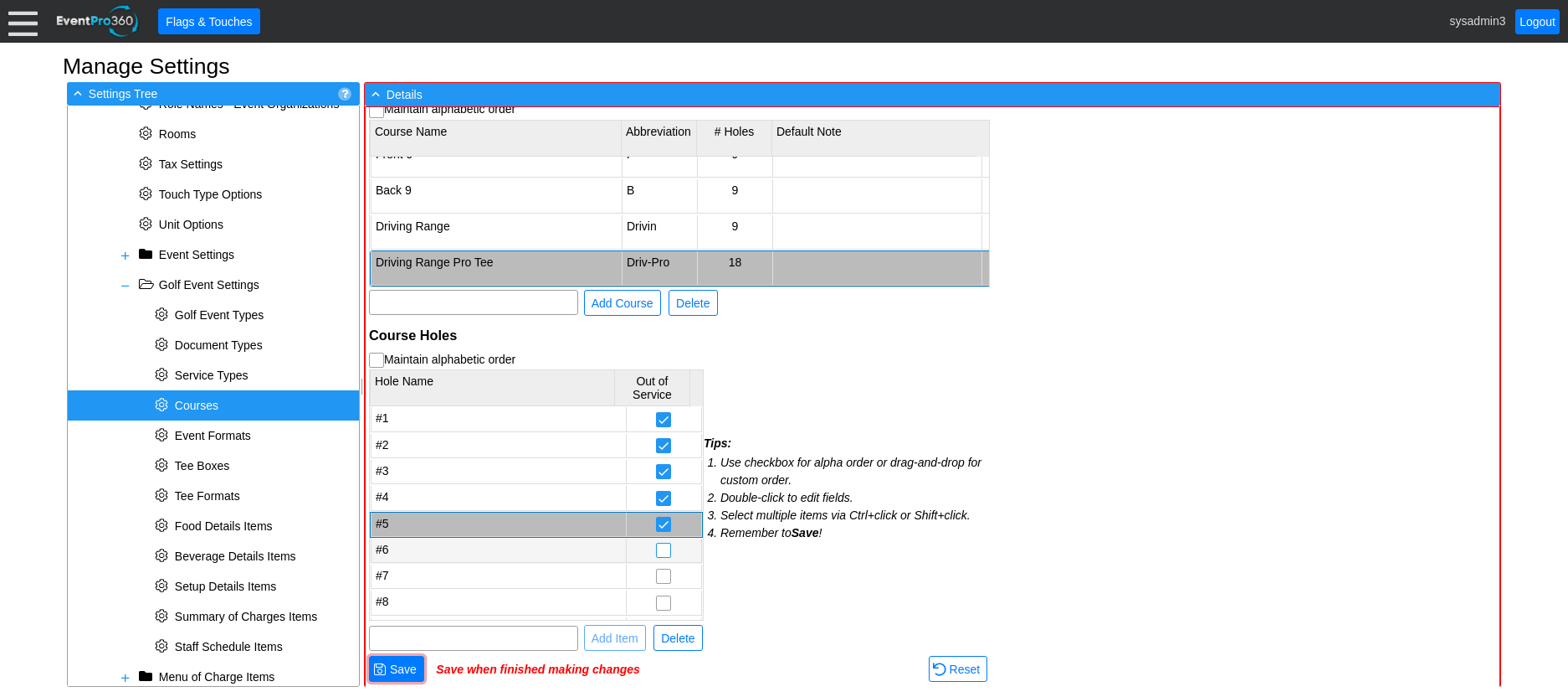
click at [657, 554] on input "checkbox" at bounding box center [663, 551] width 14 height 16
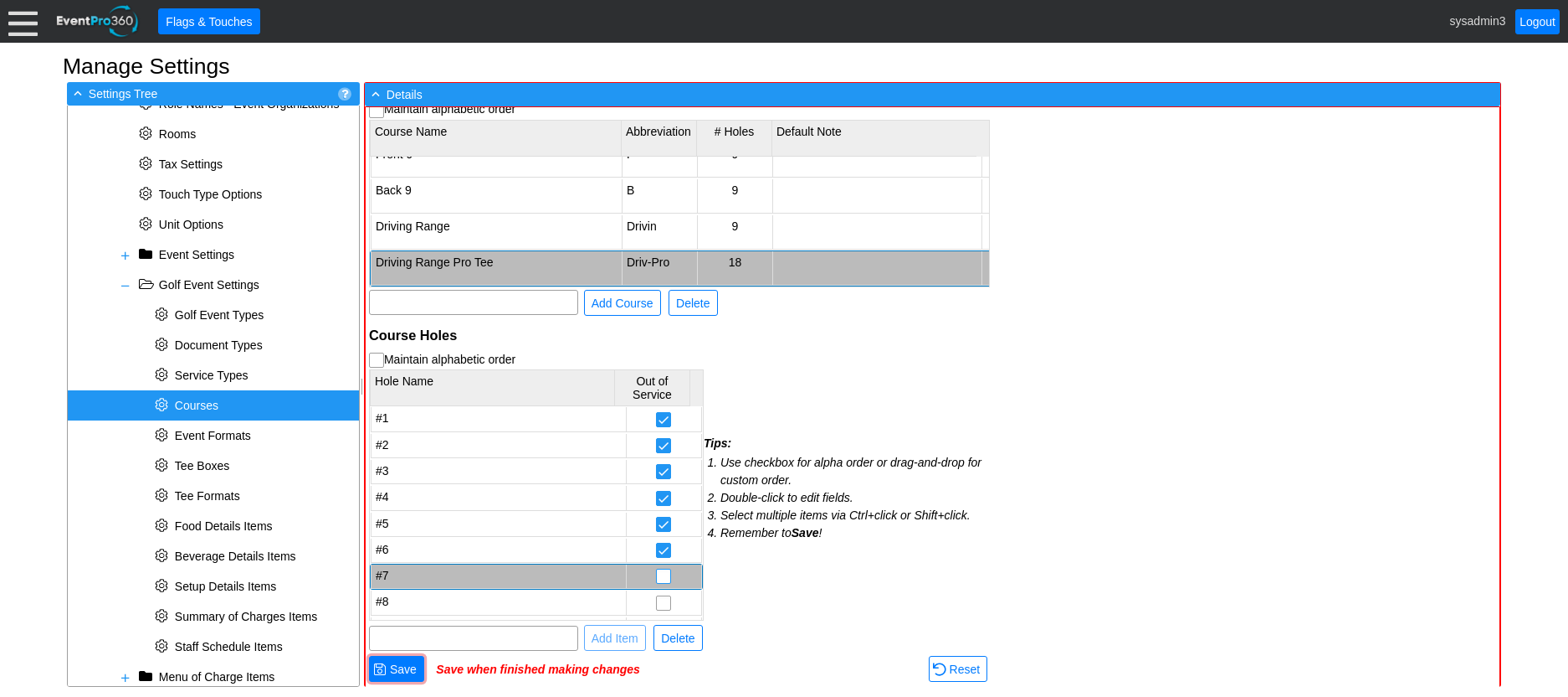
click at [657, 583] on input "checkbox" at bounding box center [663, 578] width 14 height 16
click at [657, 601] on input "checkbox" at bounding box center [663, 604] width 14 height 16
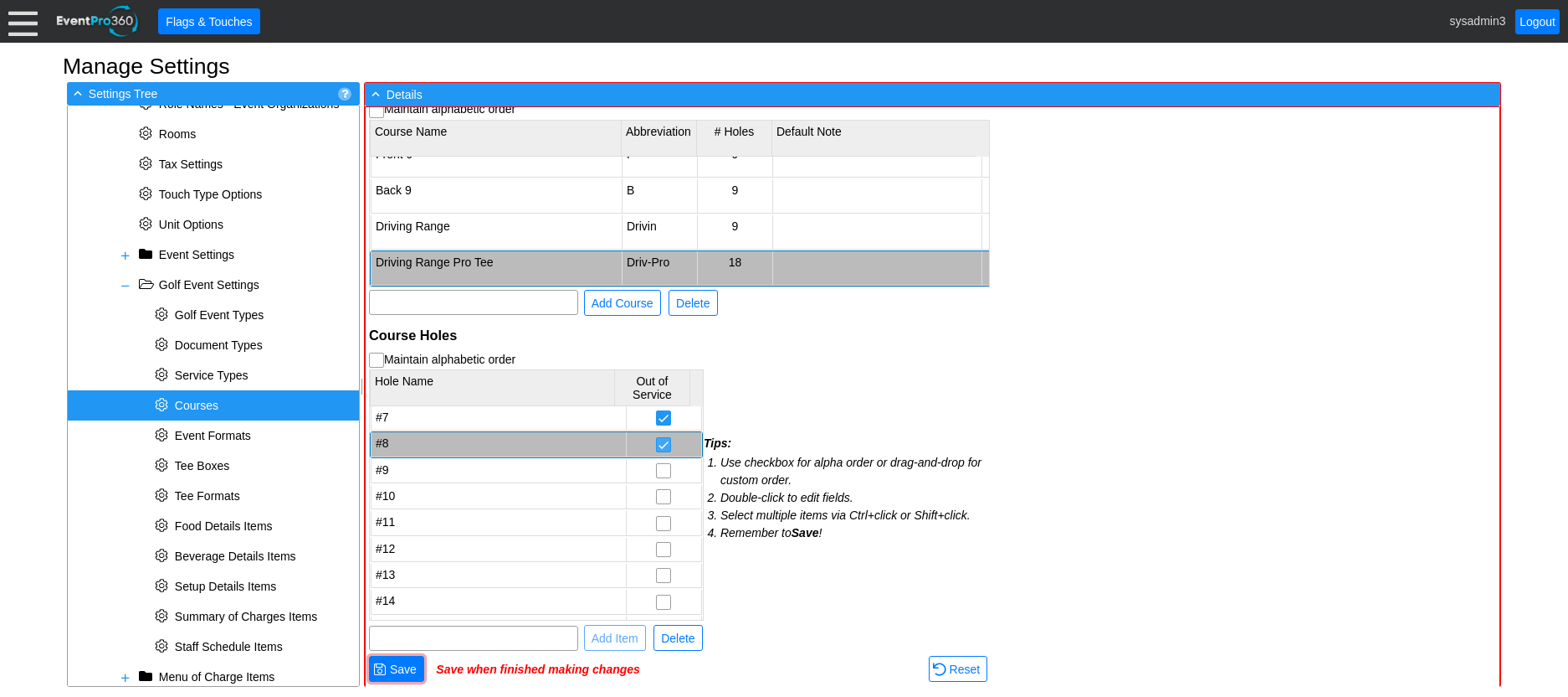
scroll to position [168, 0]
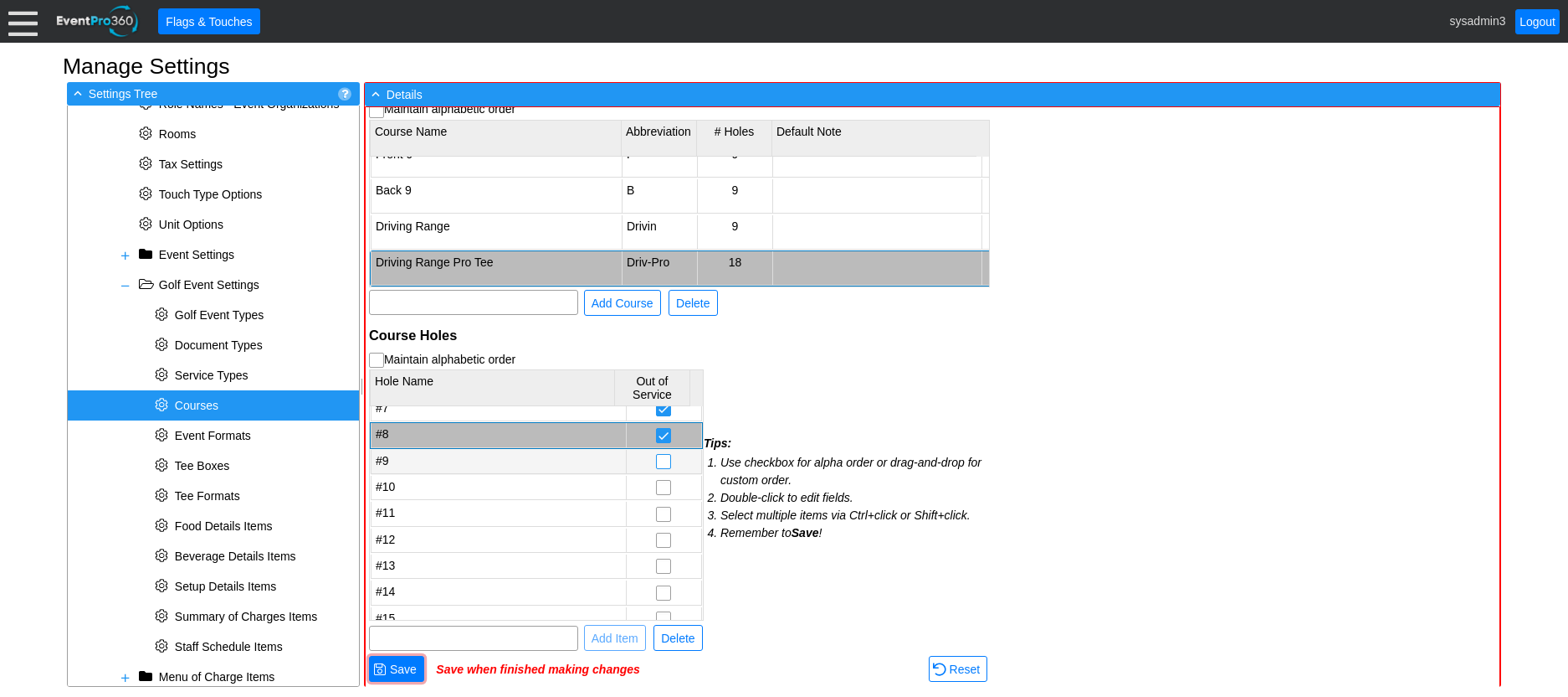
click at [657, 461] on input "checkbox" at bounding box center [663, 463] width 14 height 16
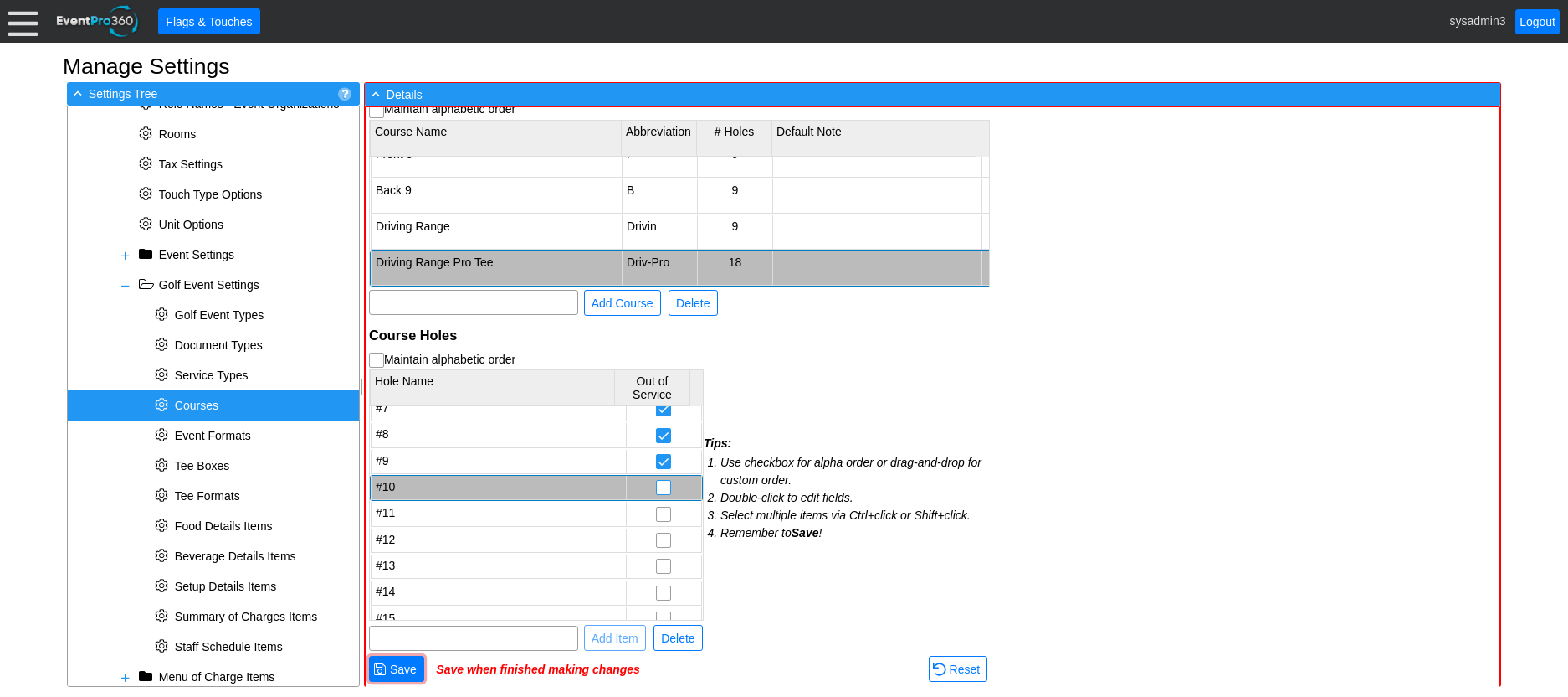
click at [657, 491] on input "checkbox" at bounding box center [663, 489] width 14 height 16
checkbox input "true"
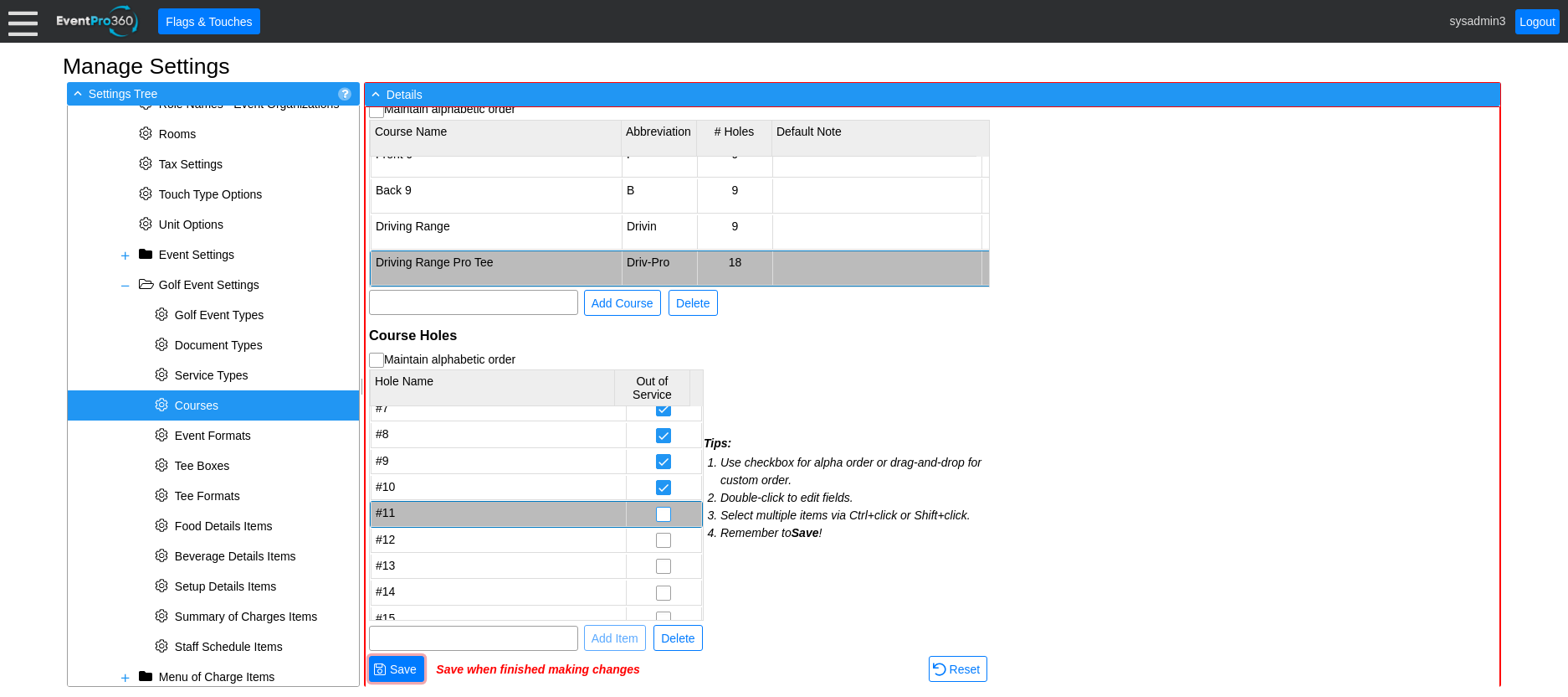
click at [657, 516] on input "checkbox" at bounding box center [663, 516] width 14 height 16
click at [657, 535] on input "checkbox" at bounding box center [663, 541] width 14 height 16
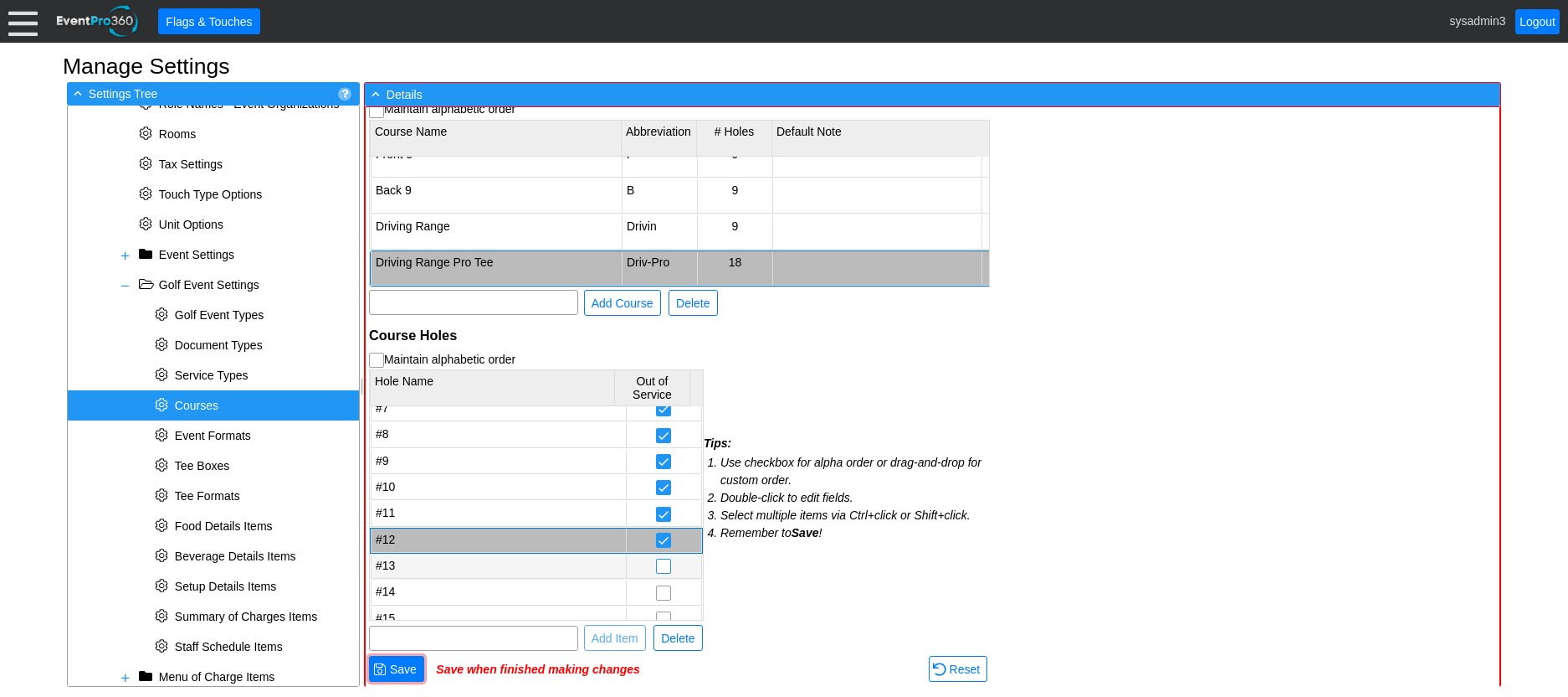
click at [657, 568] on input "checkbox" at bounding box center [663, 568] width 14 height 16
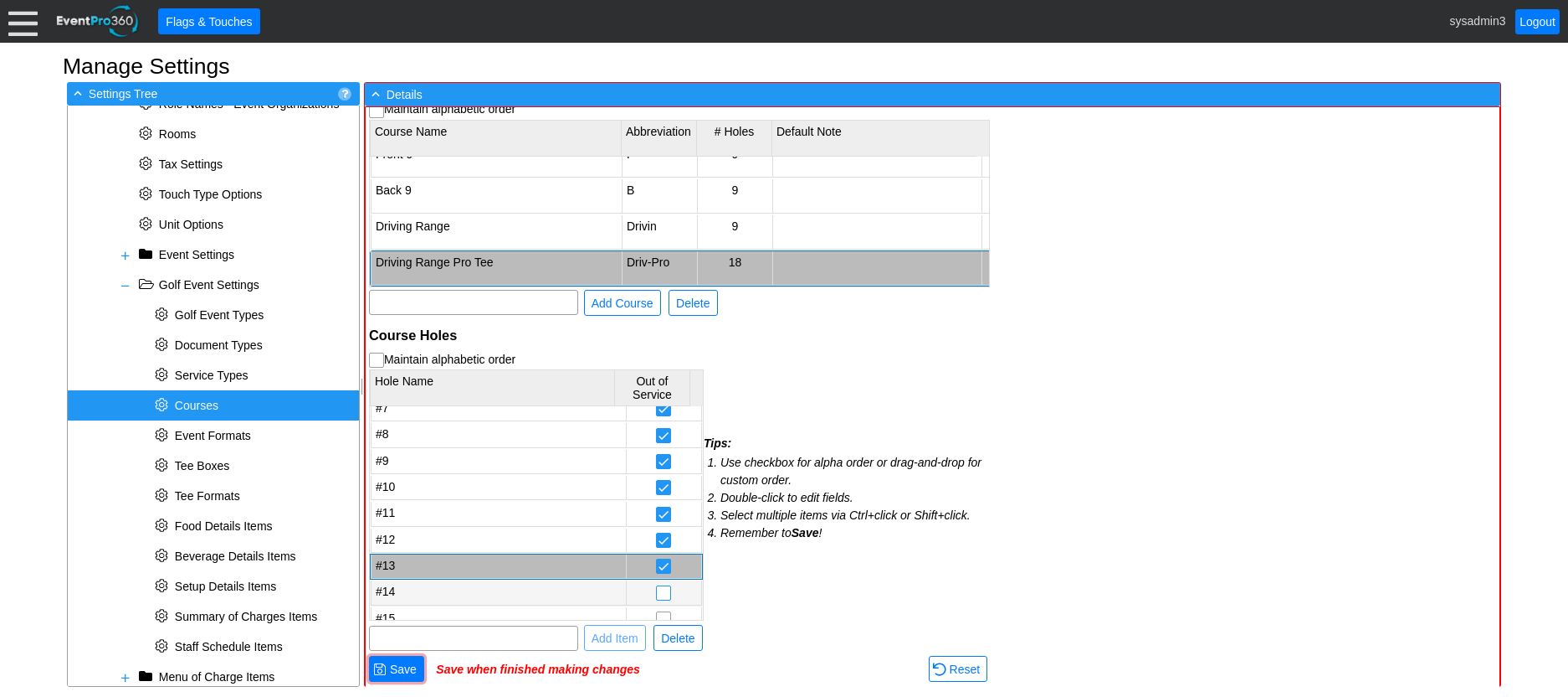
click at [657, 593] on input "checkbox" at bounding box center [663, 594] width 14 height 16
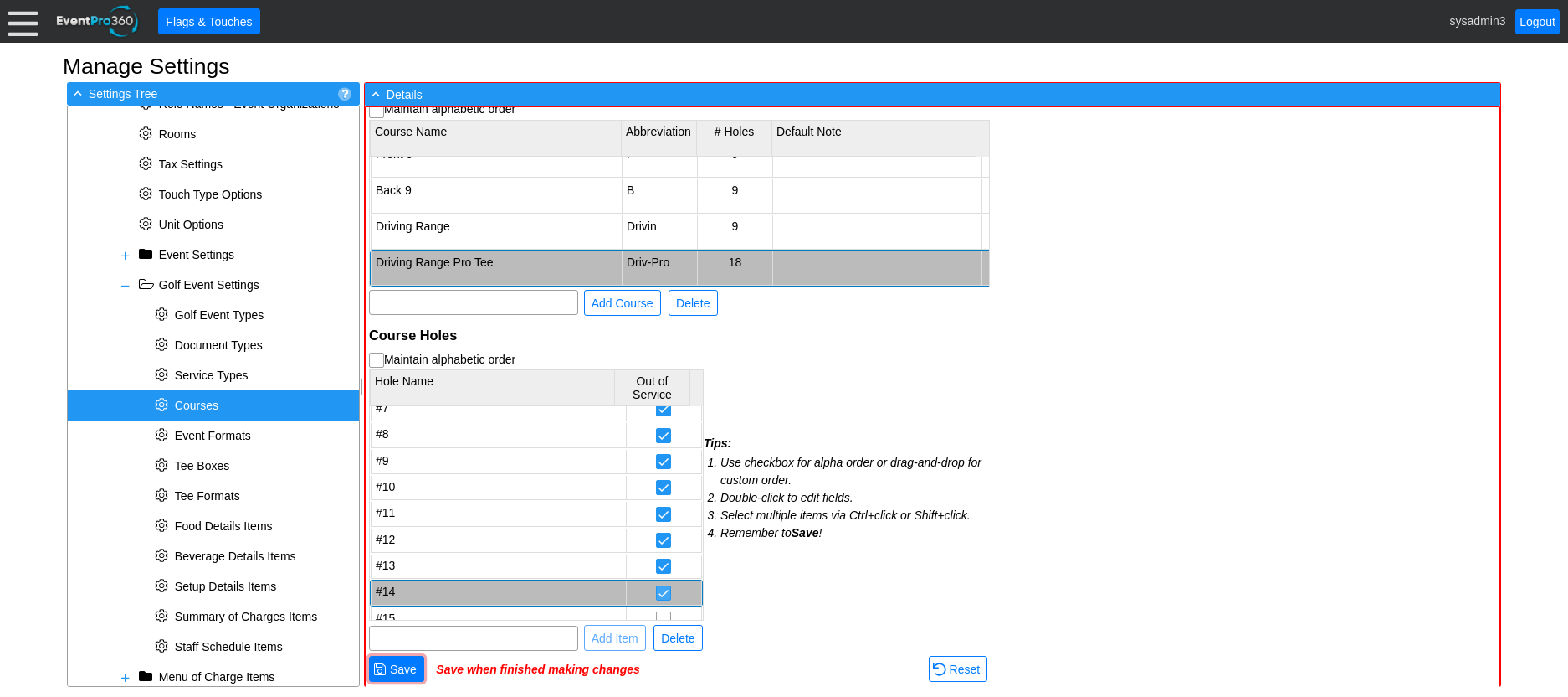
scroll to position [251, 0]
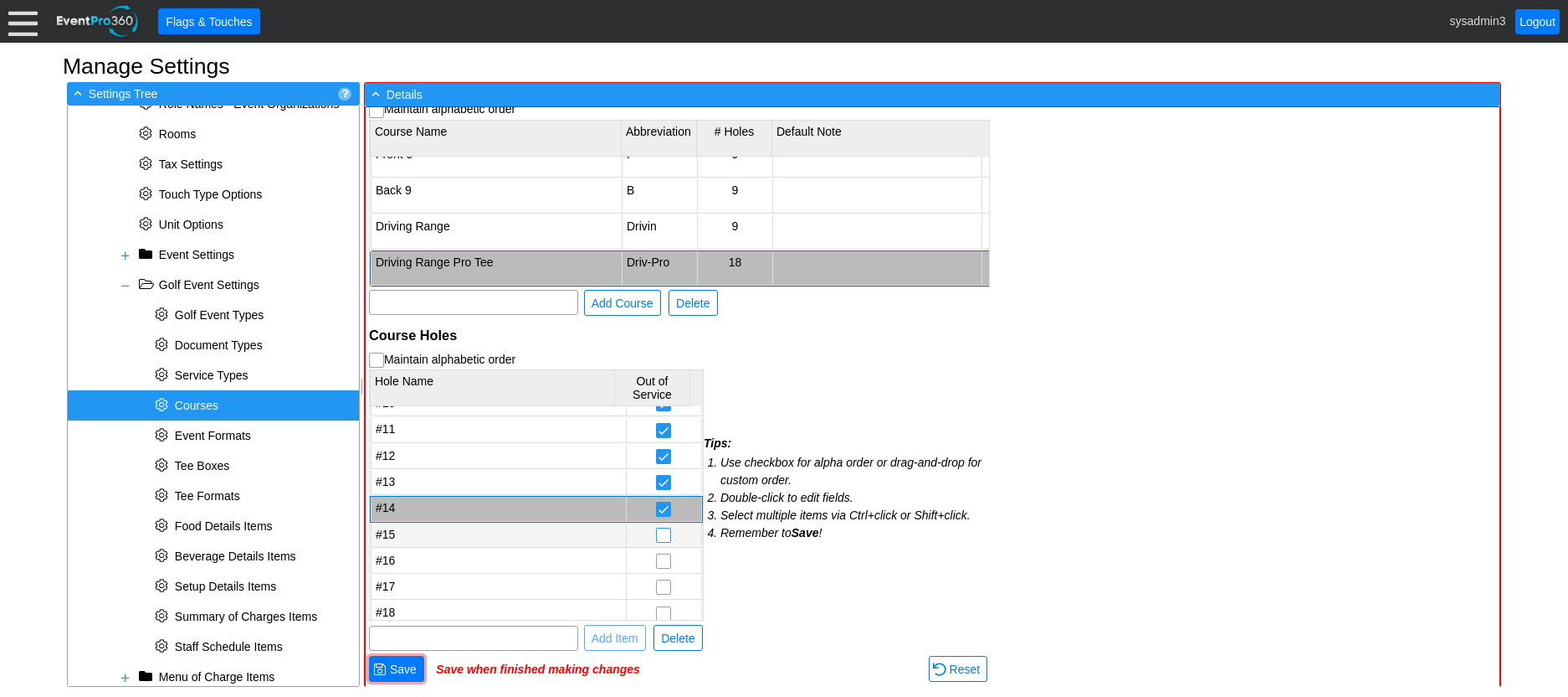
click at [657, 533] on input "checkbox" at bounding box center [663, 537] width 14 height 16
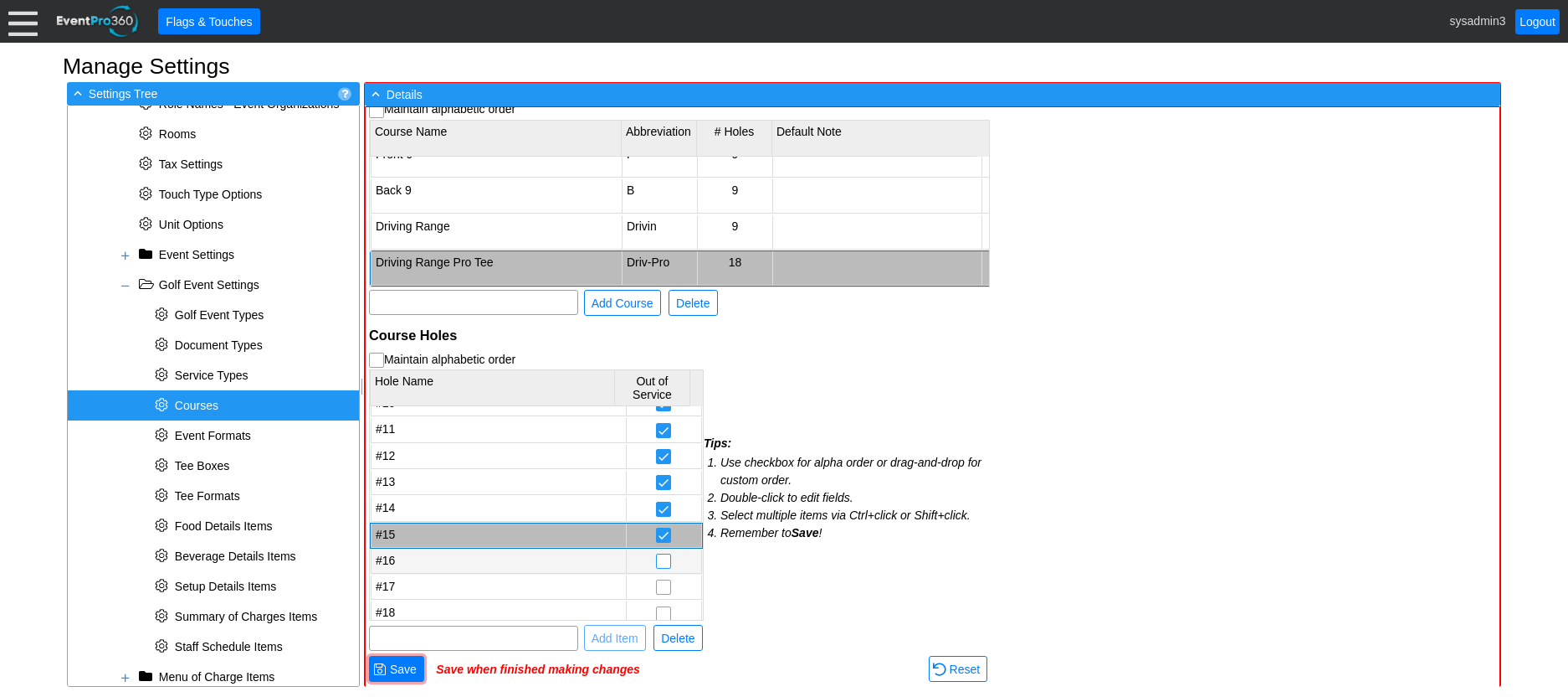
click at [657, 566] on input "checkbox" at bounding box center [663, 562] width 14 height 16
checkbox input "true"
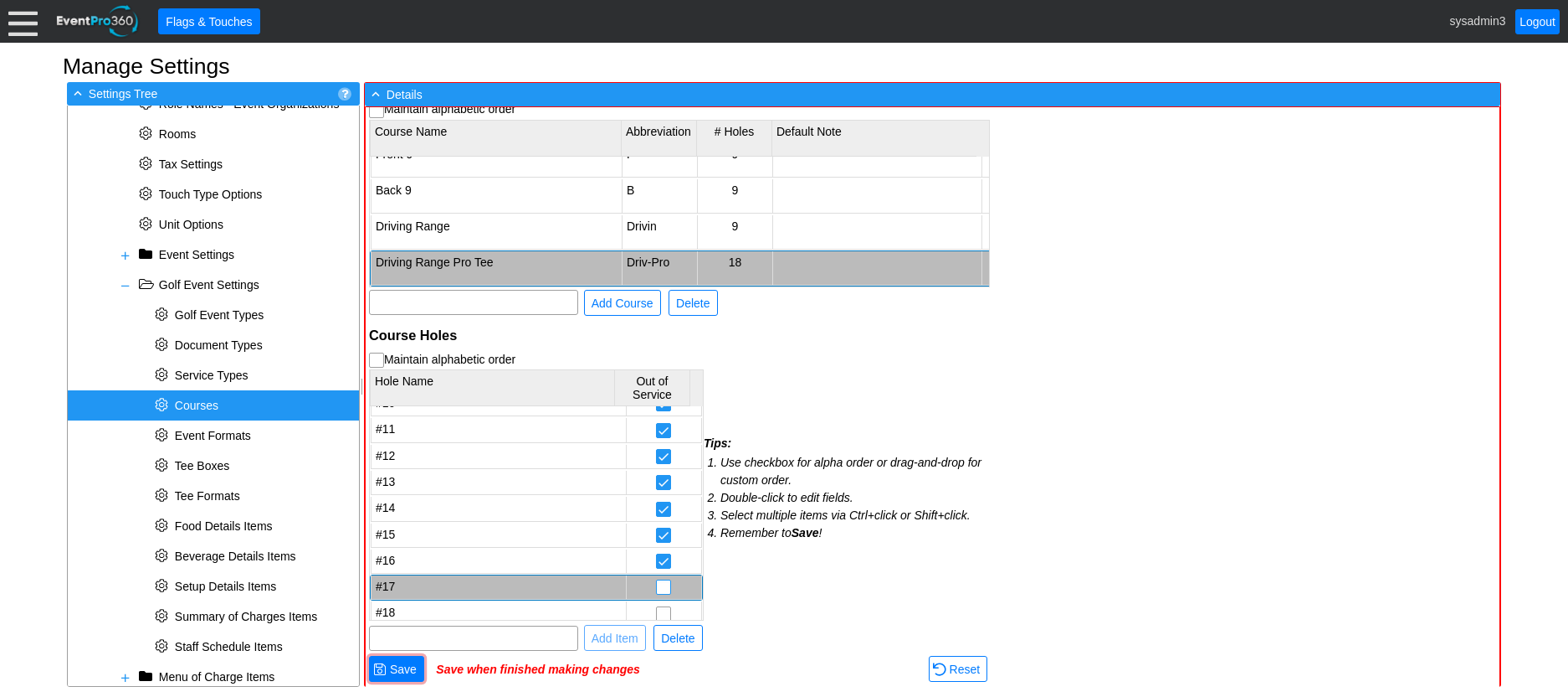
click at [657, 584] on input "checkbox" at bounding box center [663, 589] width 14 height 16
checkbox input "true"
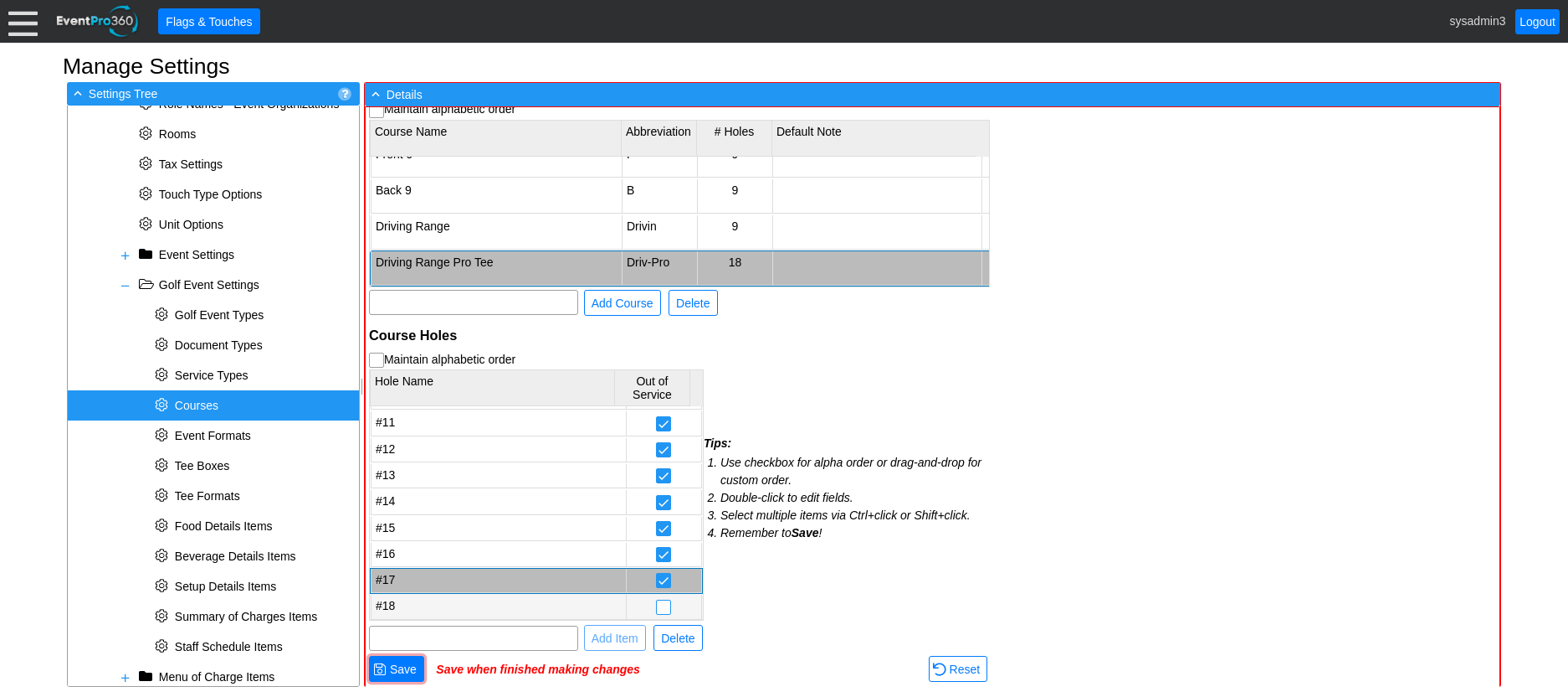
scroll to position [259, 0]
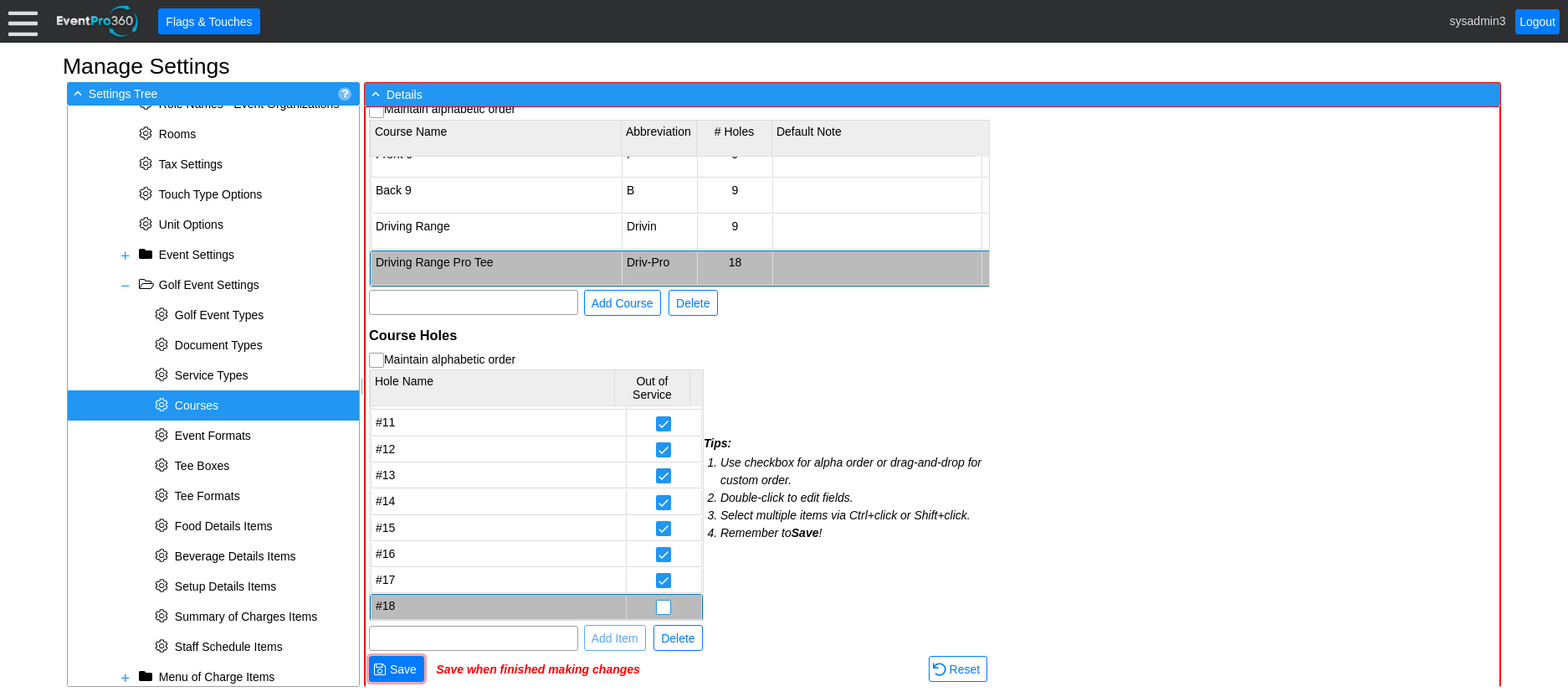
click at [657, 607] on input "checkbox" at bounding box center [663, 609] width 14 height 16
click at [400, 673] on span "Save" at bounding box center [403, 669] width 34 height 16
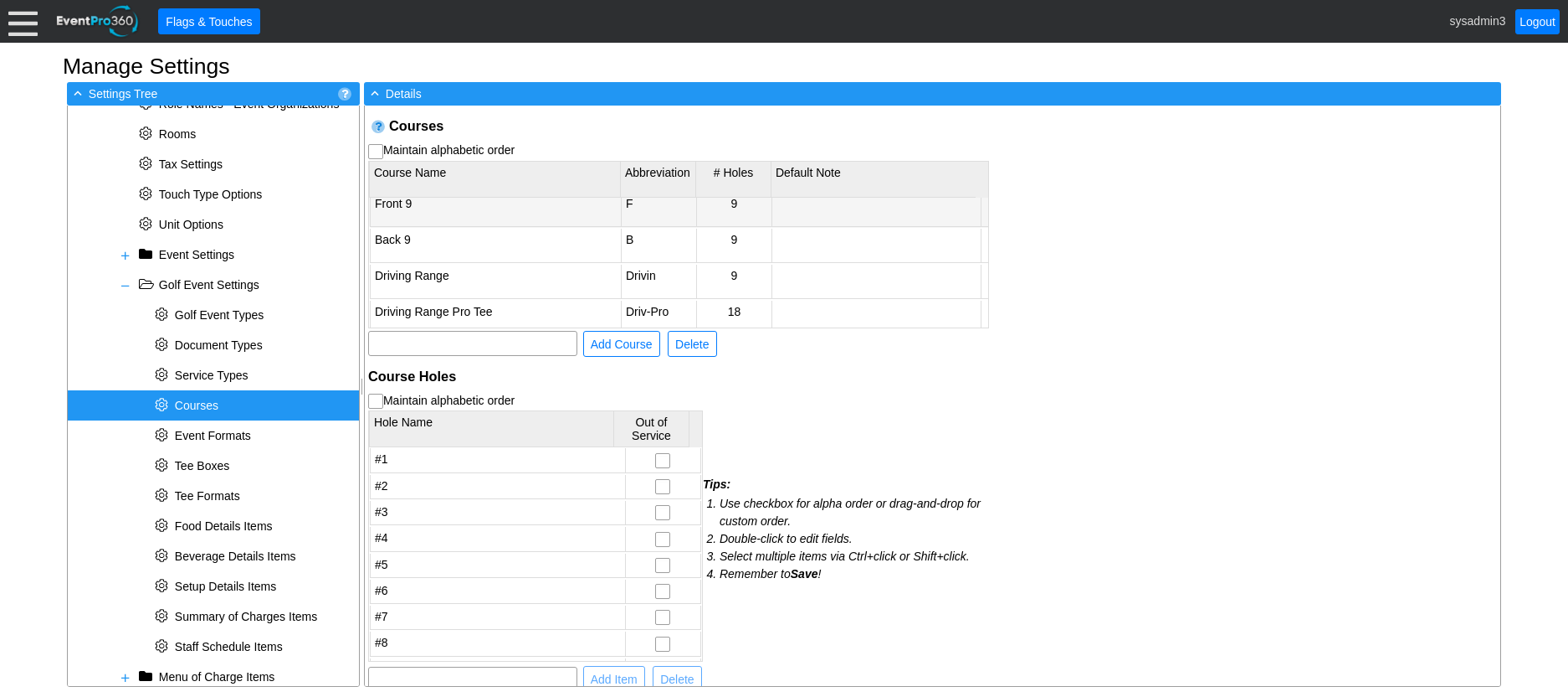
scroll to position [63, 0]
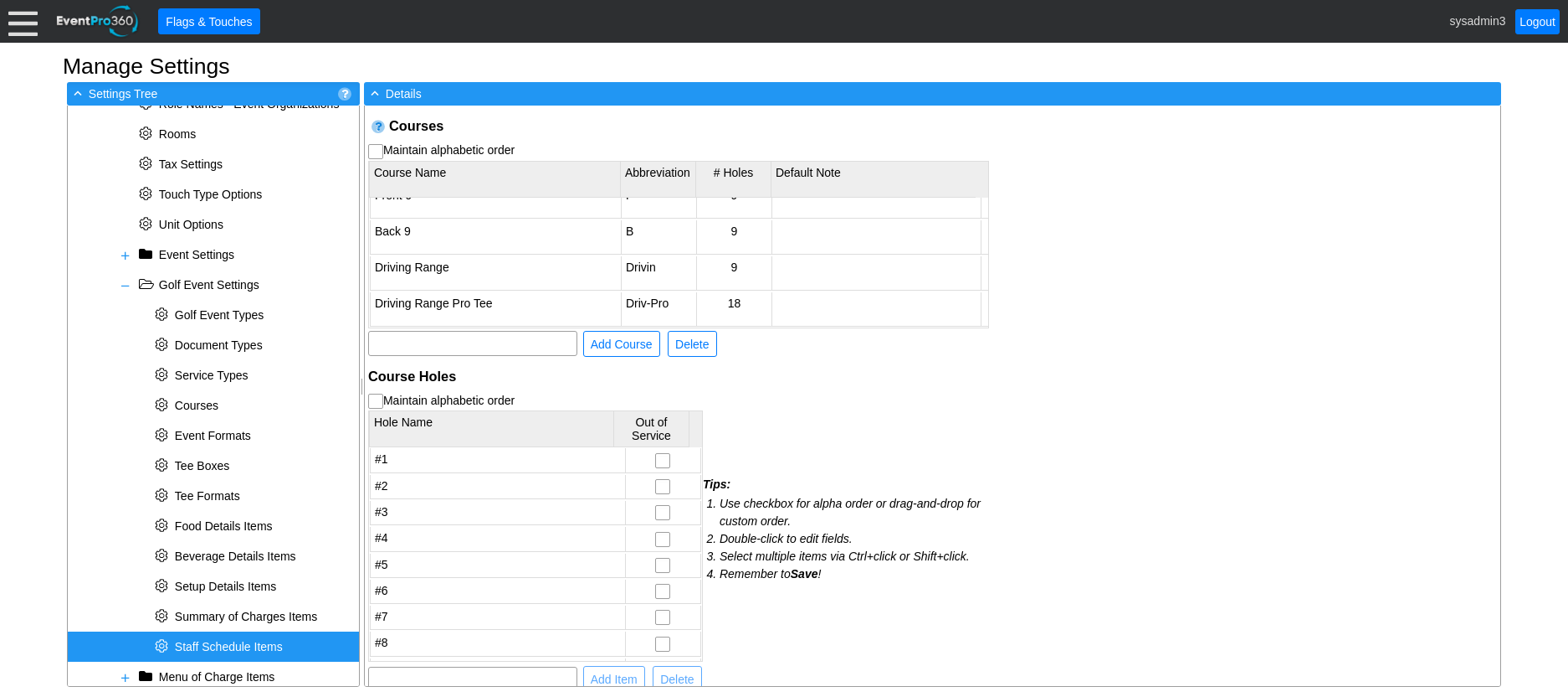
click at [240, 645] on span "Staff Schedule Items" at bounding box center [229, 646] width 108 height 14
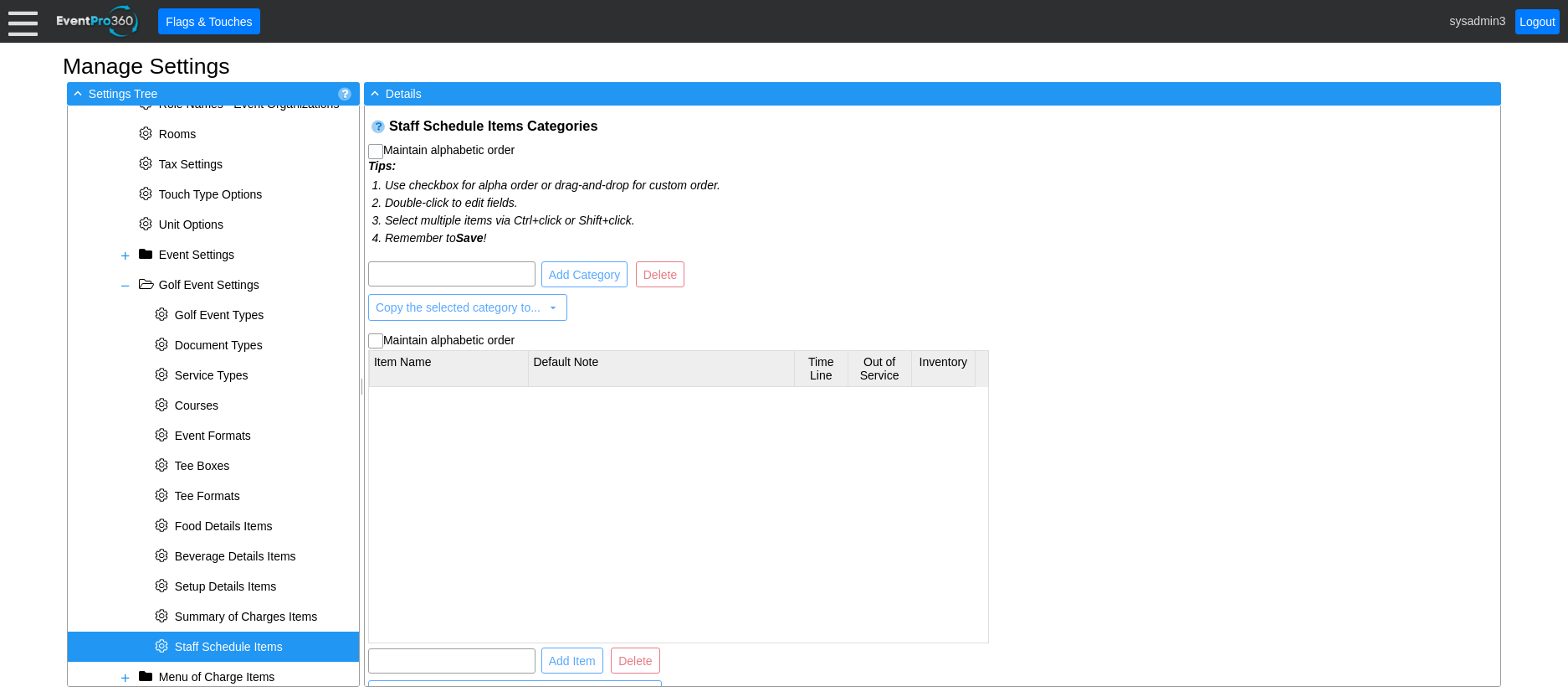
checkbox input "true"
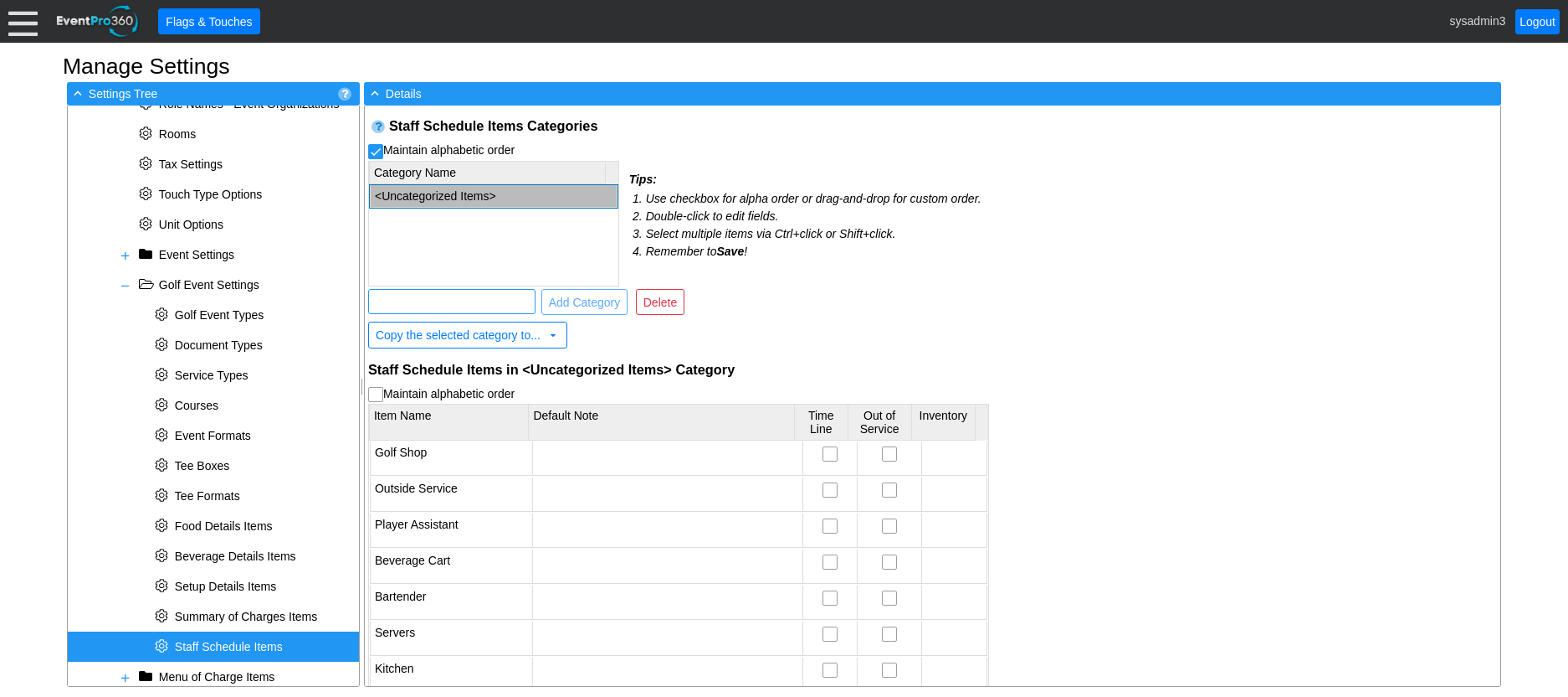
click at [471, 303] on input "text" at bounding box center [452, 302] width 156 height 24
type input "Locker Room Attendant"
click at [589, 296] on span "Add Category" at bounding box center [585, 302] width 78 height 16
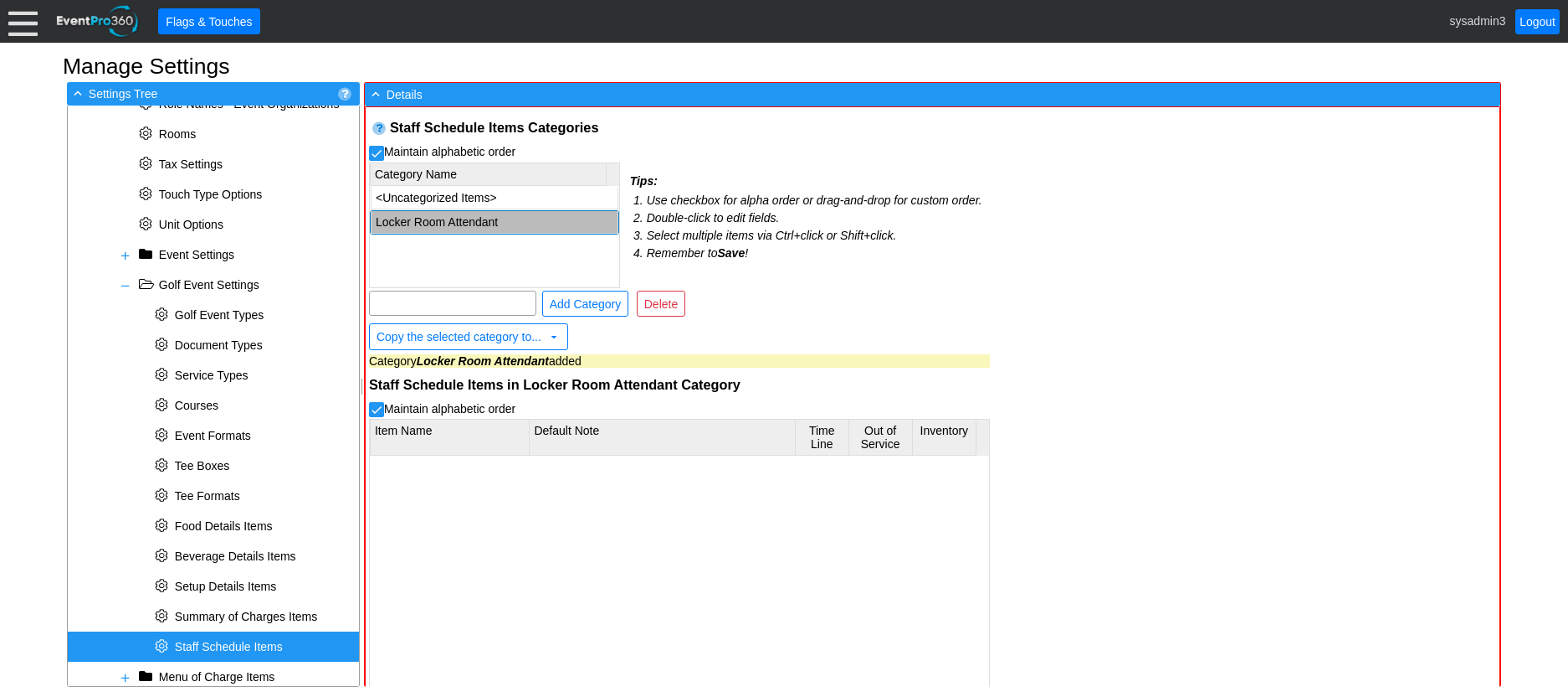
click at [484, 220] on td "Locker Room Attendant" at bounding box center [494, 222] width 247 height 23
click at [647, 298] on span "Delete" at bounding box center [661, 303] width 40 height 16
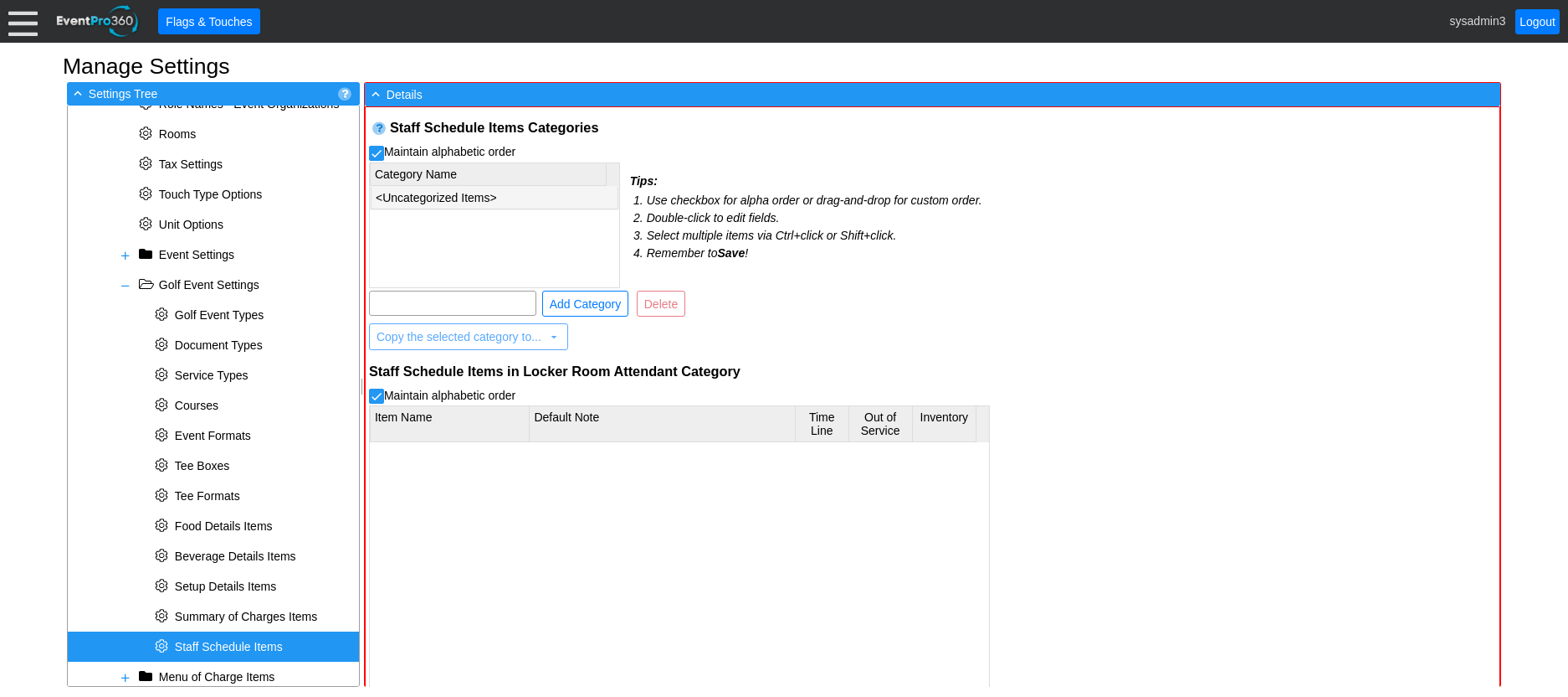
checkbox input "false"
click at [445, 201] on td "<Uncategorized Items>" at bounding box center [494, 198] width 247 height 23
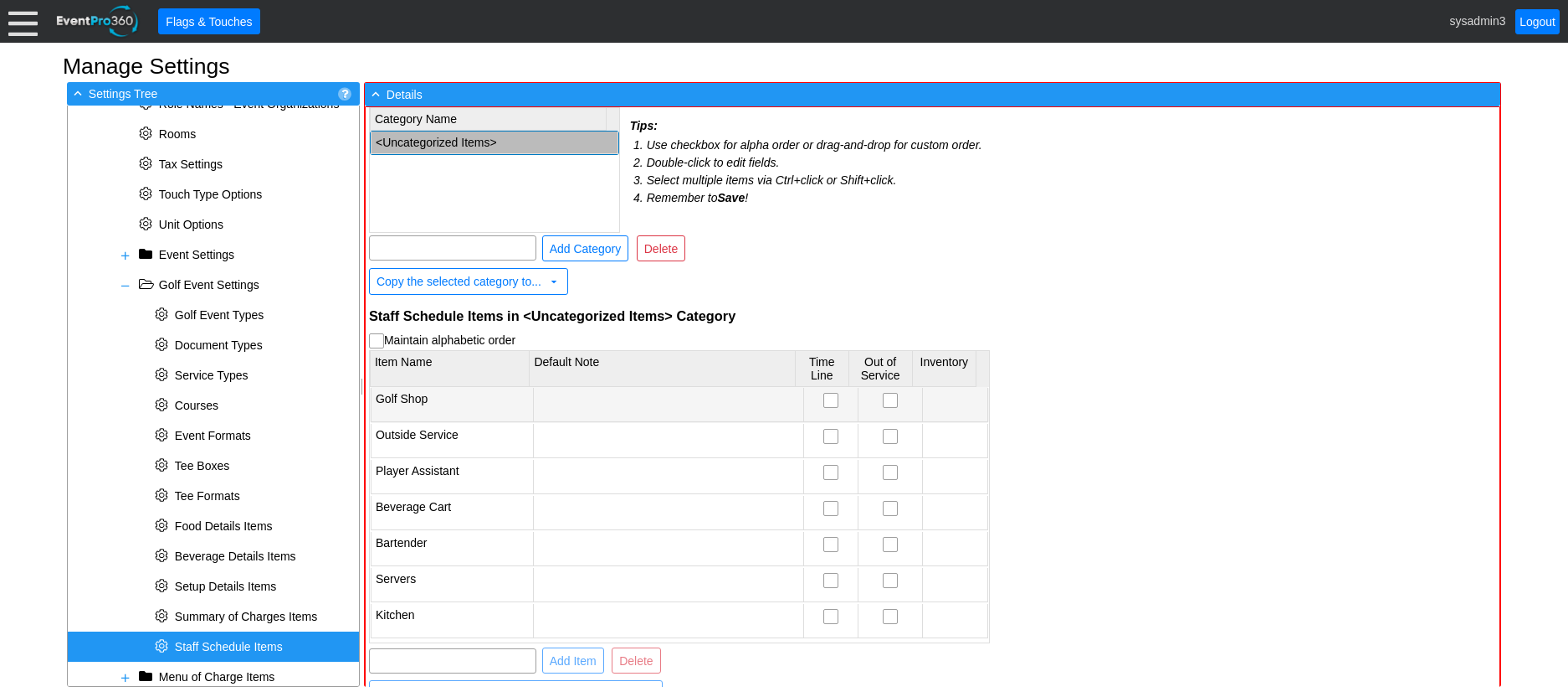
scroll to position [114, 0]
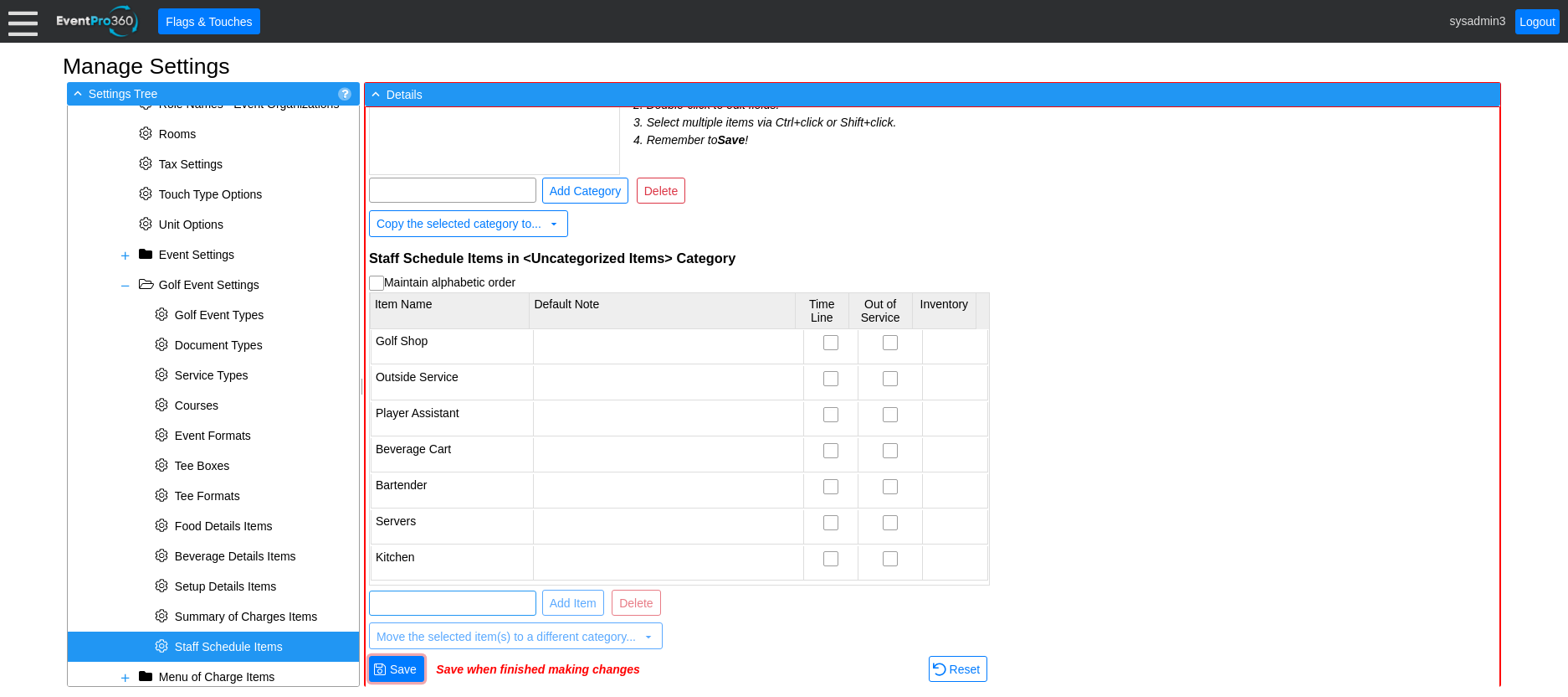
click at [463, 603] on input "text" at bounding box center [453, 603] width 156 height 24
type input "Locker Room Attendant"
click at [582, 601] on span "Add Item" at bounding box center [573, 603] width 54 height 16
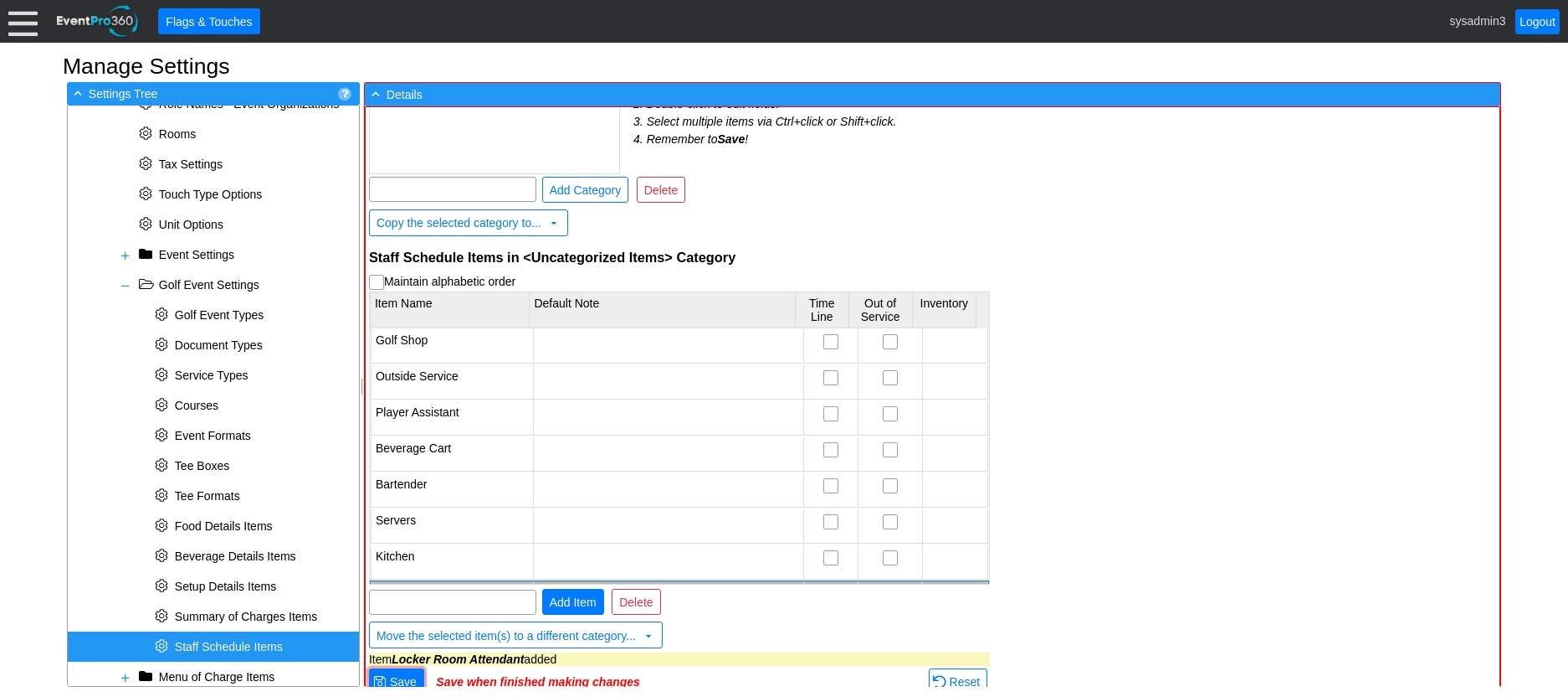
scroll to position [33, 0]
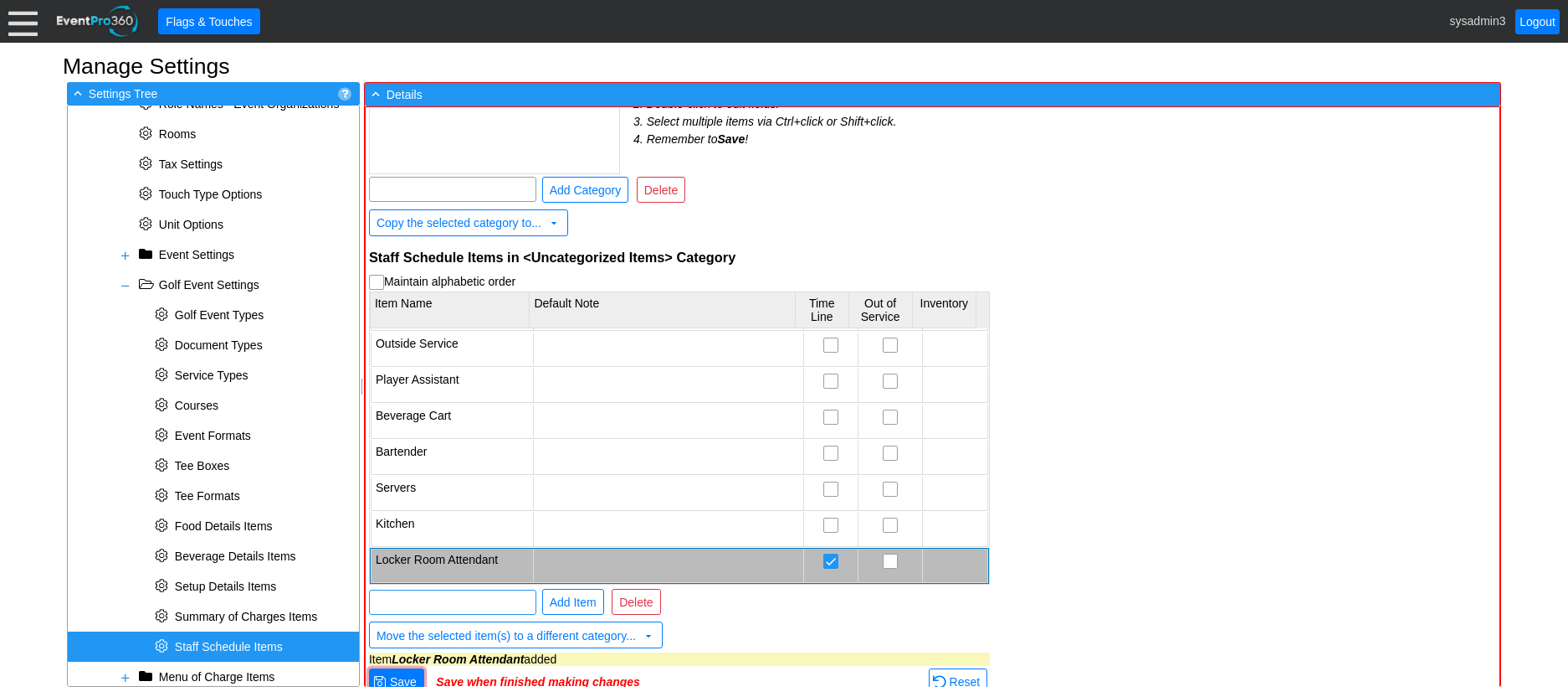
click at [452, 595] on input "text" at bounding box center [453, 602] width 156 height 24
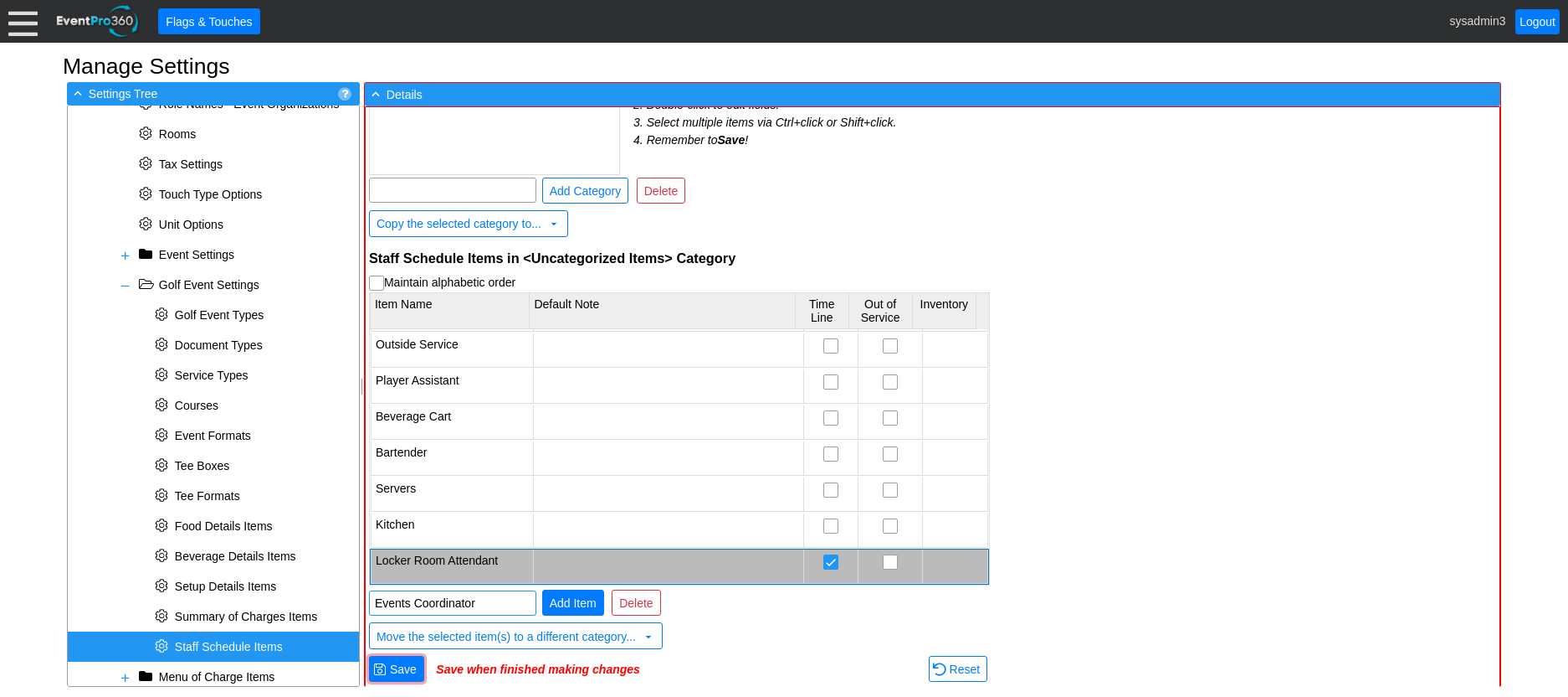
type input "Events Coordinator"
click at [574, 595] on span "Add Item" at bounding box center [573, 603] width 54 height 16
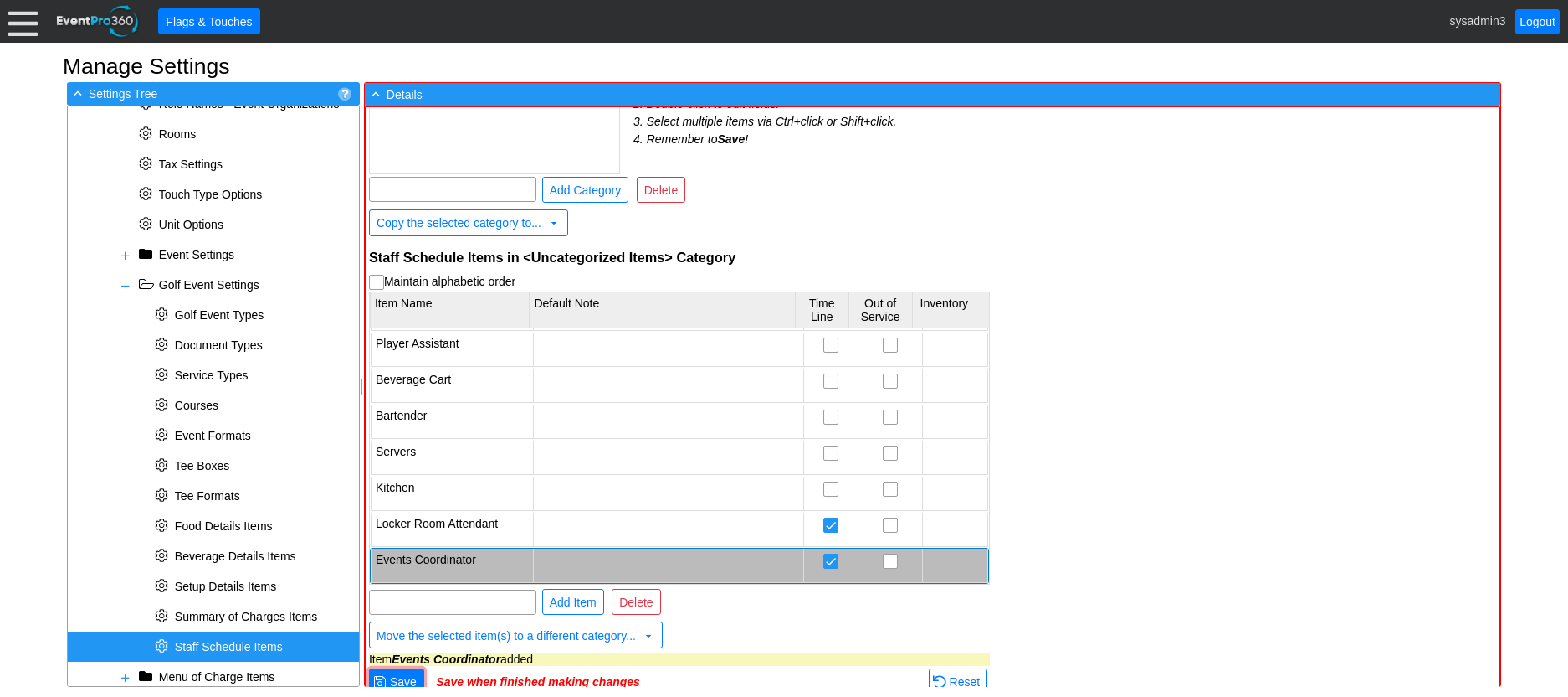
scroll to position [128, 0]
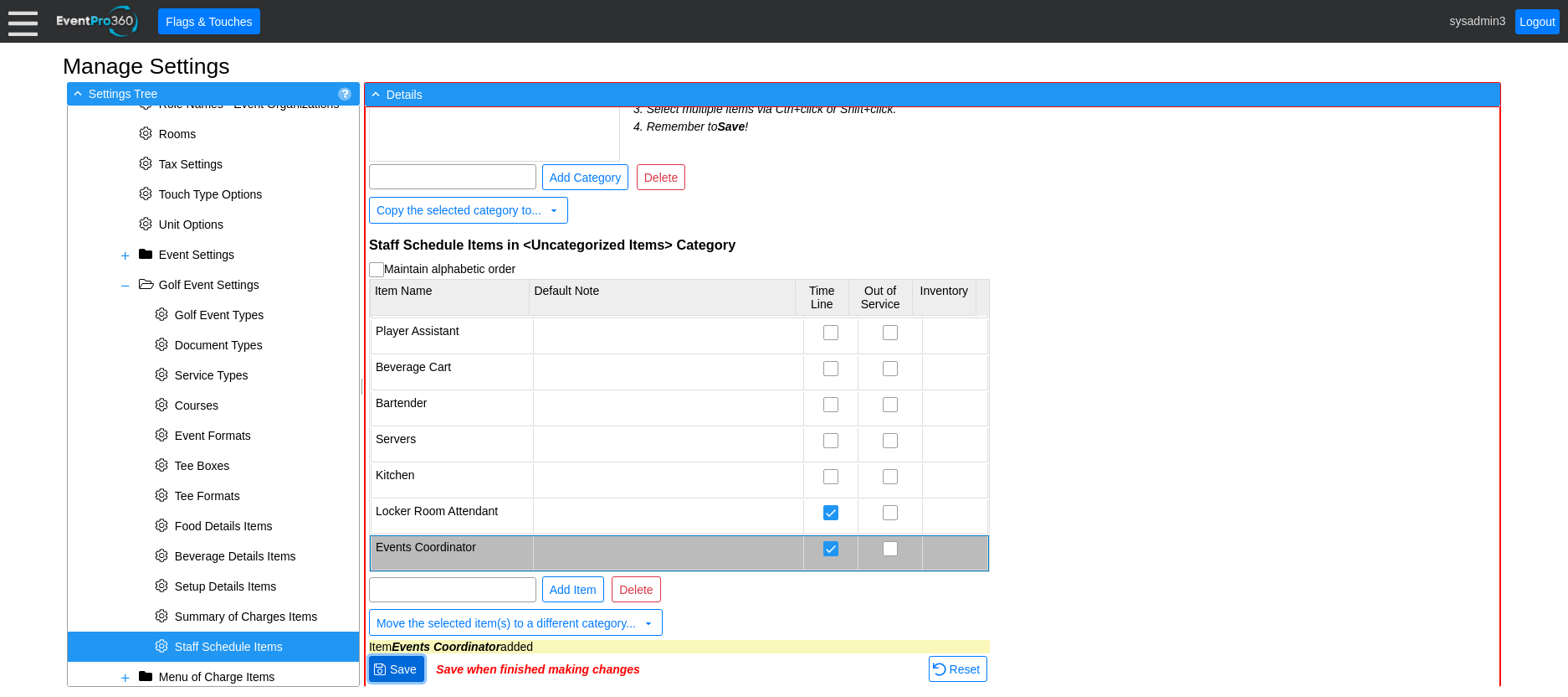
click at [411, 670] on span "Save" at bounding box center [403, 669] width 34 height 16
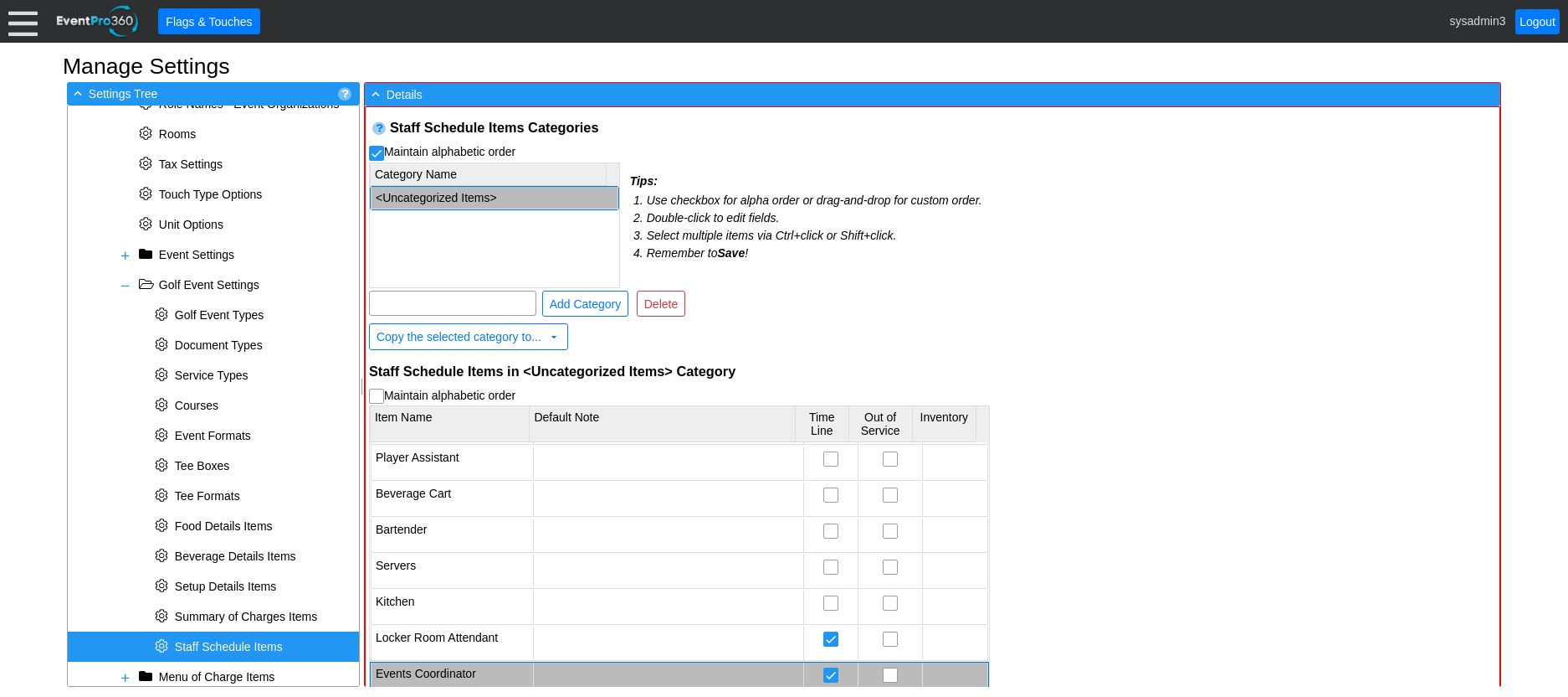
checkbox input "true"
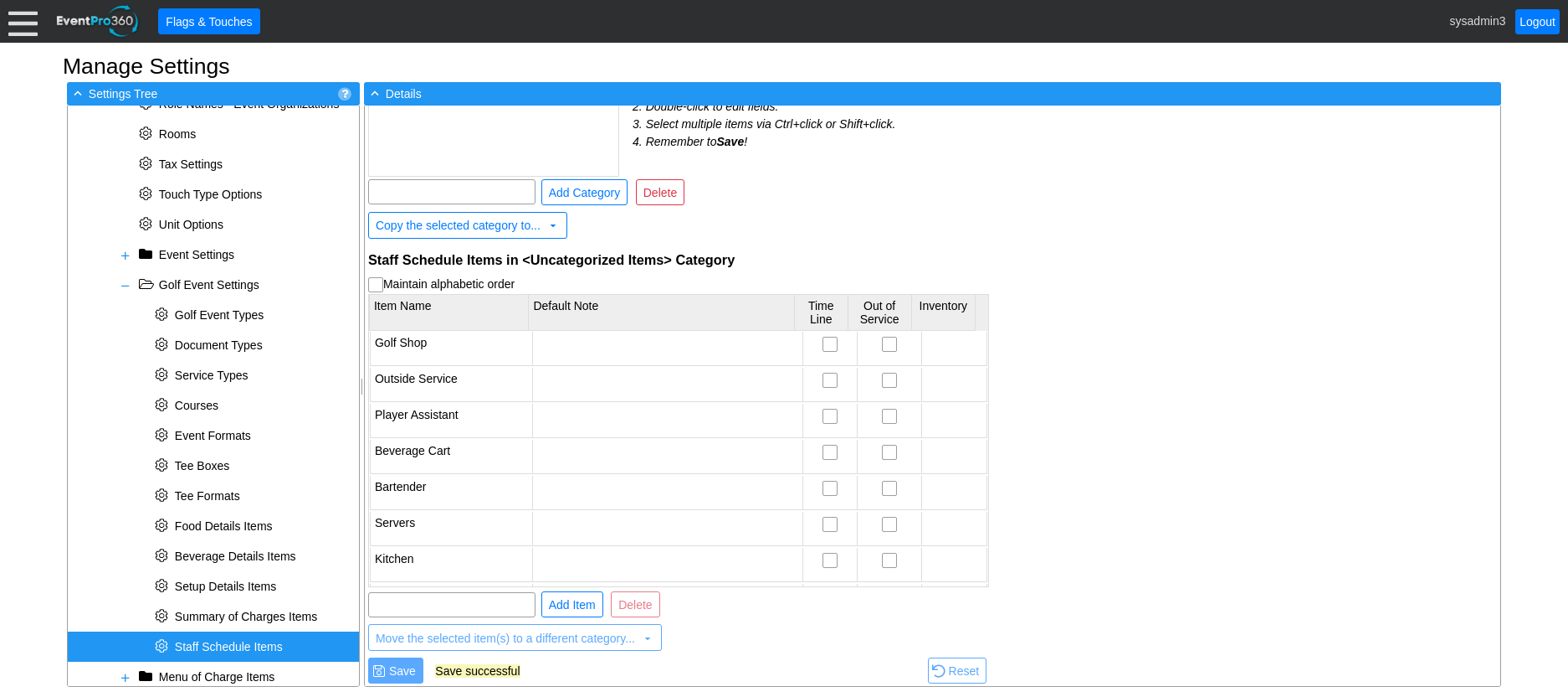
scroll to position [114, 0]
